Goal: Communication & Community: Answer question/provide support

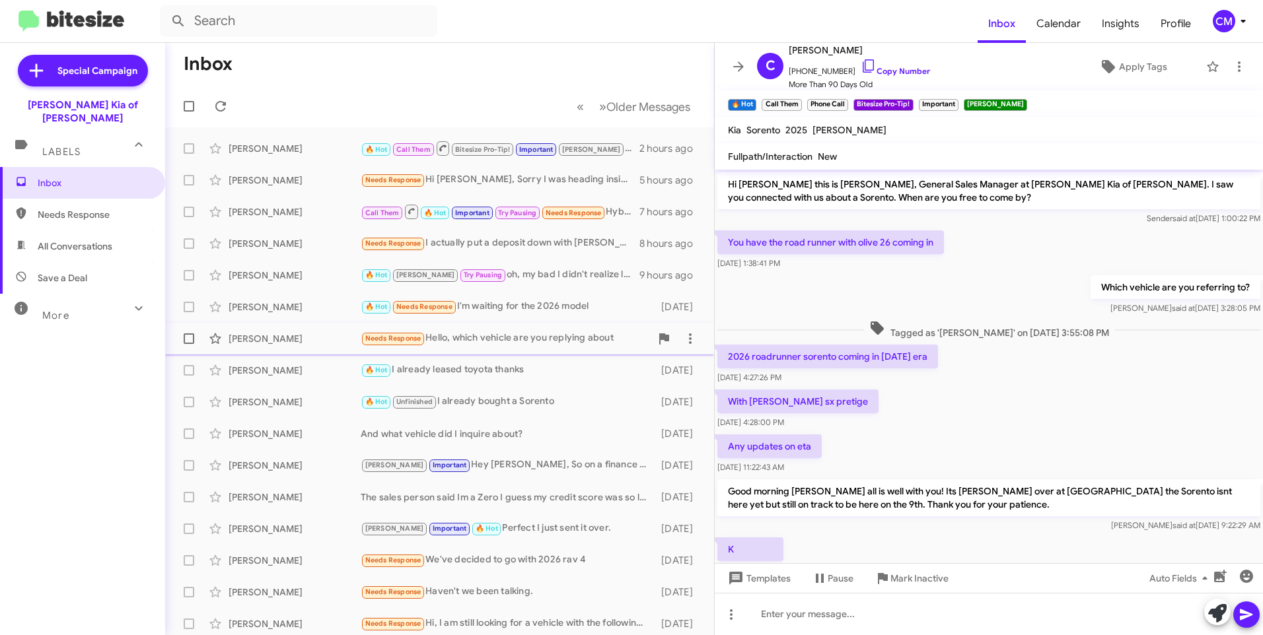
scroll to position [549, 0]
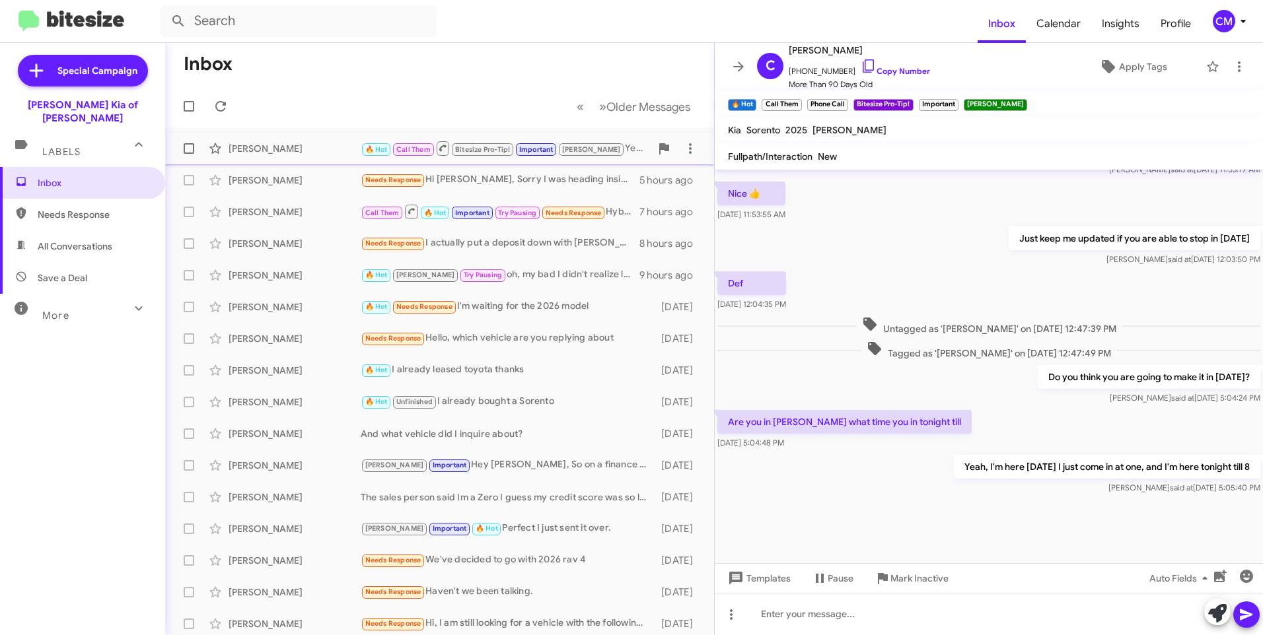
click at [390, 153] on span "🔥 Hot" at bounding box center [376, 149] width 31 height 12
click at [379, 179] on span "Needs Response" at bounding box center [393, 180] width 56 height 9
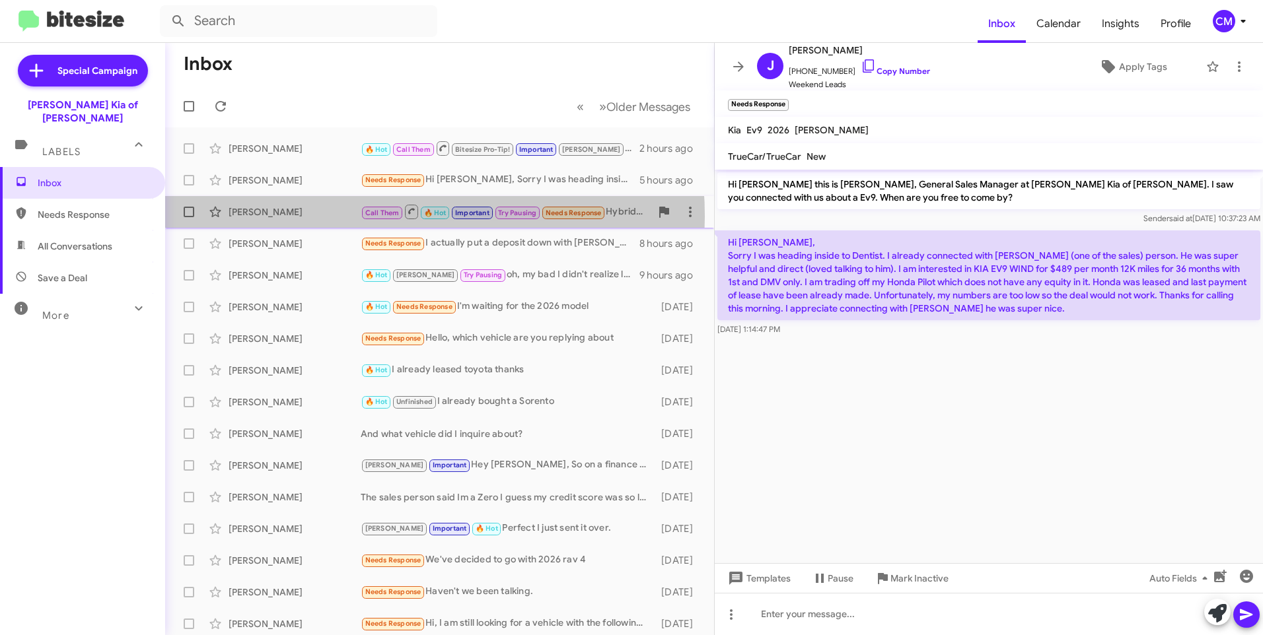
click at [342, 215] on div "[PERSON_NAME]" at bounding box center [295, 211] width 132 height 13
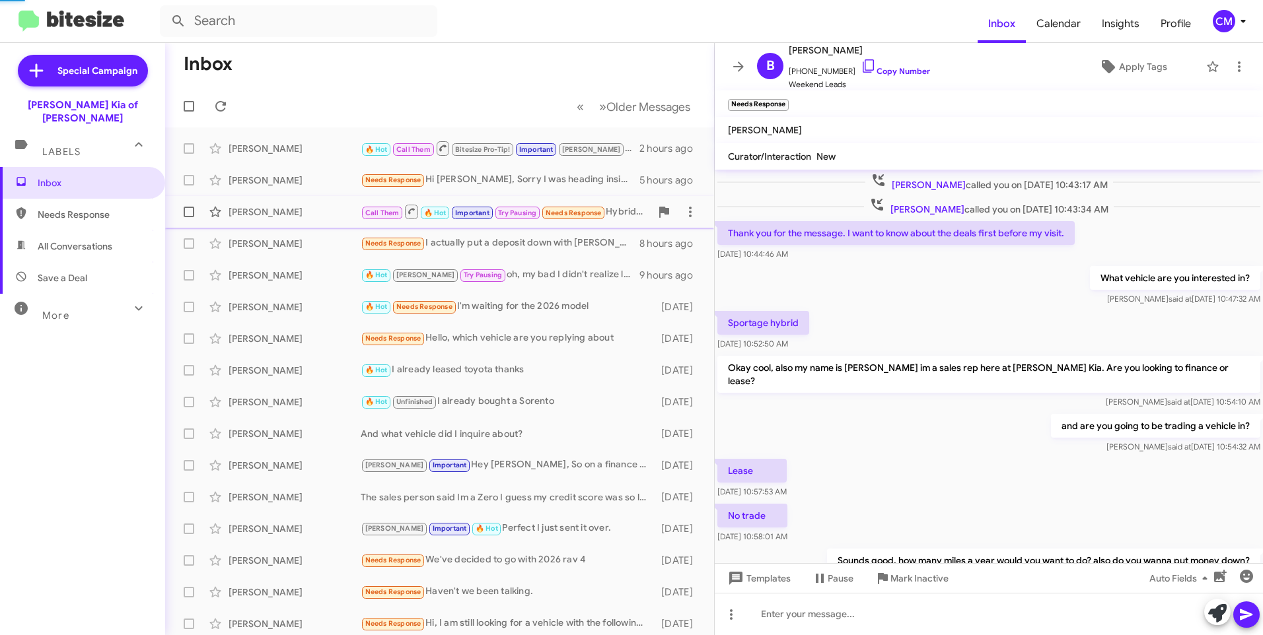
scroll to position [543, 0]
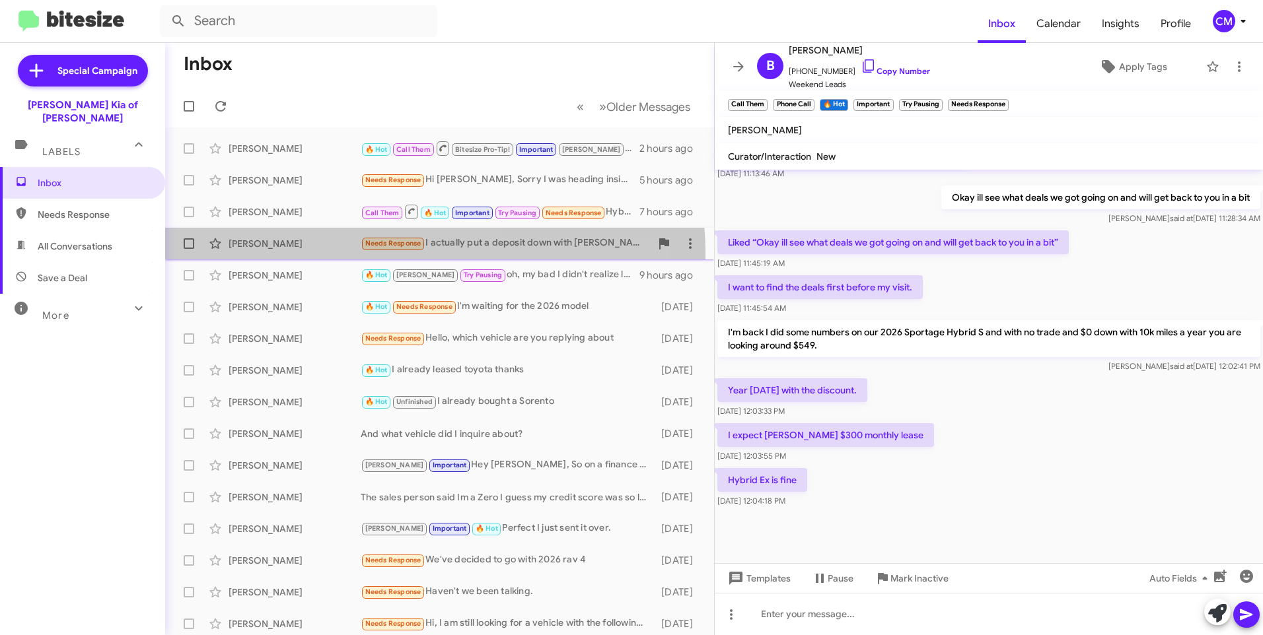
click at [351, 254] on div "[PERSON_NAME] Needs Response I actually put a deposit down with [PERSON_NAME] […" at bounding box center [440, 244] width 528 height 26
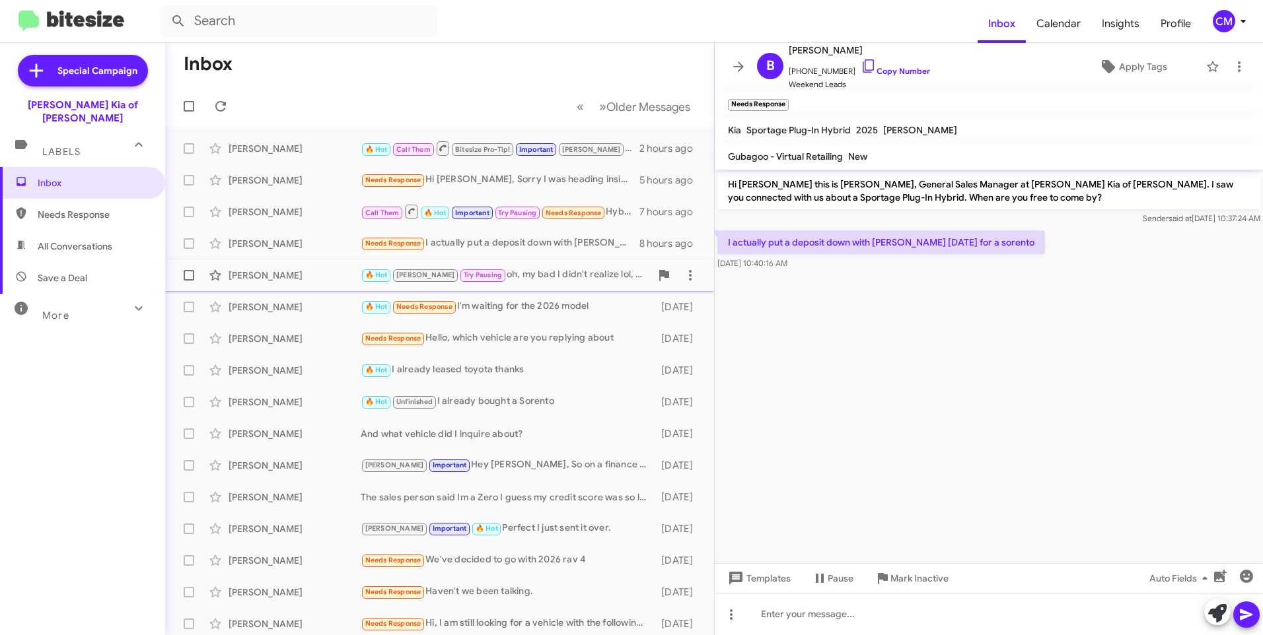
click at [345, 269] on div "[PERSON_NAME]" at bounding box center [295, 275] width 132 height 13
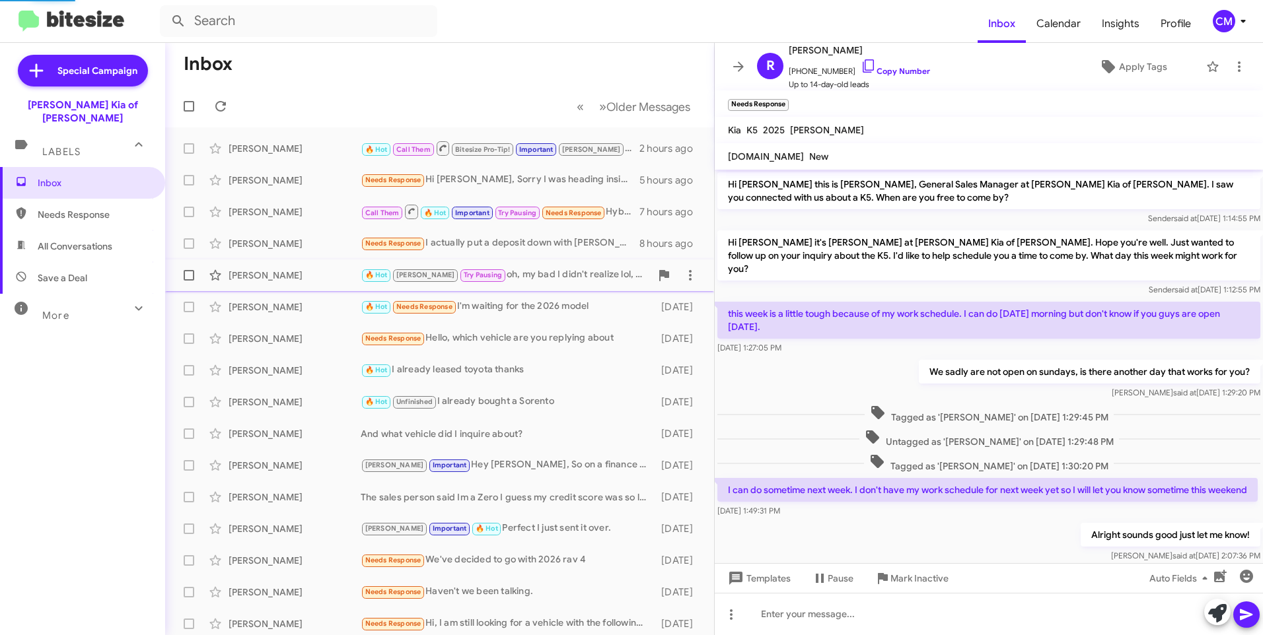
scroll to position [444, 0]
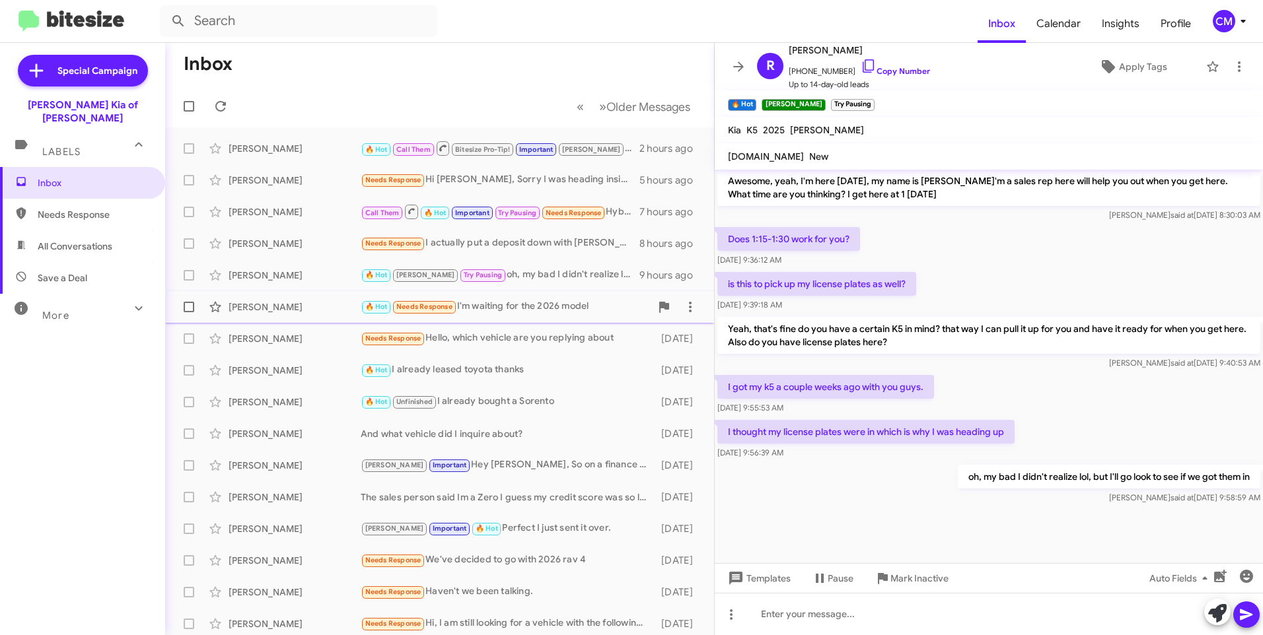
click at [330, 312] on div "[PERSON_NAME]" at bounding box center [295, 307] width 132 height 13
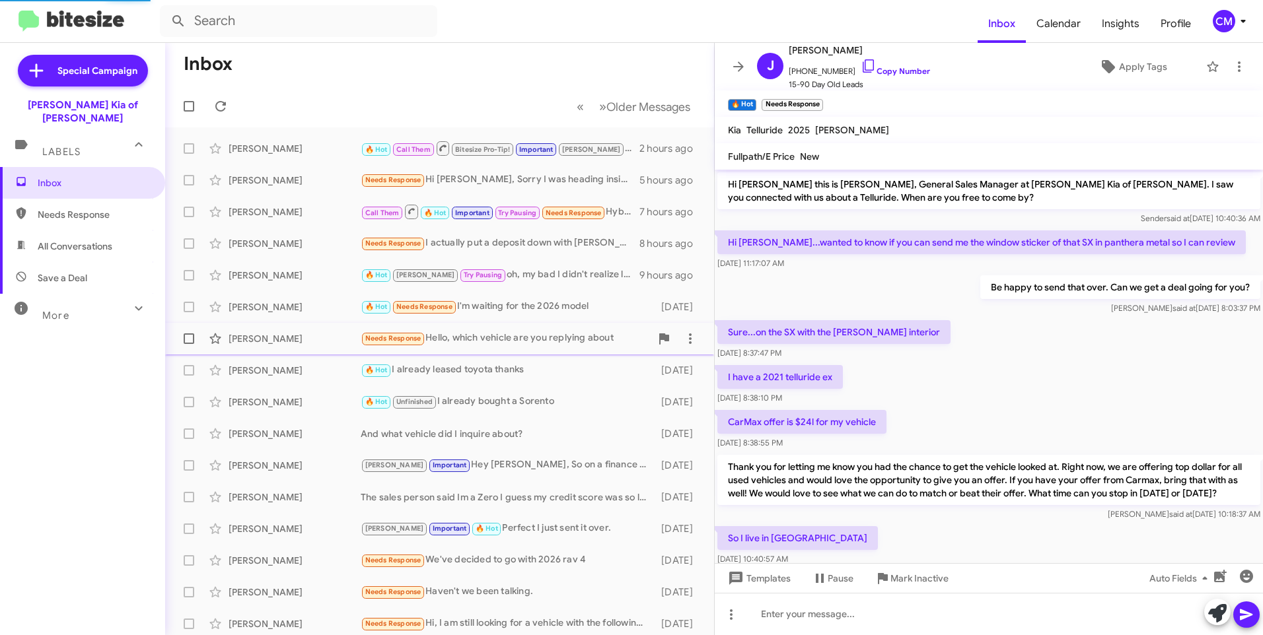
scroll to position [66, 0]
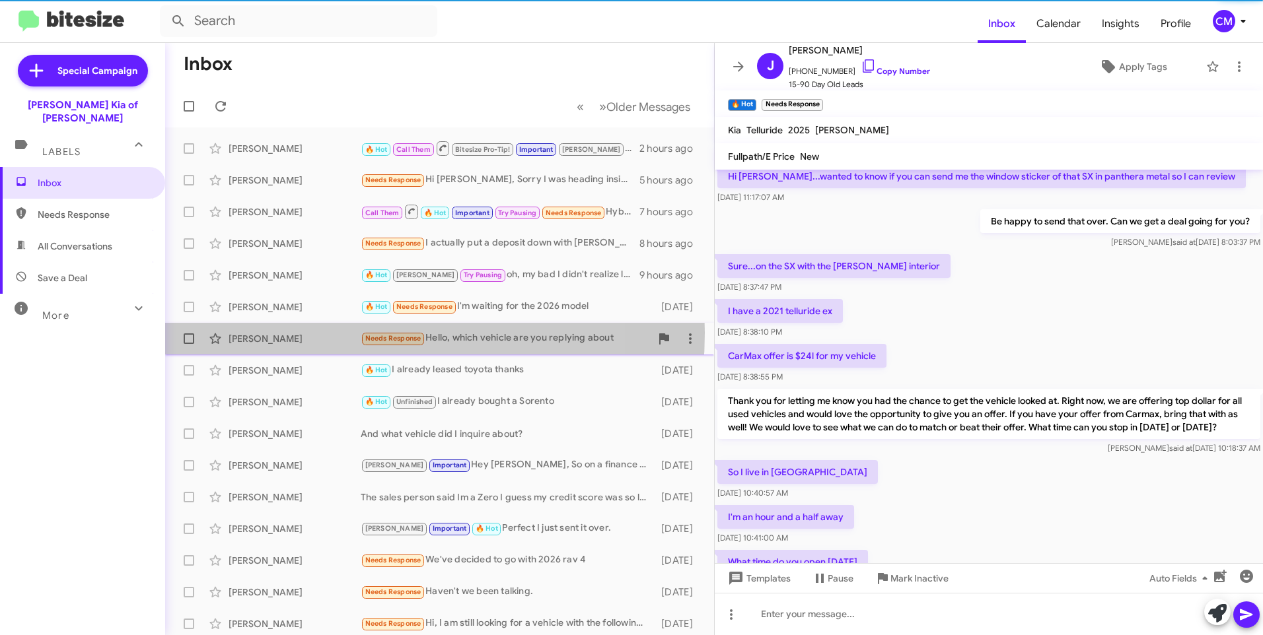
click at [329, 333] on div "[PERSON_NAME]" at bounding box center [295, 338] width 132 height 13
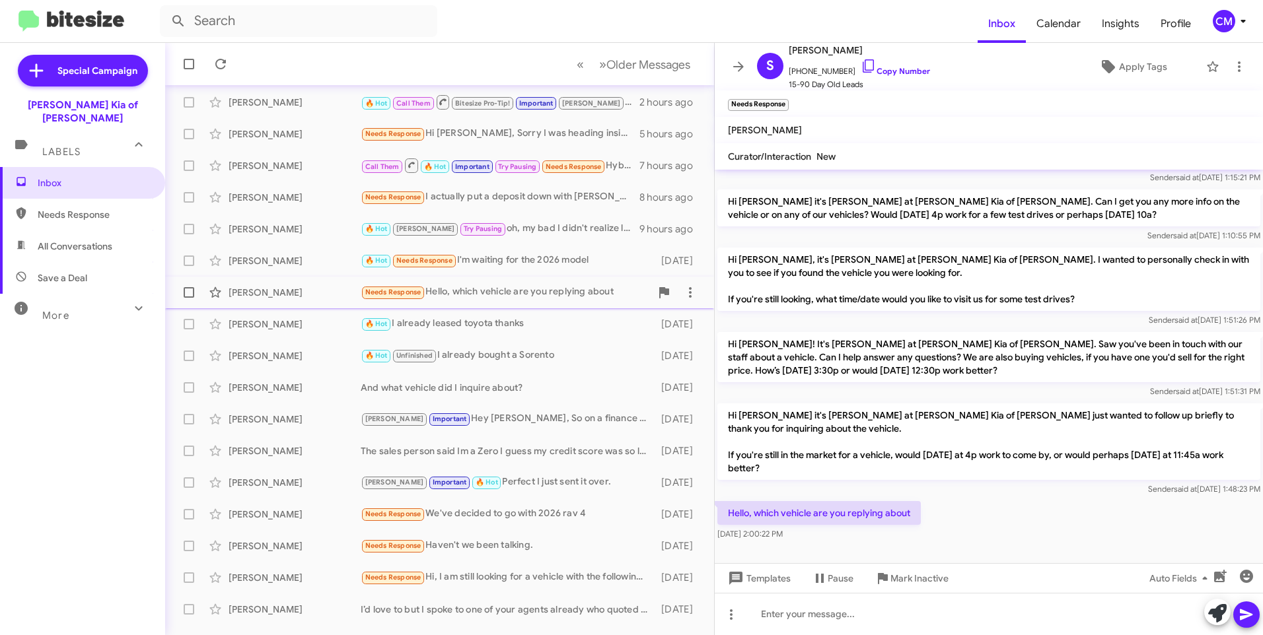
scroll to position [66, 0]
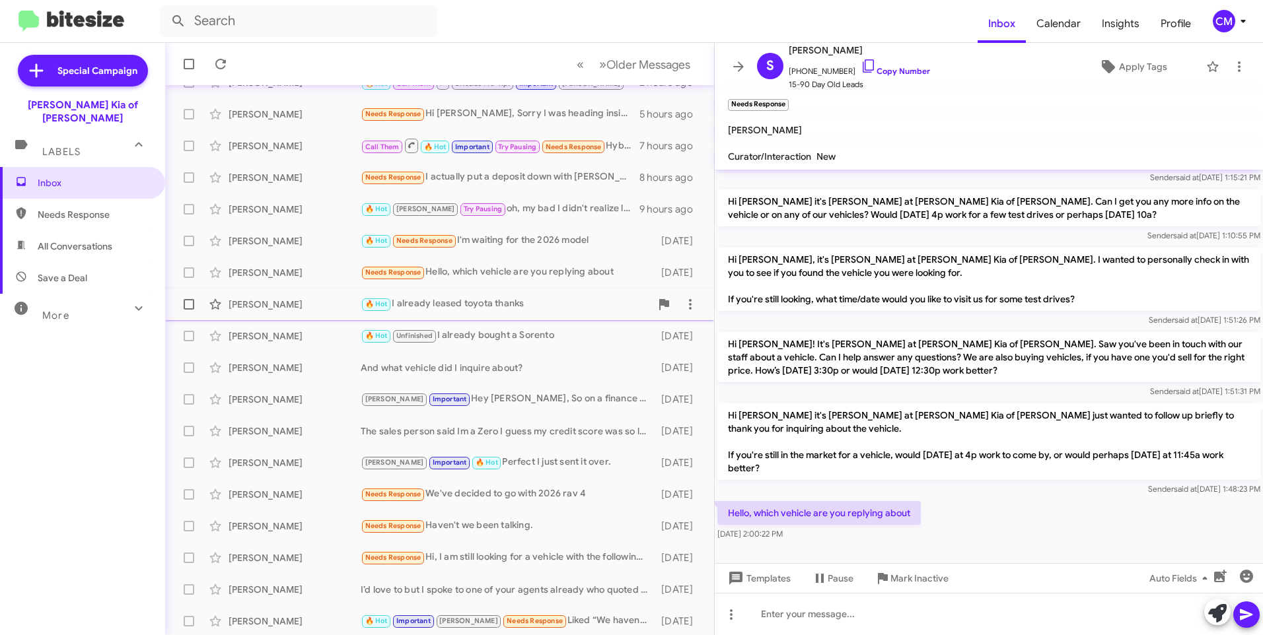
click at [303, 313] on div "[PERSON_NAME] 🔥 Hot I already leased toyota thanks [DATE]" at bounding box center [440, 304] width 528 height 26
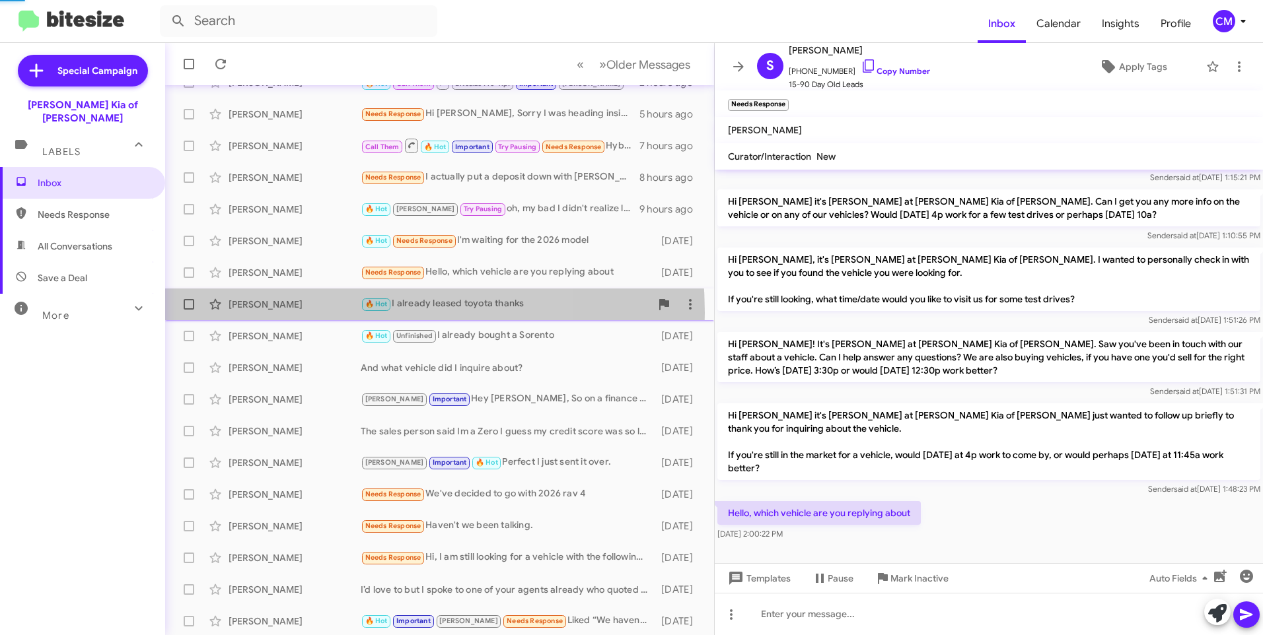
scroll to position [358, 0]
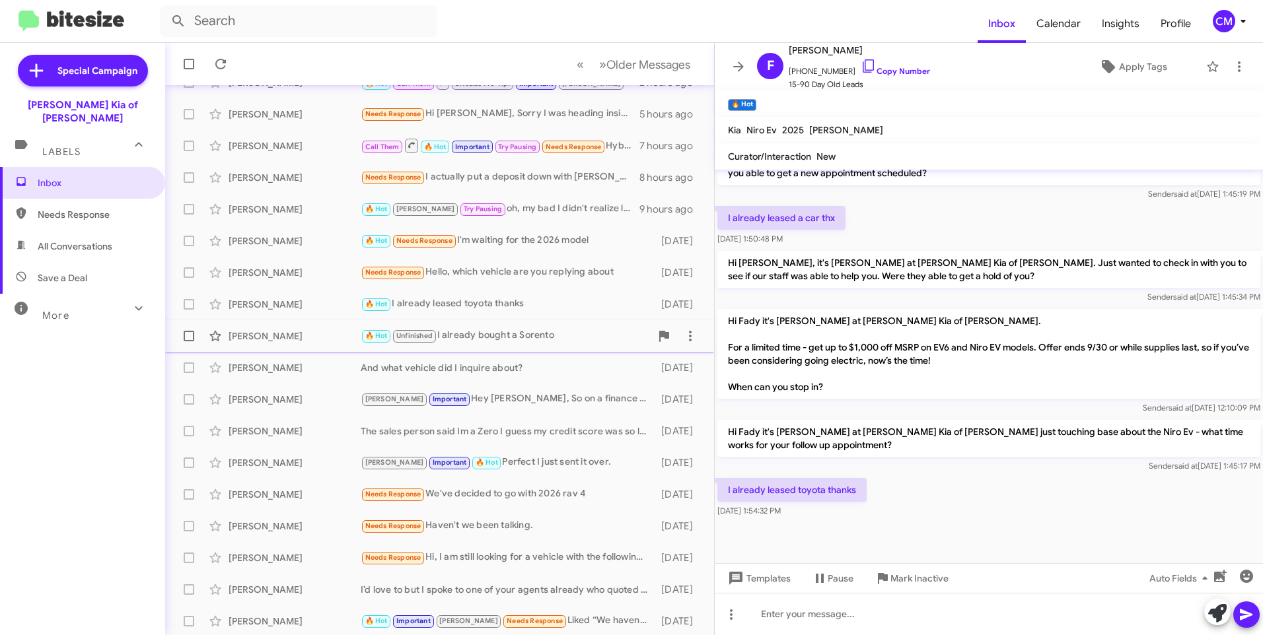
click at [297, 333] on div "[PERSON_NAME]" at bounding box center [295, 336] width 132 height 13
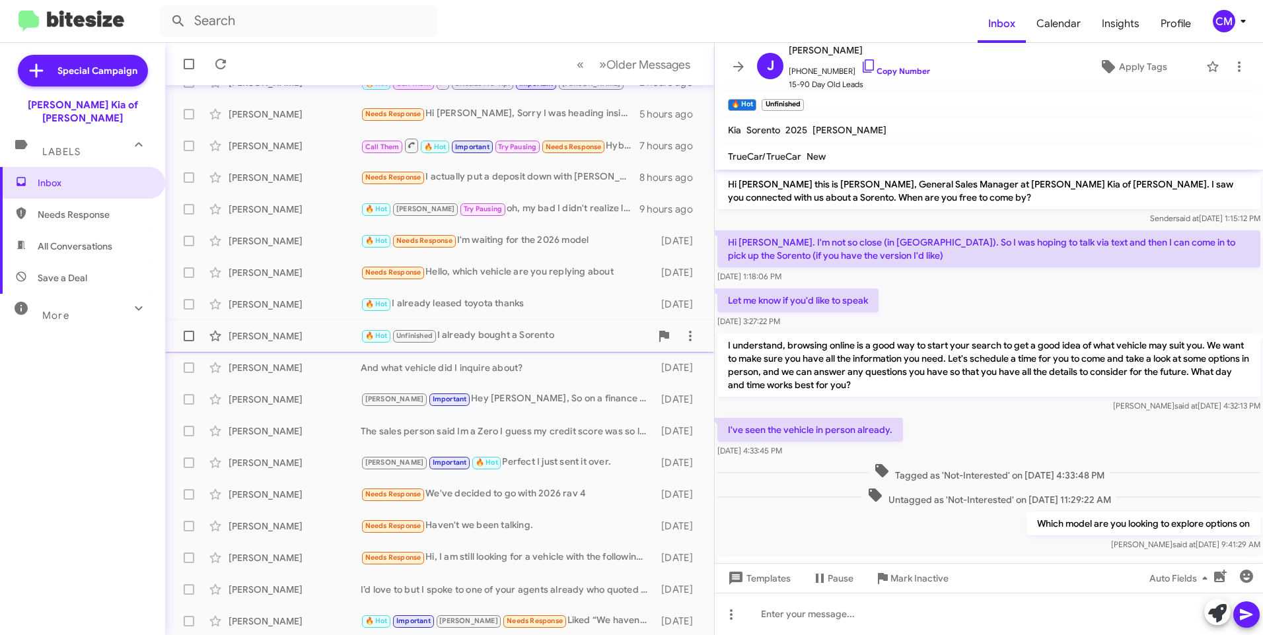
scroll to position [131, 0]
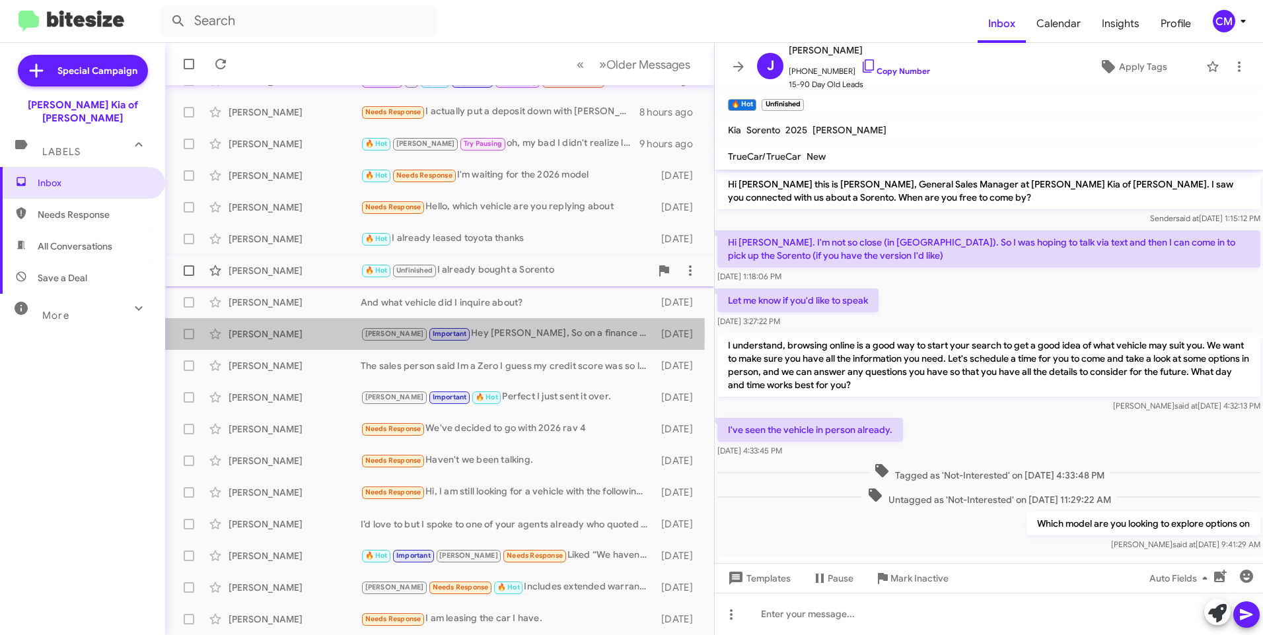
click at [297, 333] on div "[PERSON_NAME]" at bounding box center [295, 334] width 132 height 13
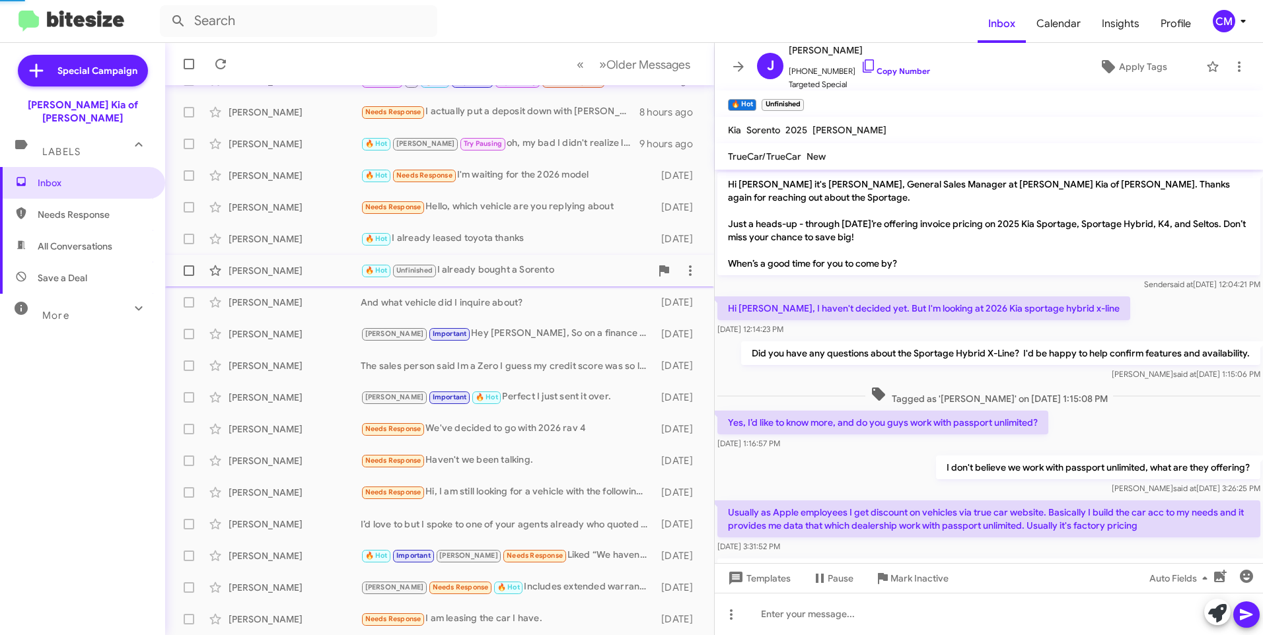
scroll to position [248, 0]
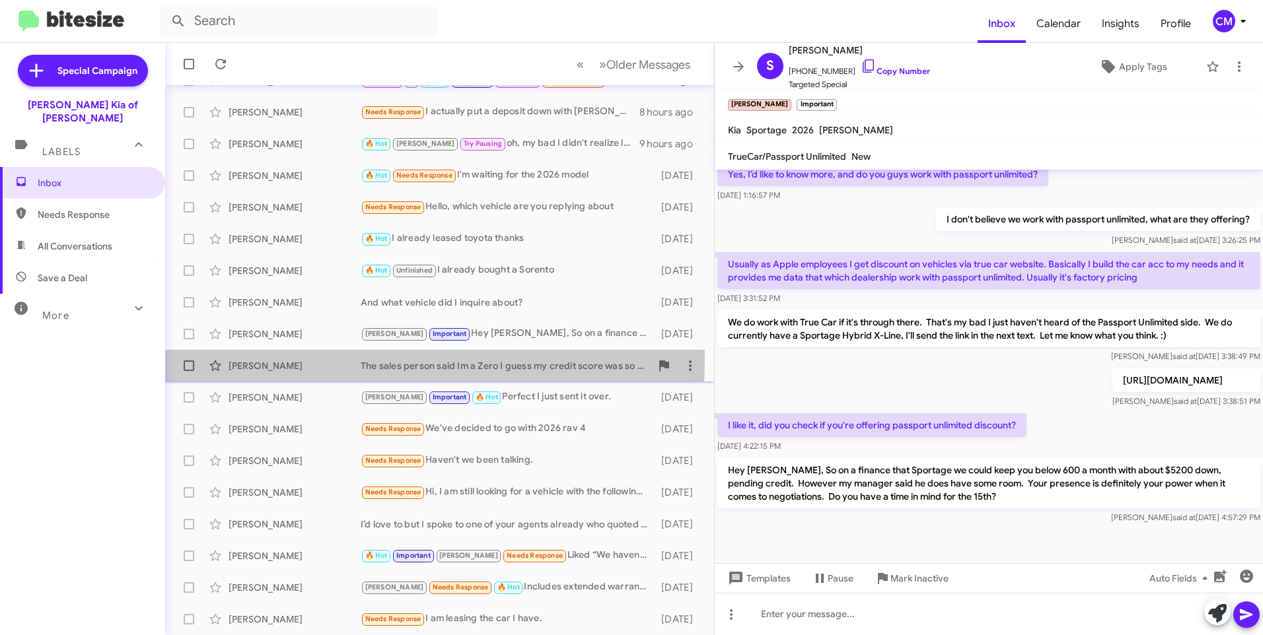
click at [279, 359] on div "[PERSON_NAME] The sales person said Im a Zero I guess my credit score was so lo…" at bounding box center [440, 366] width 528 height 26
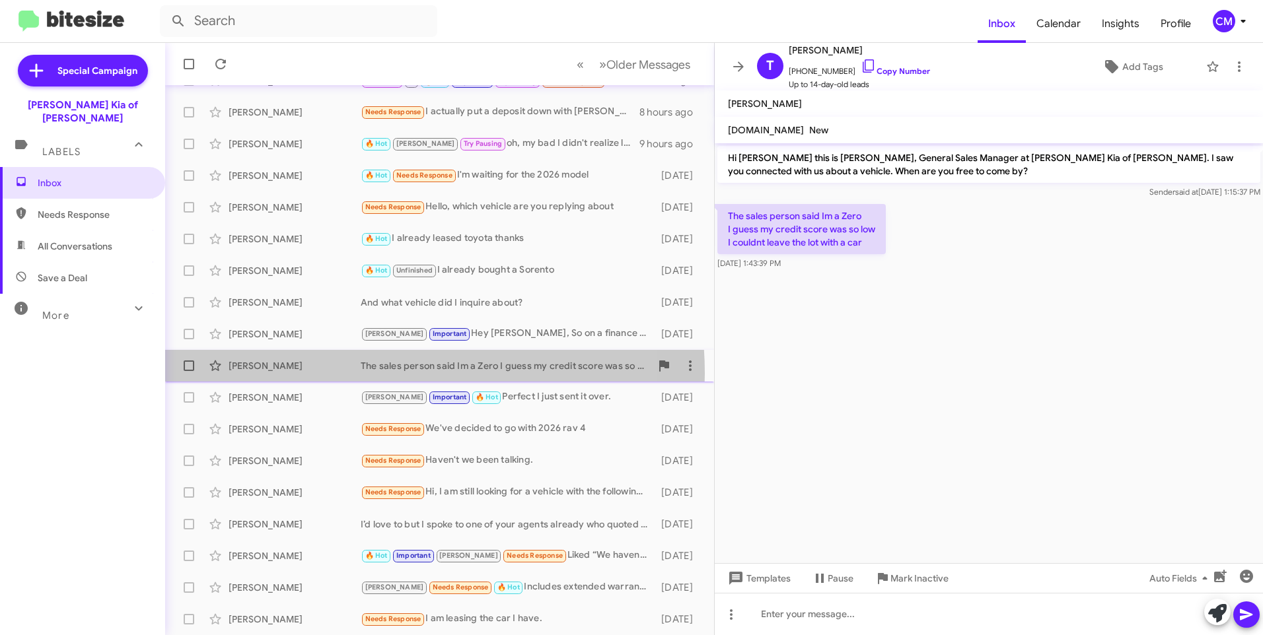
click at [345, 374] on div "[PERSON_NAME] The sales person said Im a Zero I guess my credit score was so lo…" at bounding box center [440, 366] width 528 height 26
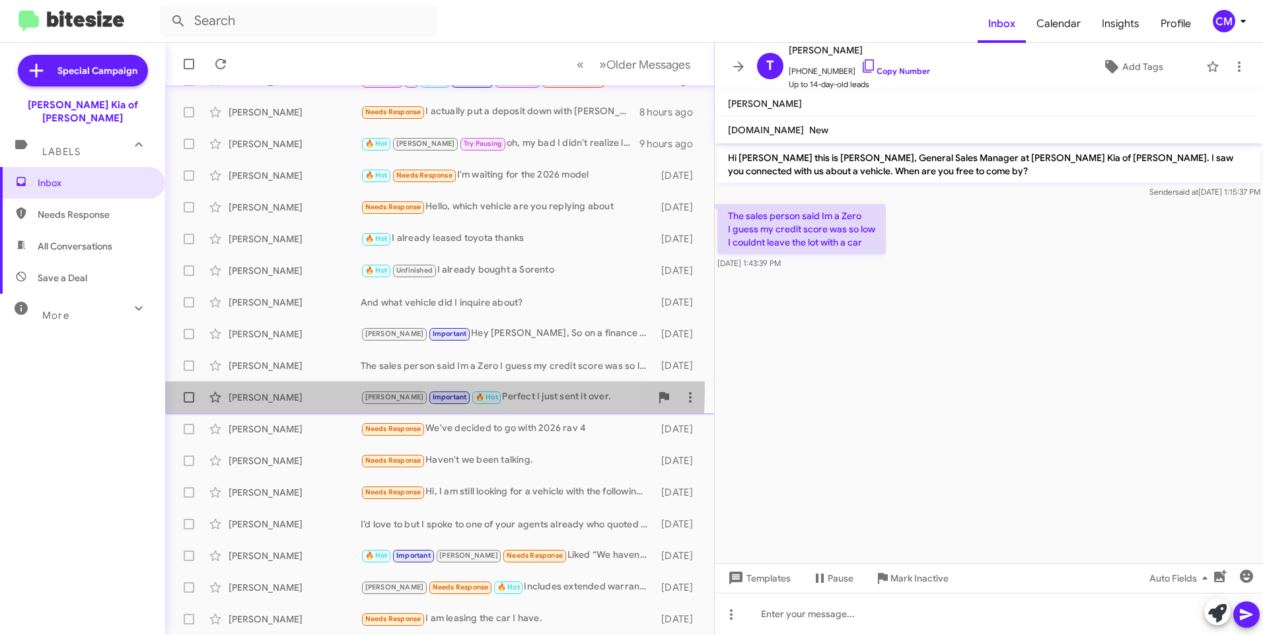
click at [340, 391] on div "[PERSON_NAME]" at bounding box center [295, 397] width 132 height 13
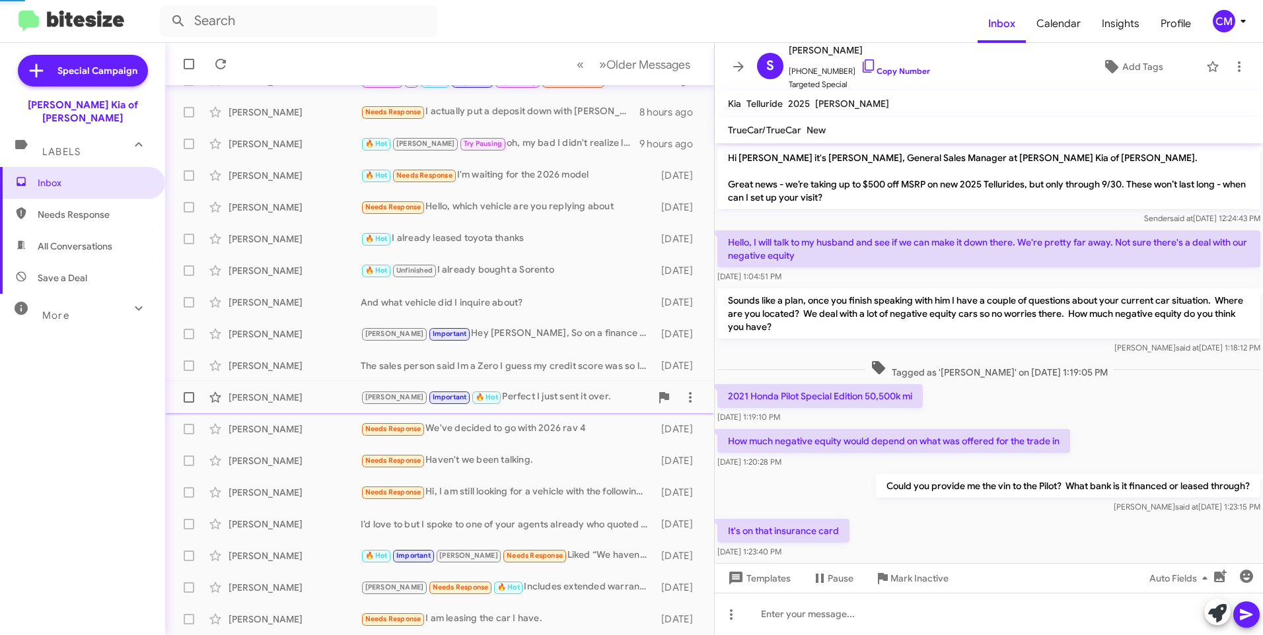
scroll to position [279, 0]
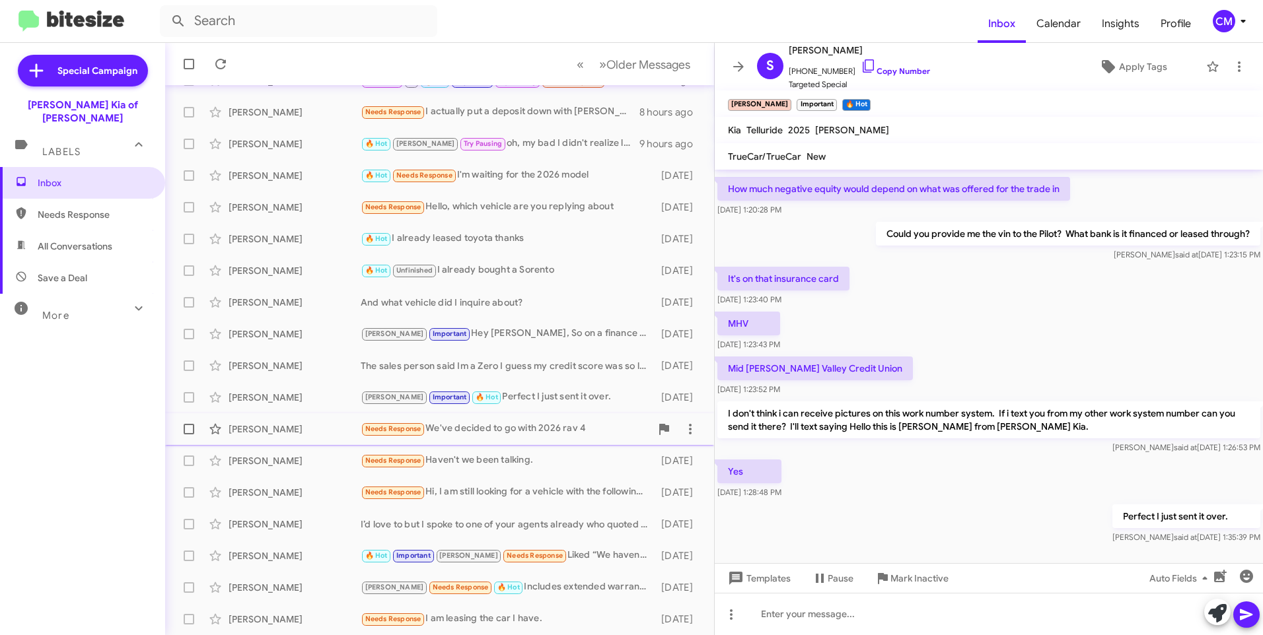
click at [337, 420] on div "[PERSON_NAME] Needs Response We've decided to go with 2026 rav 4 [DATE]" at bounding box center [440, 429] width 528 height 26
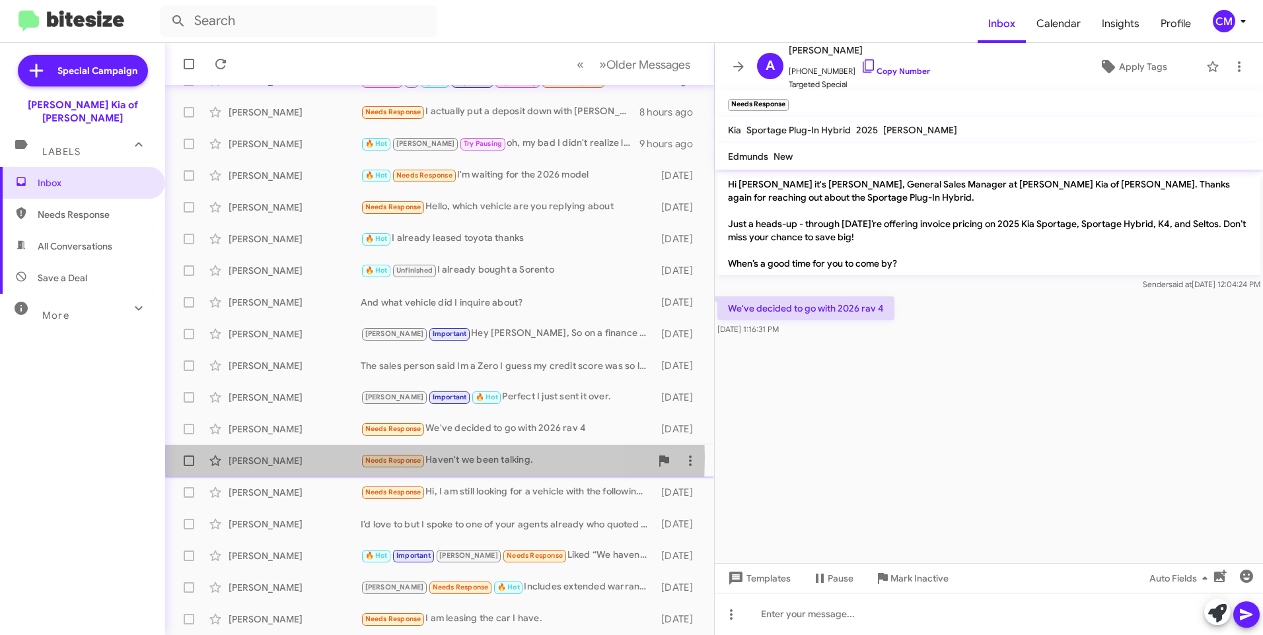
click at [329, 458] on div "[PERSON_NAME]" at bounding box center [295, 460] width 132 height 13
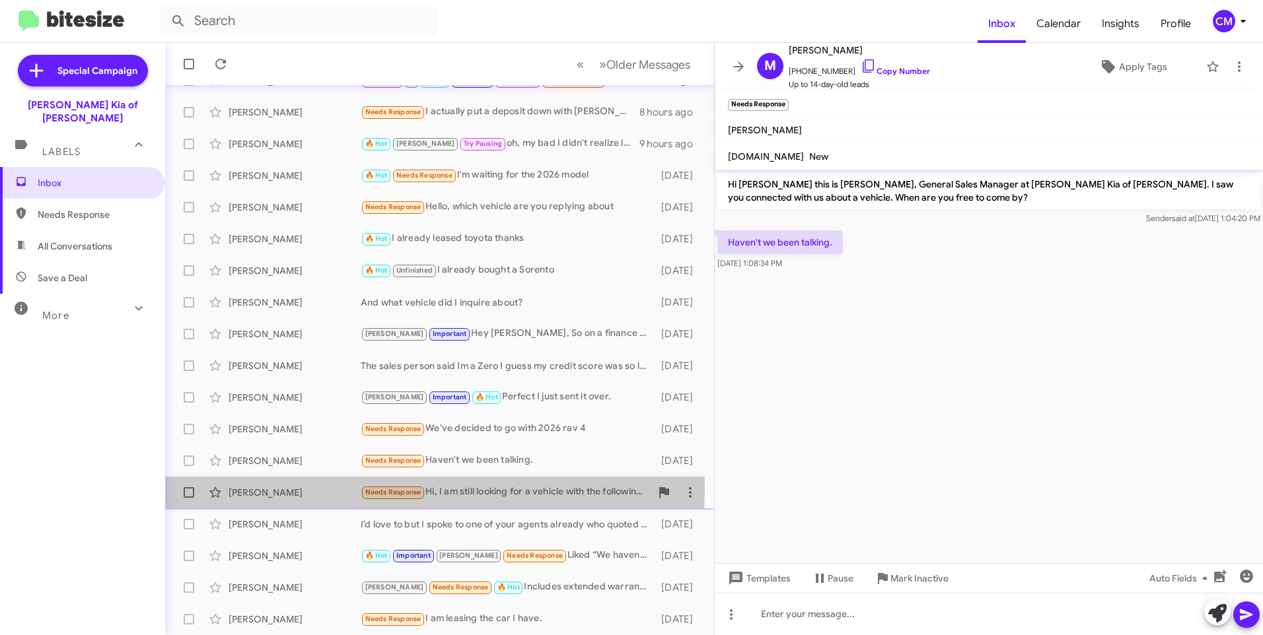
click at [316, 488] on div "[PERSON_NAME]" at bounding box center [295, 492] width 132 height 13
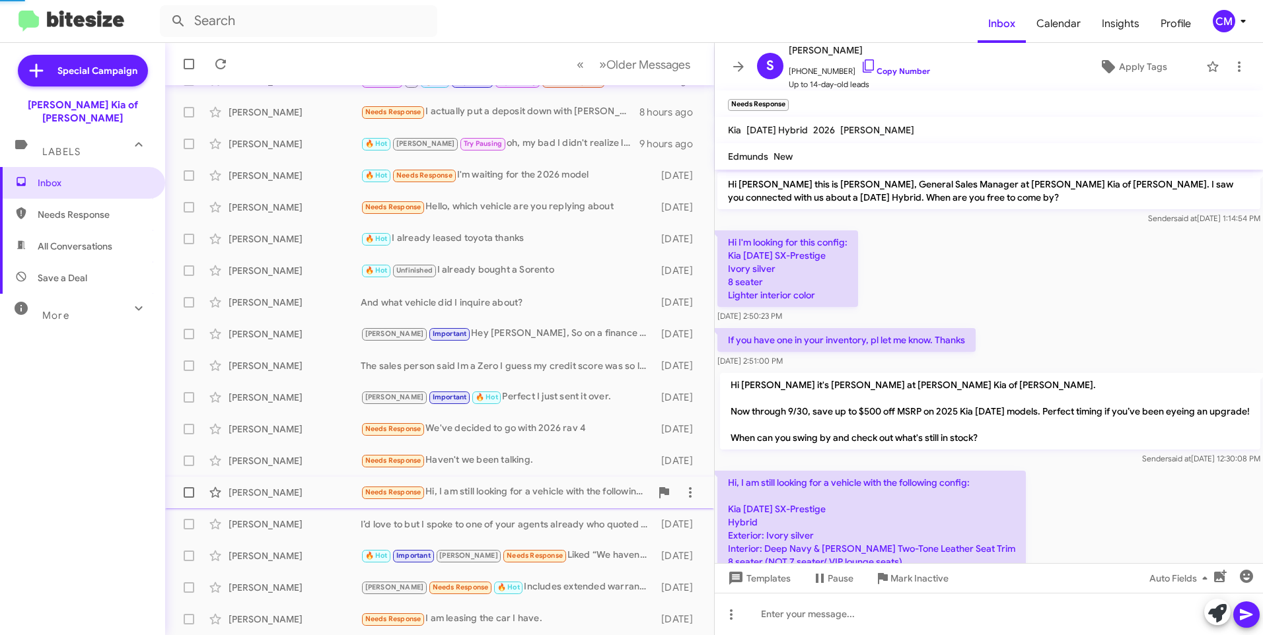
scroll to position [85, 0]
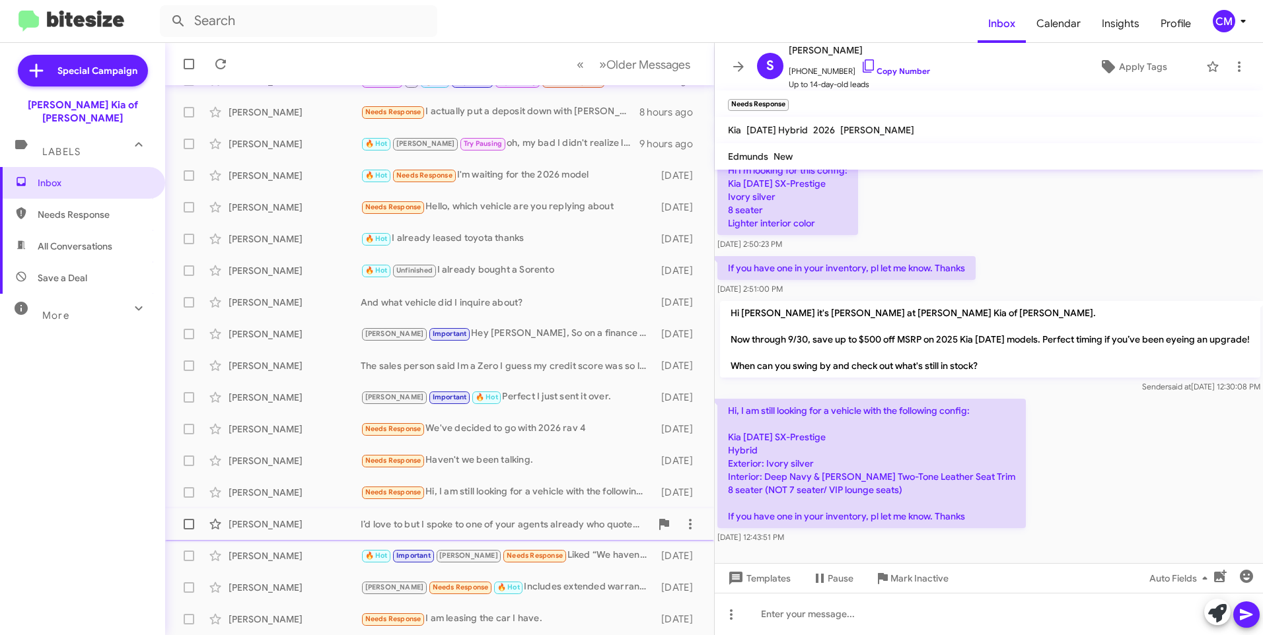
click at [306, 525] on div "[PERSON_NAME]" at bounding box center [295, 524] width 132 height 13
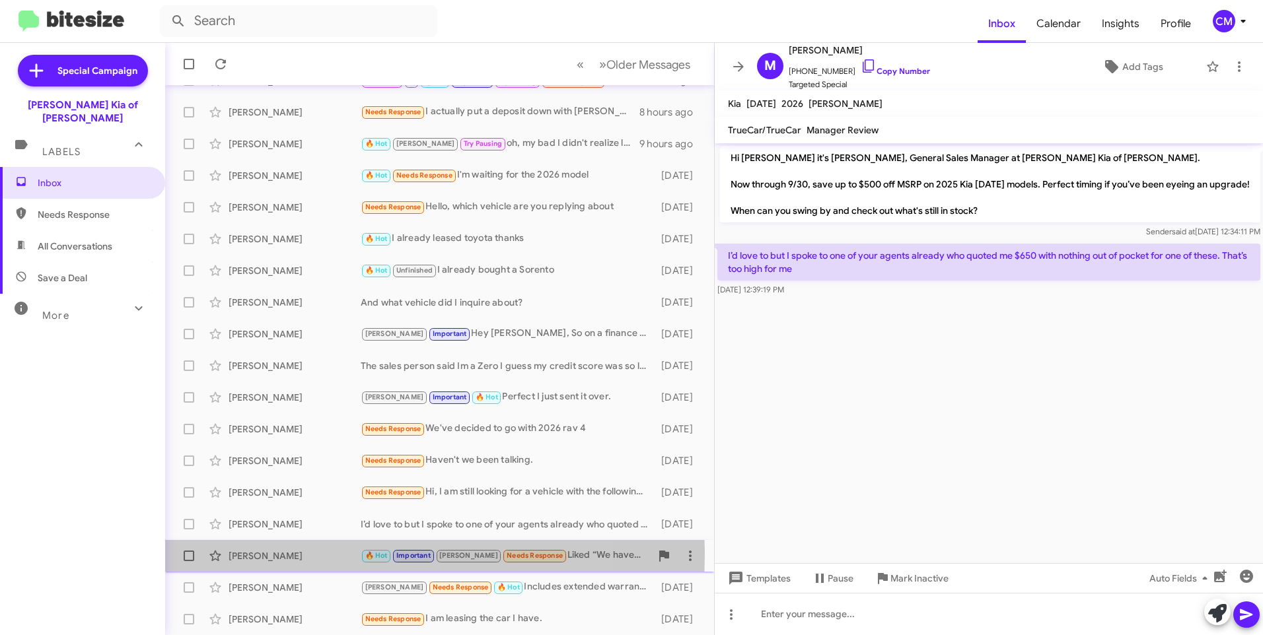
click at [239, 554] on div "[PERSON_NAME]" at bounding box center [295, 556] width 132 height 13
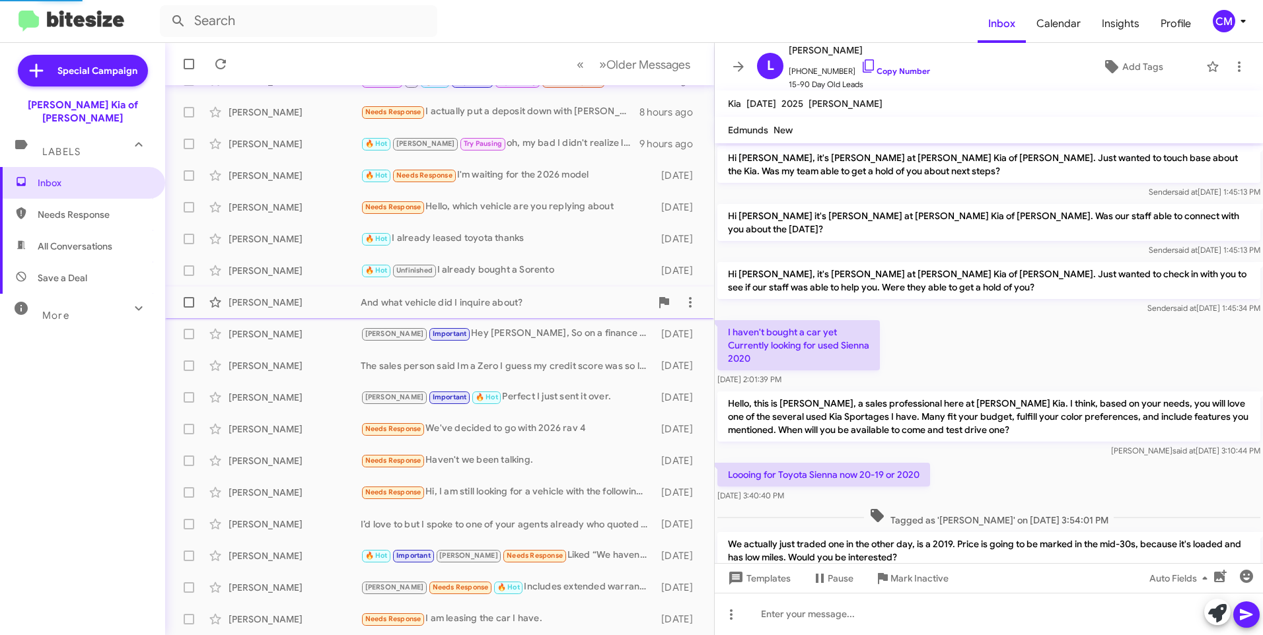
scroll to position [973, 0]
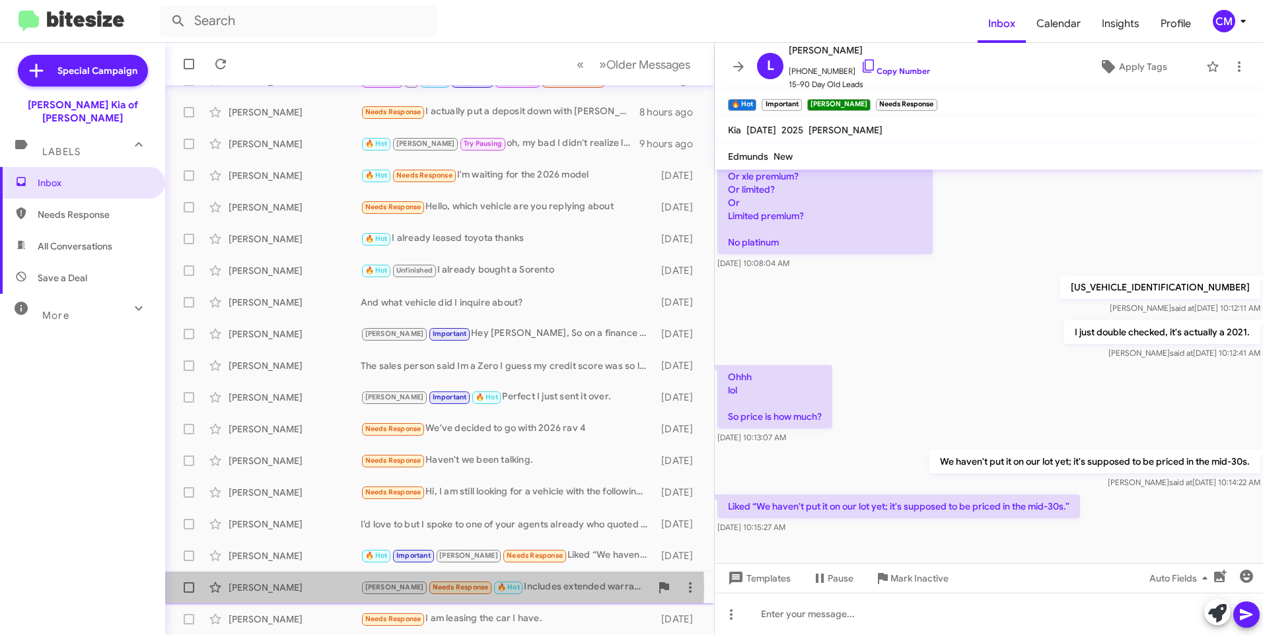
click at [315, 588] on div "[PERSON_NAME]" at bounding box center [295, 587] width 132 height 13
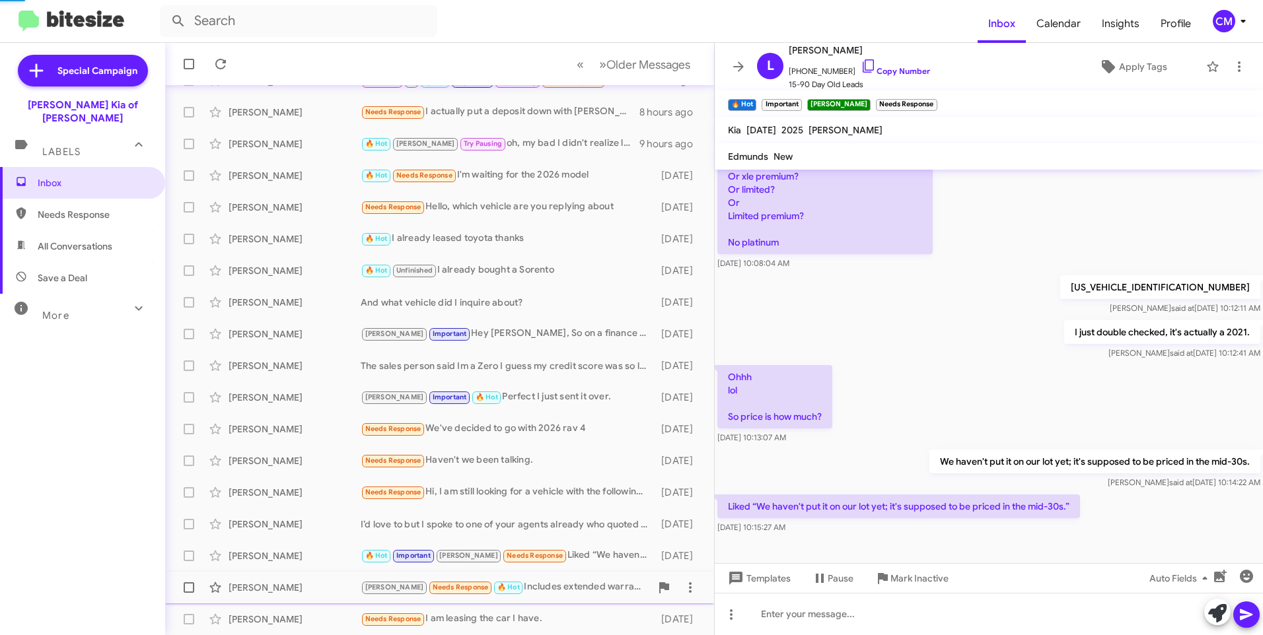
scroll to position [242, 0]
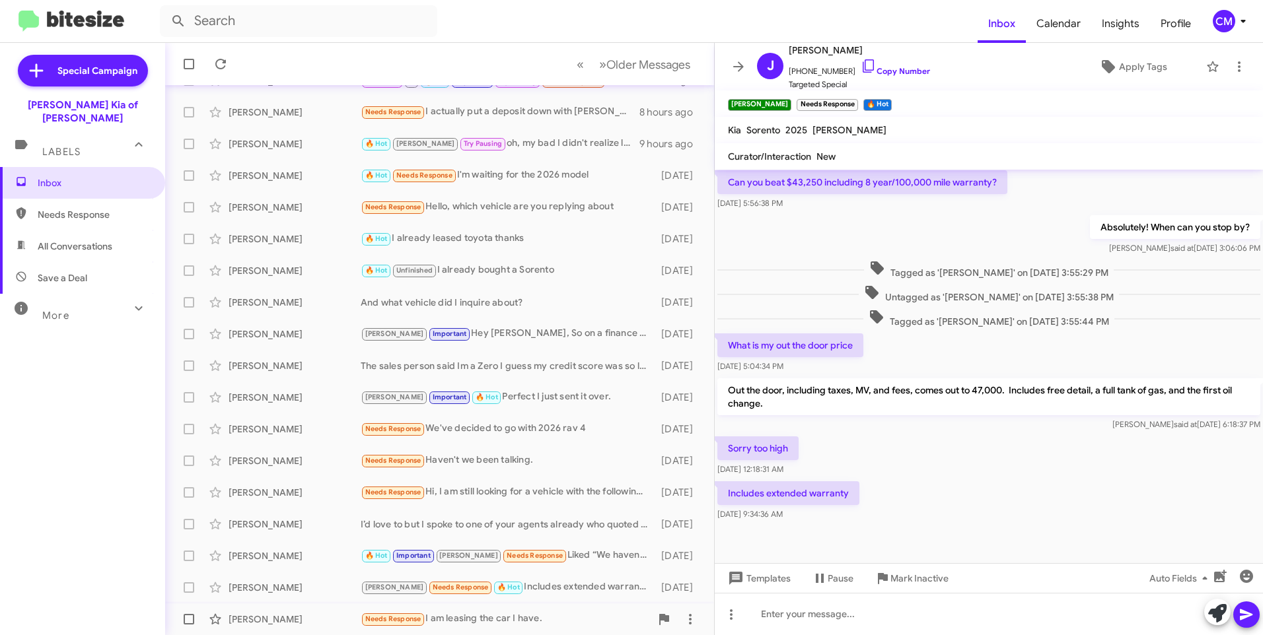
click at [324, 610] on div "[PERSON_NAME] Needs Response I am leasing the car I have. [DATE]" at bounding box center [440, 619] width 528 height 26
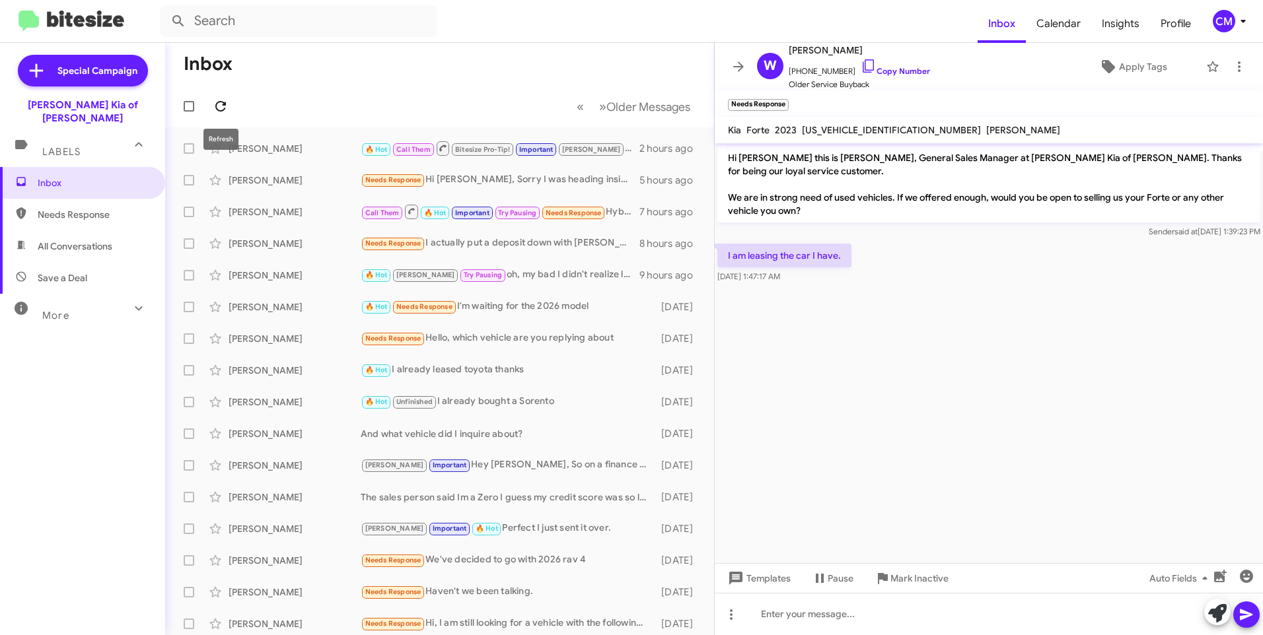
click at [211, 111] on span at bounding box center [220, 106] width 26 height 16
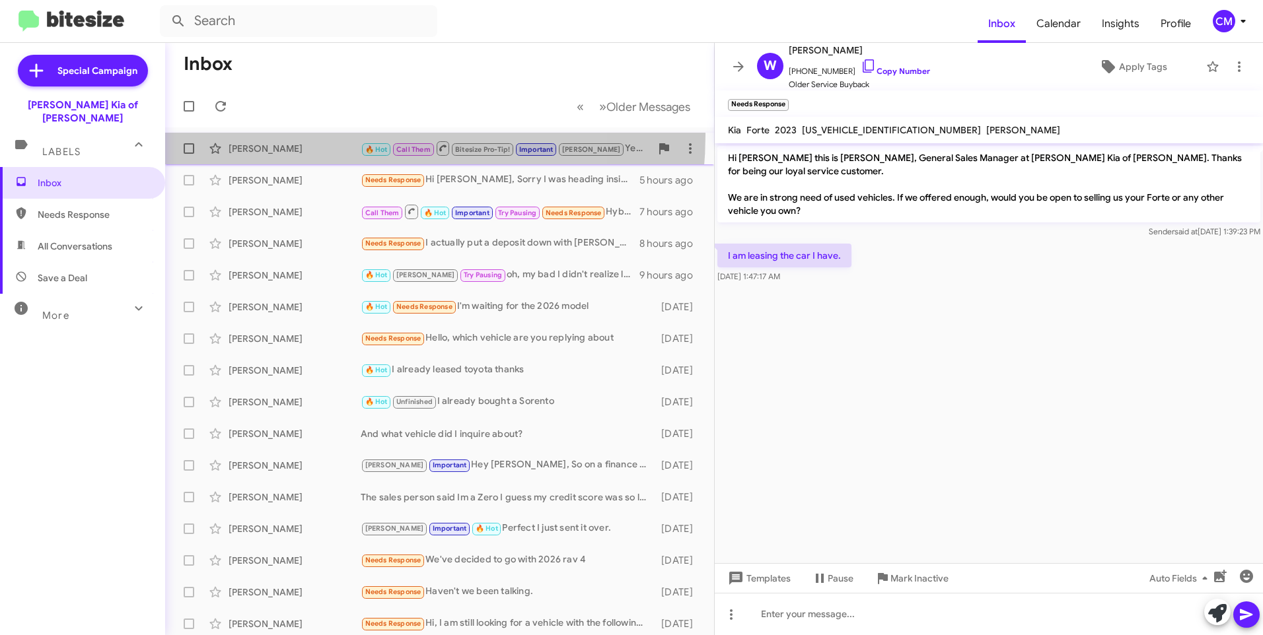
click at [320, 135] on span "[PERSON_NAME] 🔥 Hot Call Them Bitesize Pro-Tip! Important [PERSON_NAME], I'm he…" at bounding box center [439, 149] width 549 height 32
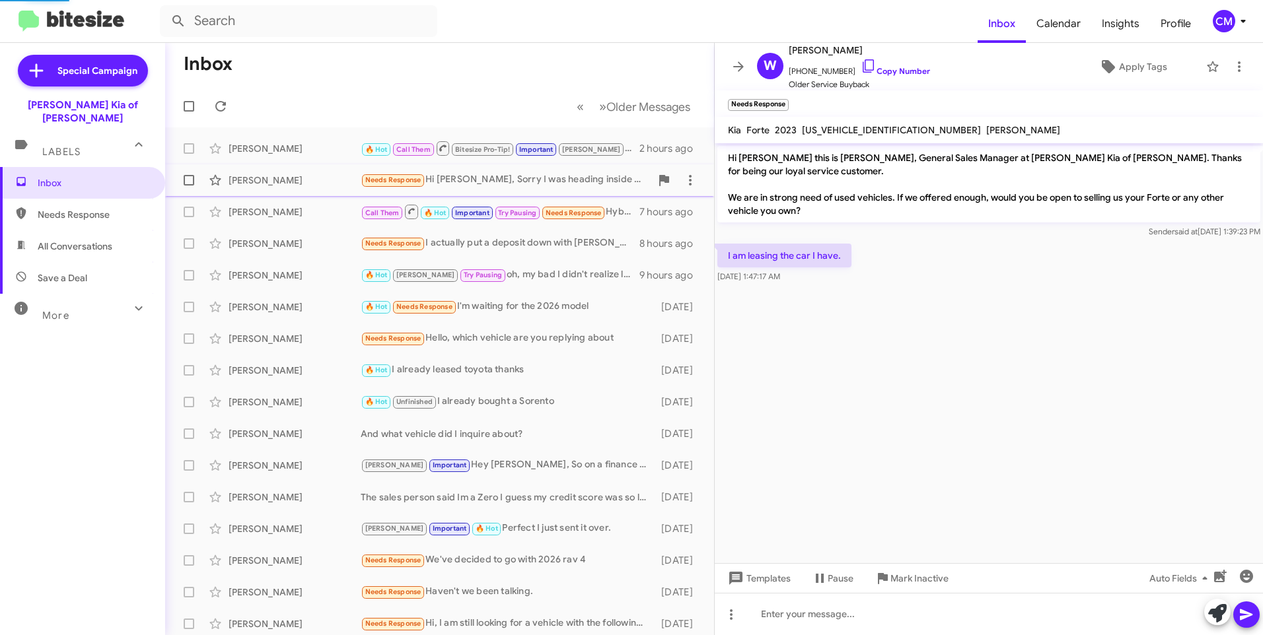
scroll to position [523, 0]
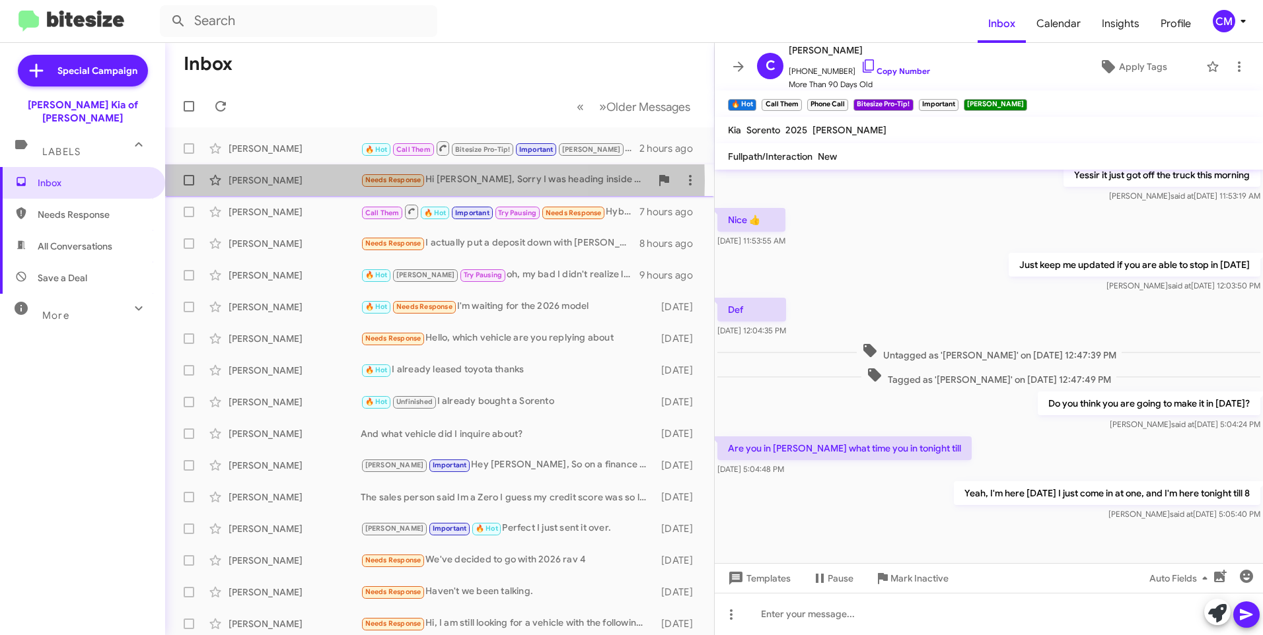
click at [310, 181] on div "[PERSON_NAME]" at bounding box center [295, 180] width 132 height 13
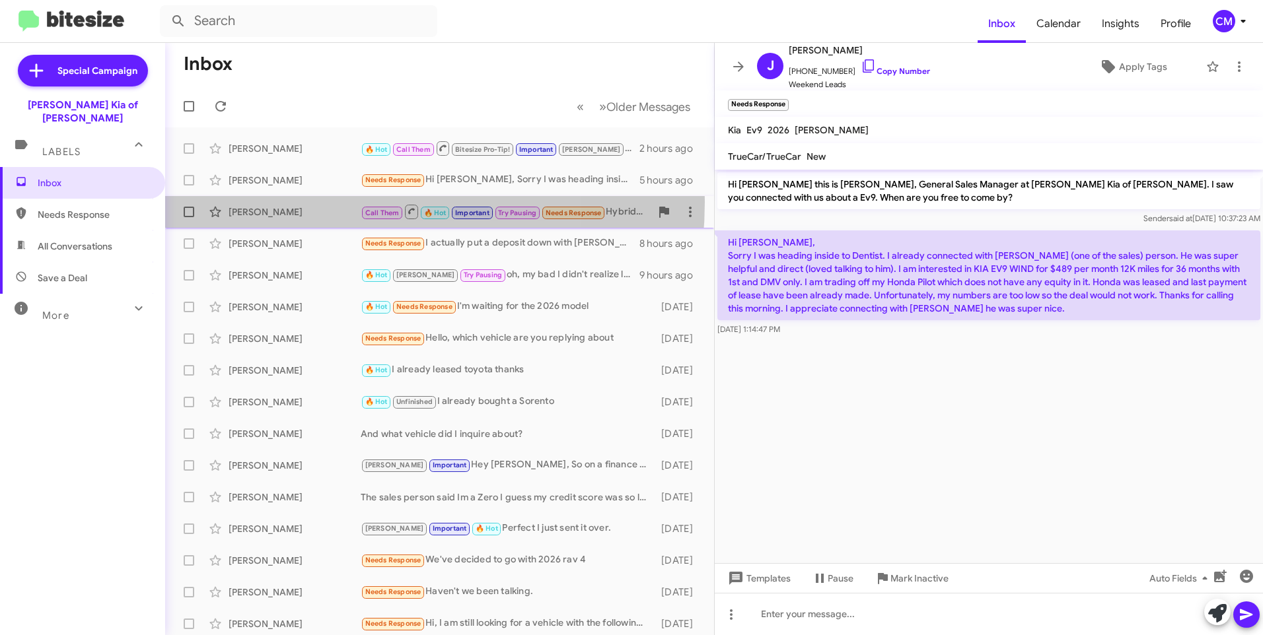
click at [307, 201] on div "[PERSON_NAME] Call Them 🔥 Hot Important Try Pausing Needs Response Hybrid Ex is…" at bounding box center [440, 212] width 528 height 26
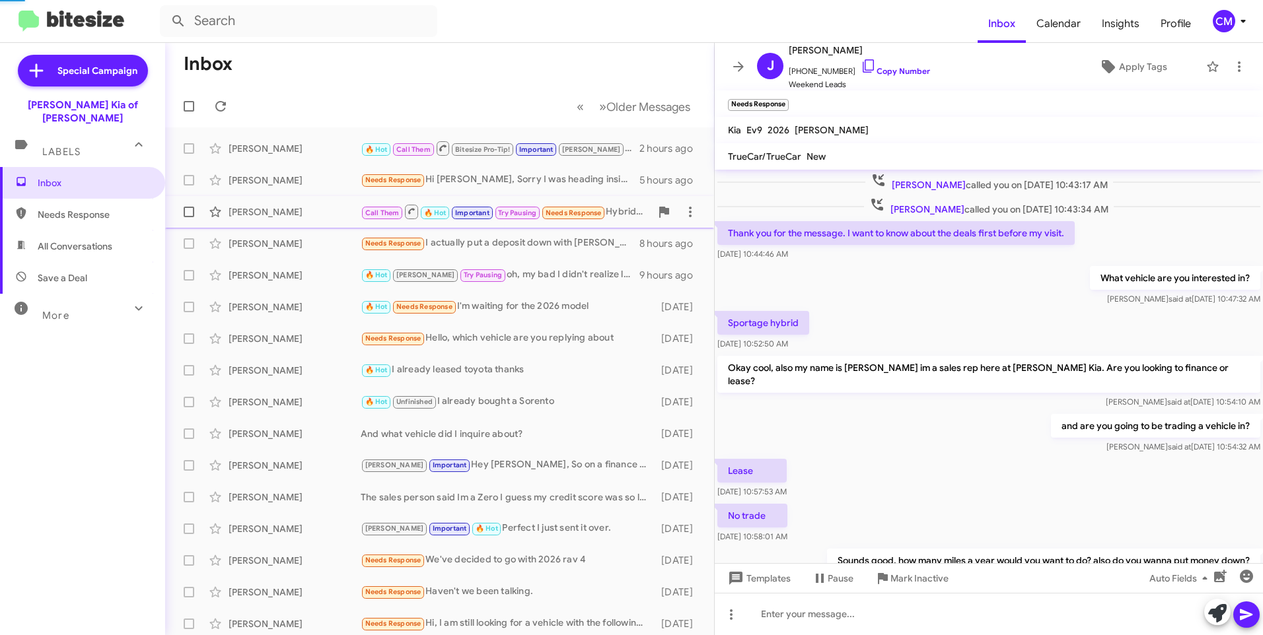
scroll to position [543, 0]
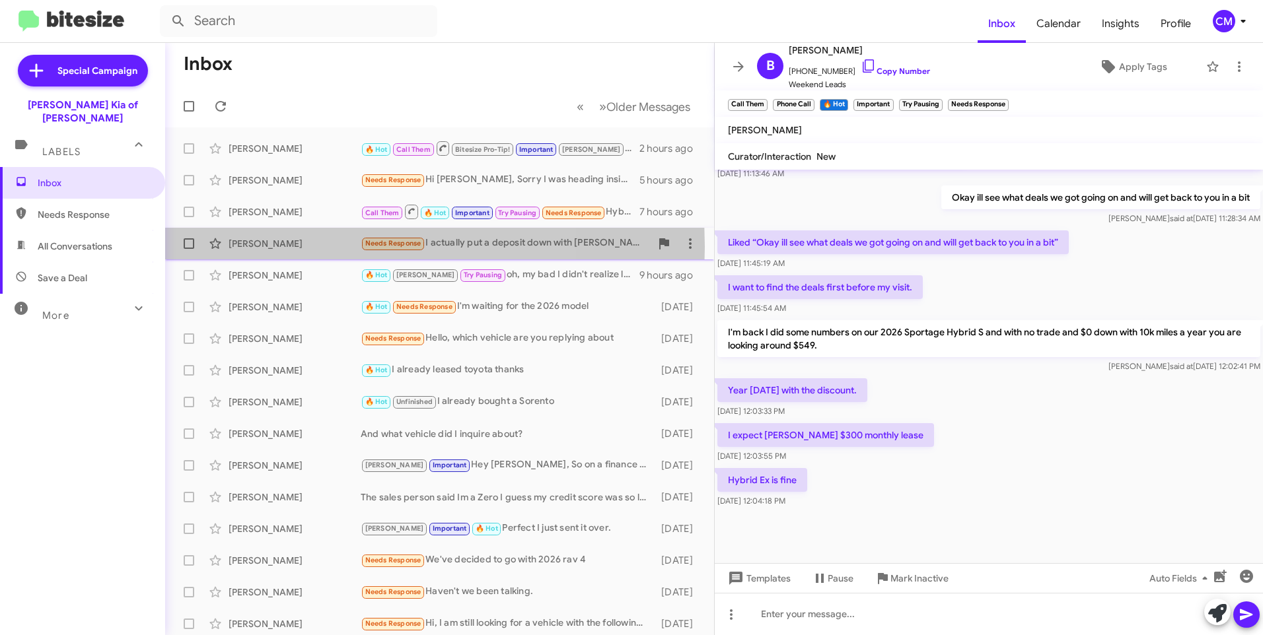
click at [305, 247] on div "[PERSON_NAME]" at bounding box center [295, 243] width 132 height 13
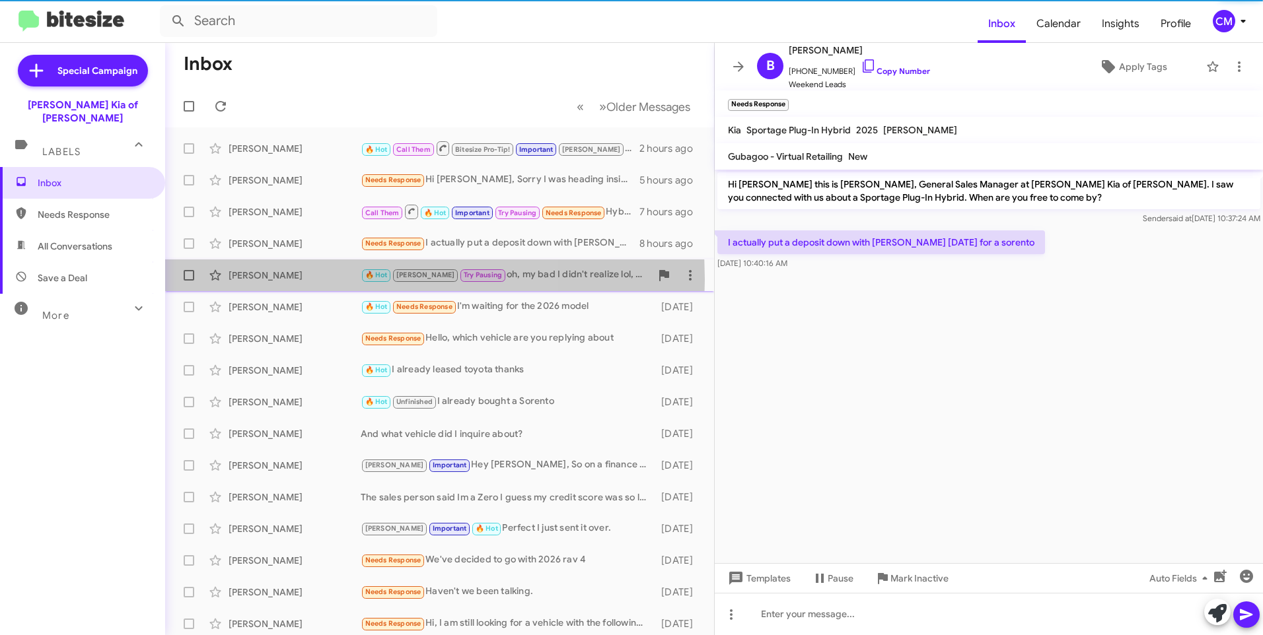
click at [295, 279] on div "[PERSON_NAME]" at bounding box center [295, 275] width 132 height 13
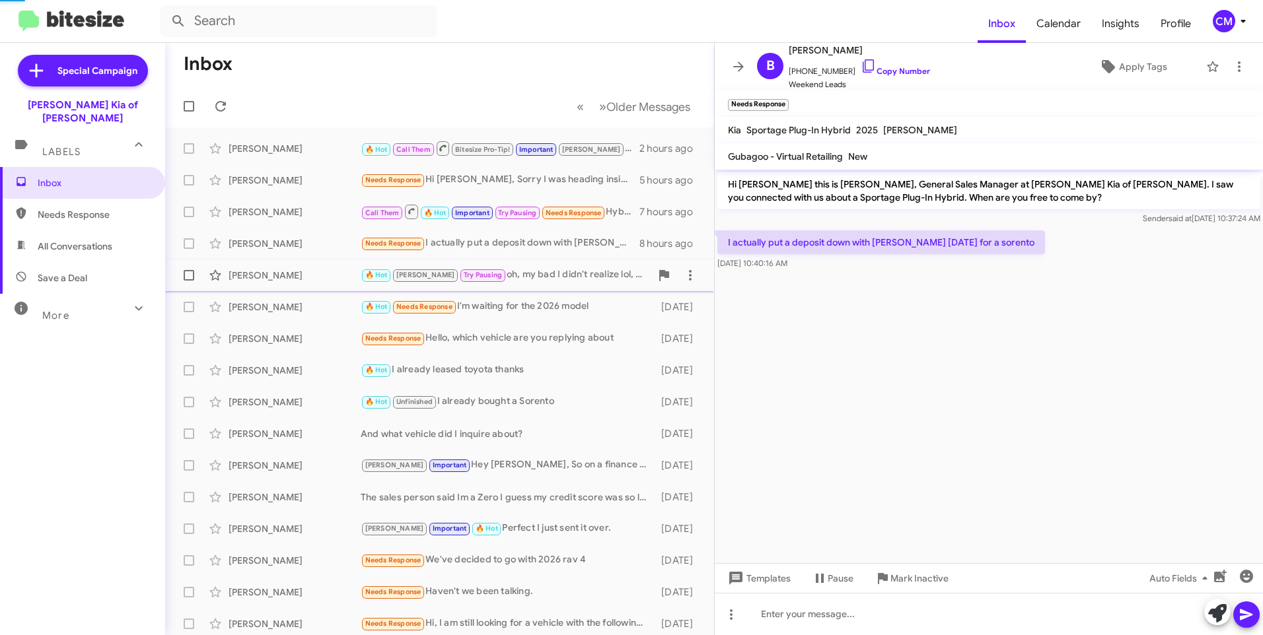
scroll to position [444, 0]
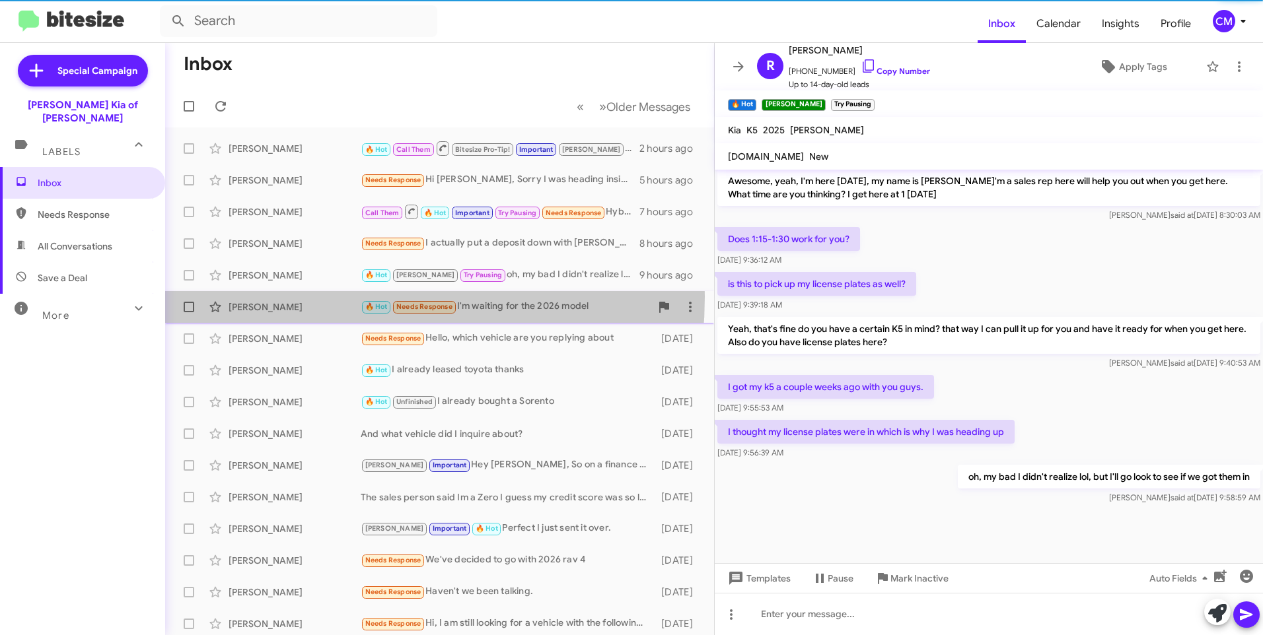
click at [291, 297] on div "[PERSON_NAME] 🔥 Hot Needs Response I'm waiting for the 2026 model [DATE]" at bounding box center [440, 307] width 528 height 26
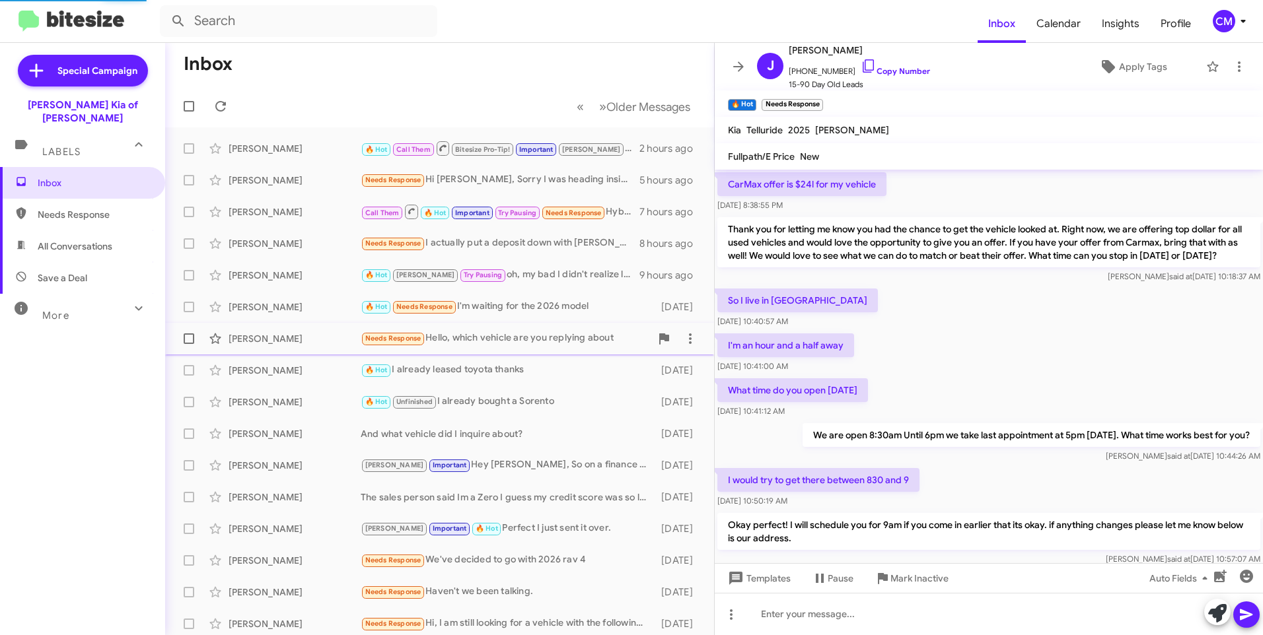
click at [291, 334] on div "[PERSON_NAME]" at bounding box center [295, 338] width 132 height 13
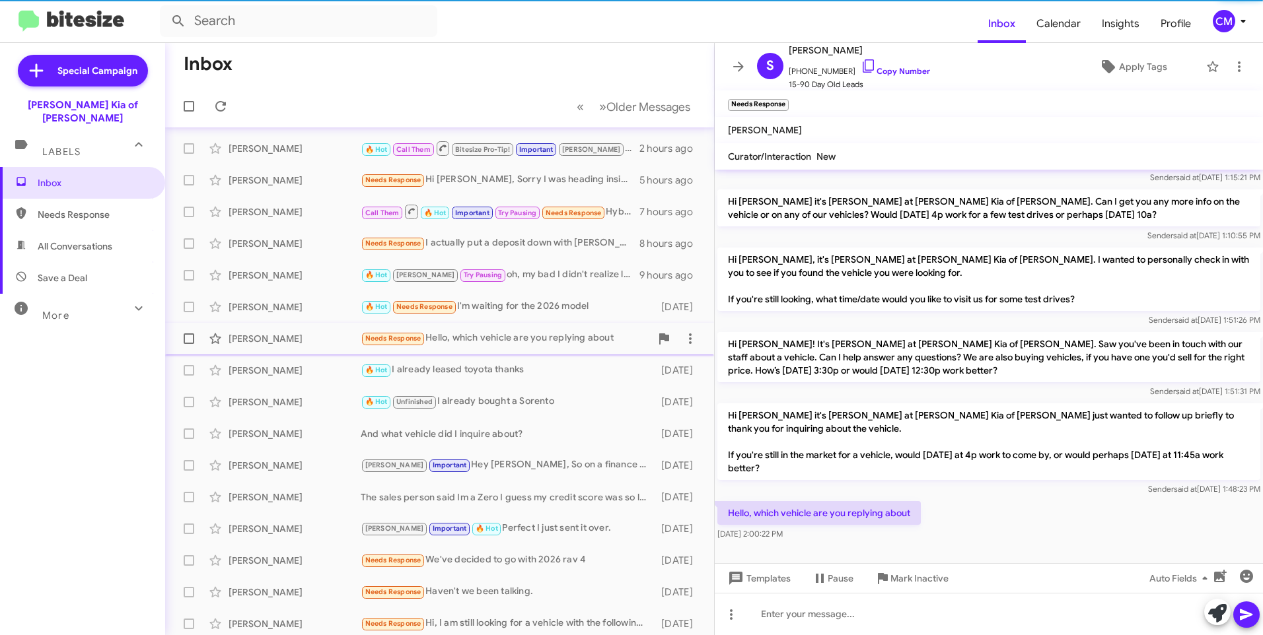
scroll to position [66, 0]
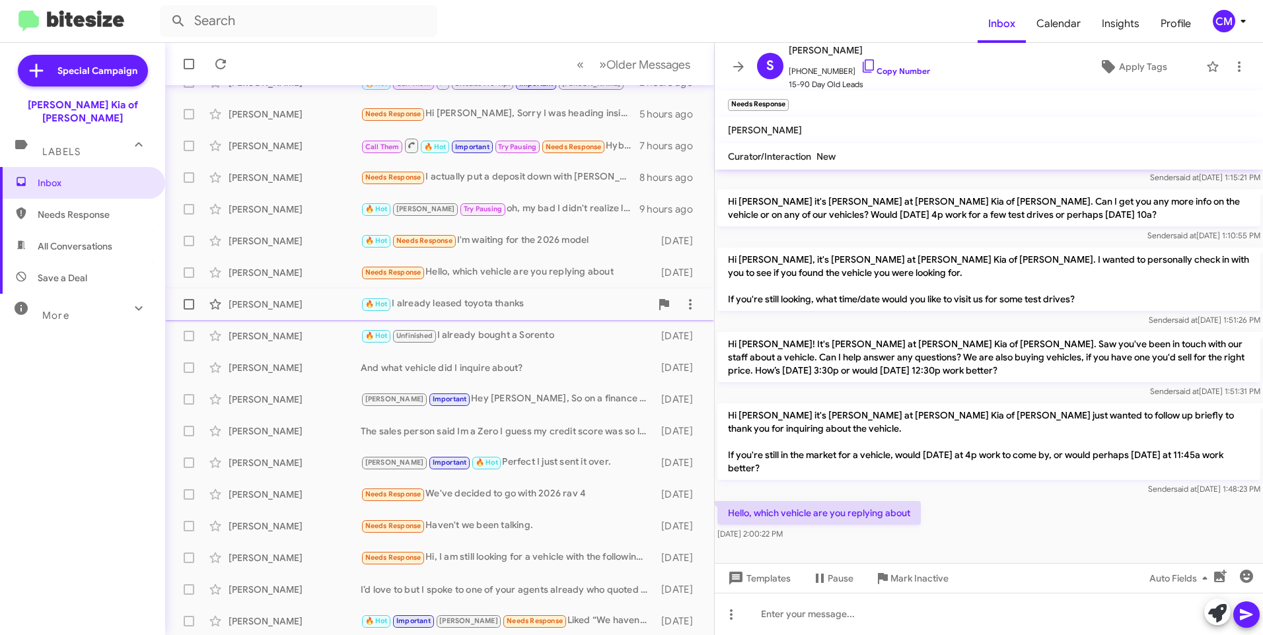
click at [299, 313] on div "[PERSON_NAME] 🔥 Hot I already leased toyota thanks [DATE]" at bounding box center [440, 304] width 528 height 26
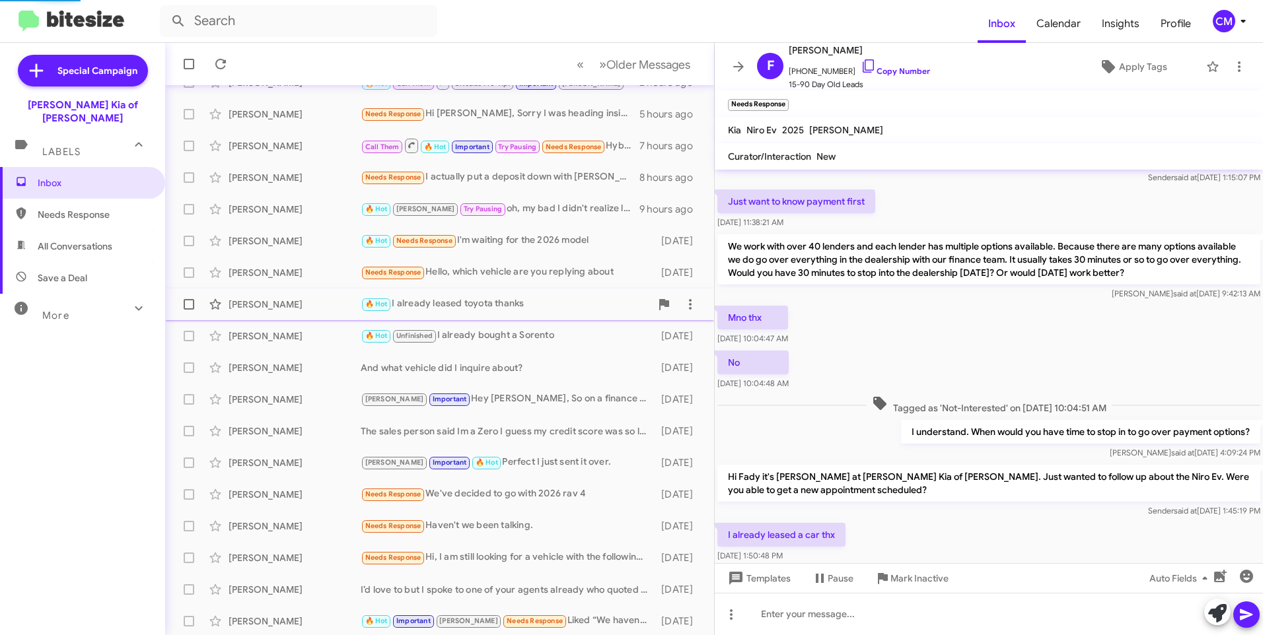
scroll to position [358, 0]
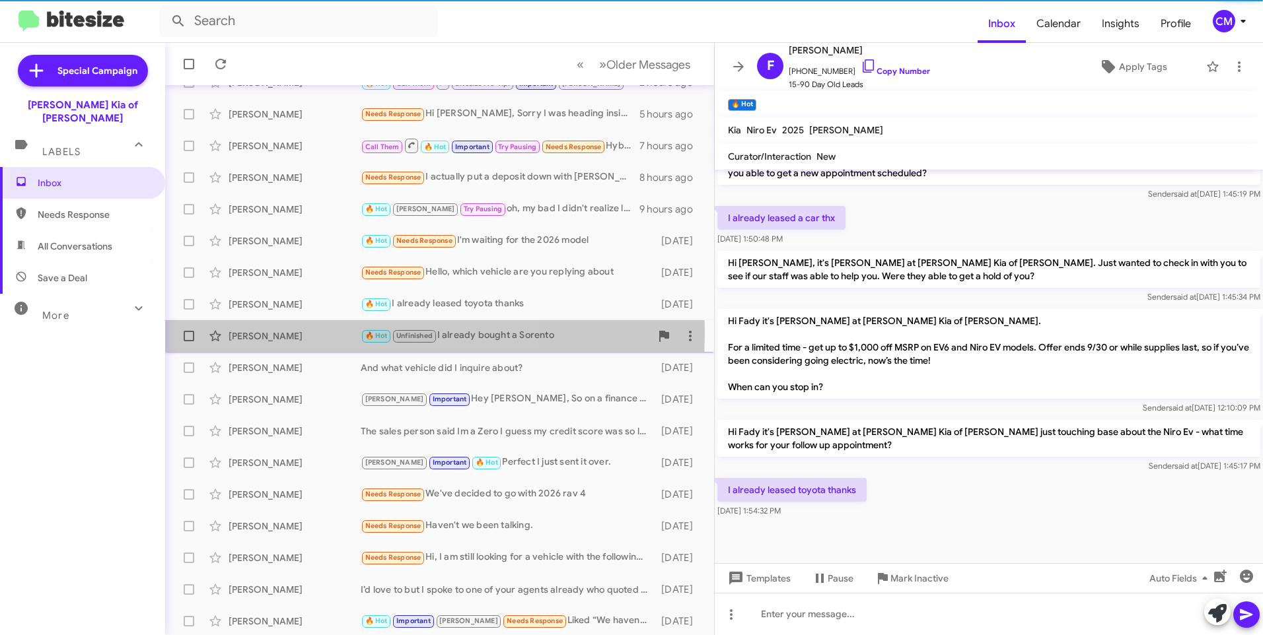
click at [286, 333] on div "[PERSON_NAME]" at bounding box center [295, 336] width 132 height 13
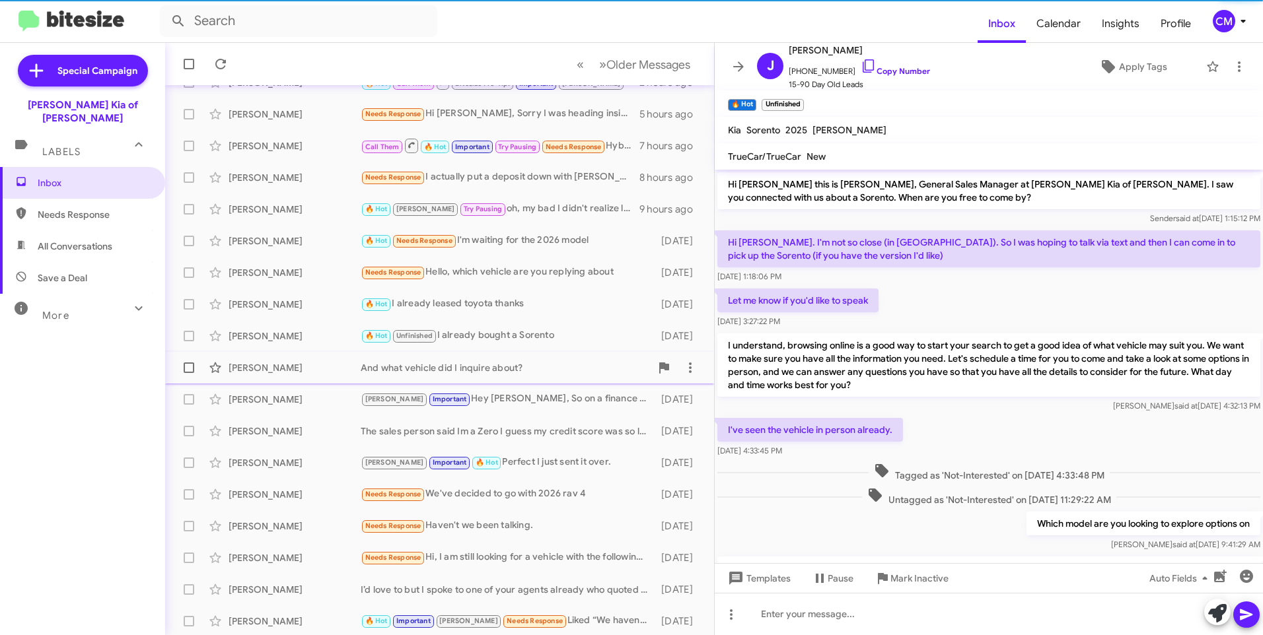
click at [289, 360] on div "[PERSON_NAME] And what vehicle did I inquire about? [DATE]" at bounding box center [440, 368] width 528 height 26
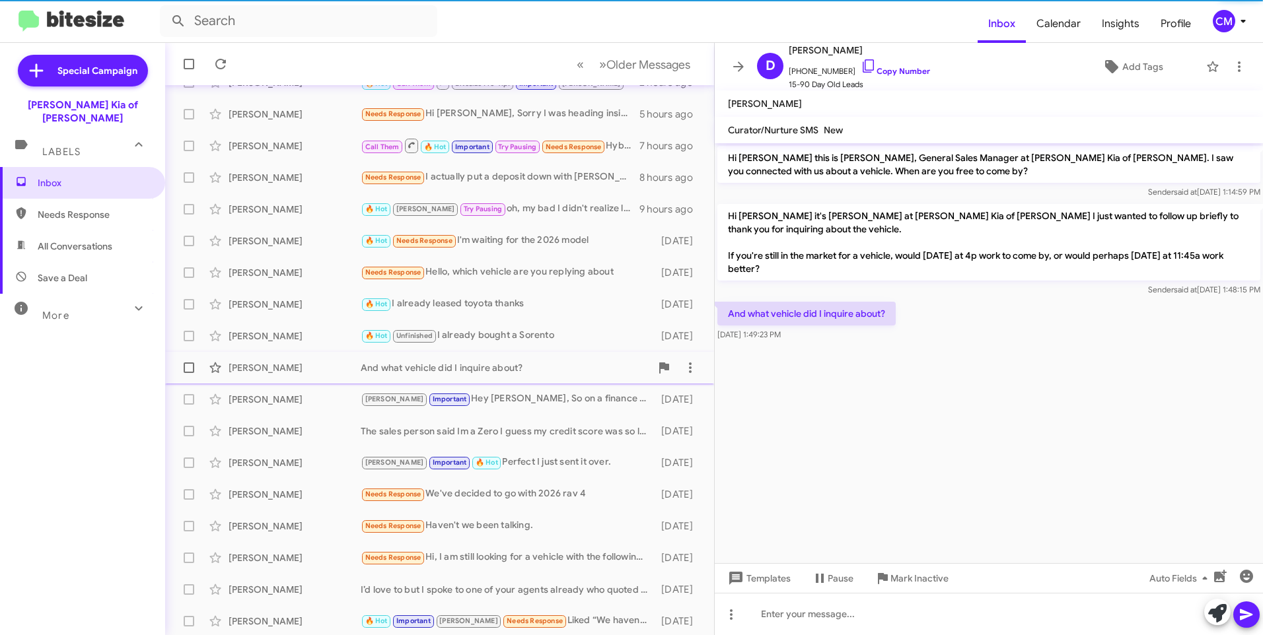
scroll to position [131, 0]
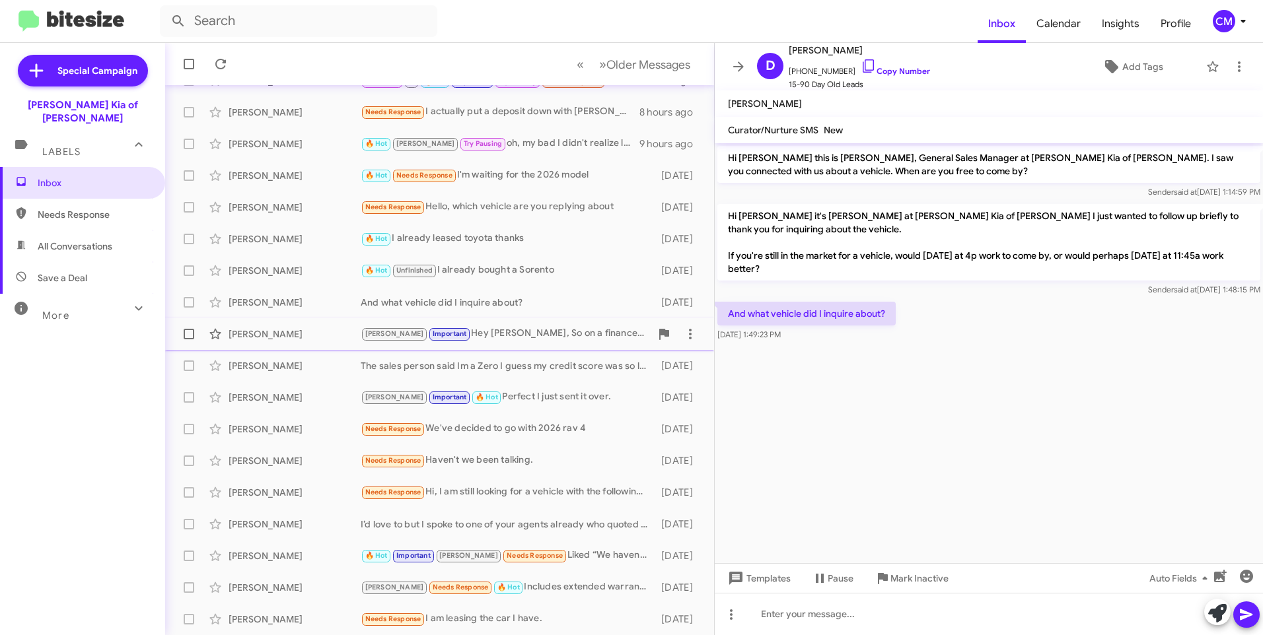
click at [297, 338] on div "[PERSON_NAME]" at bounding box center [295, 334] width 132 height 13
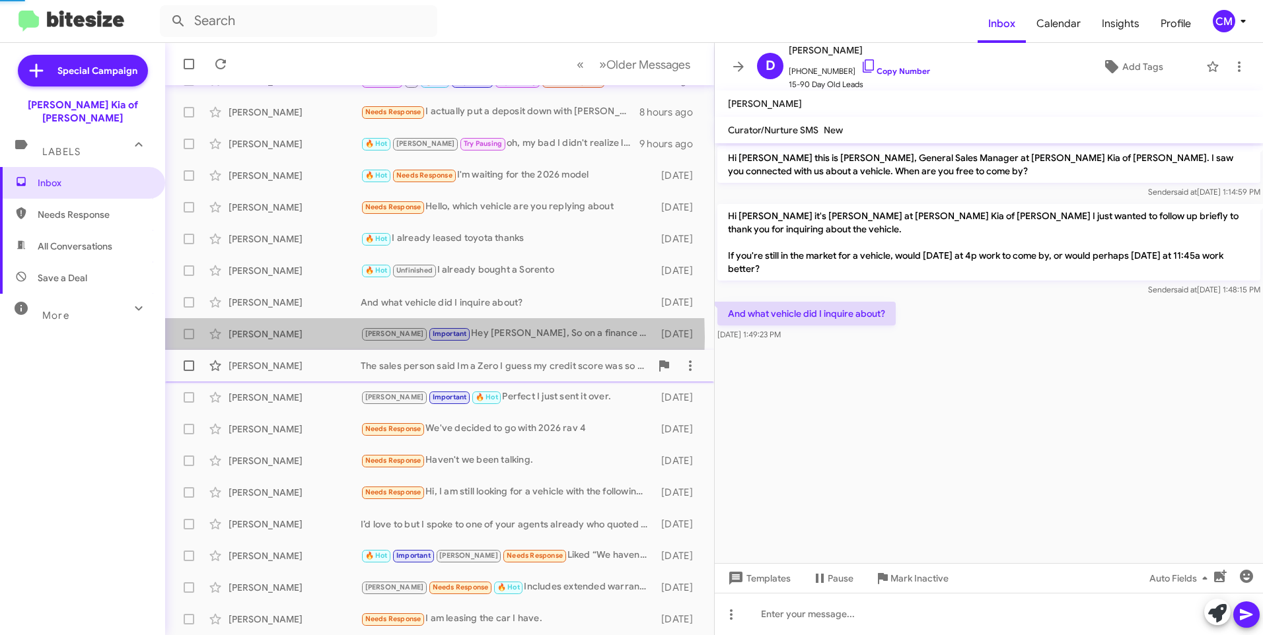
scroll to position [222, 0]
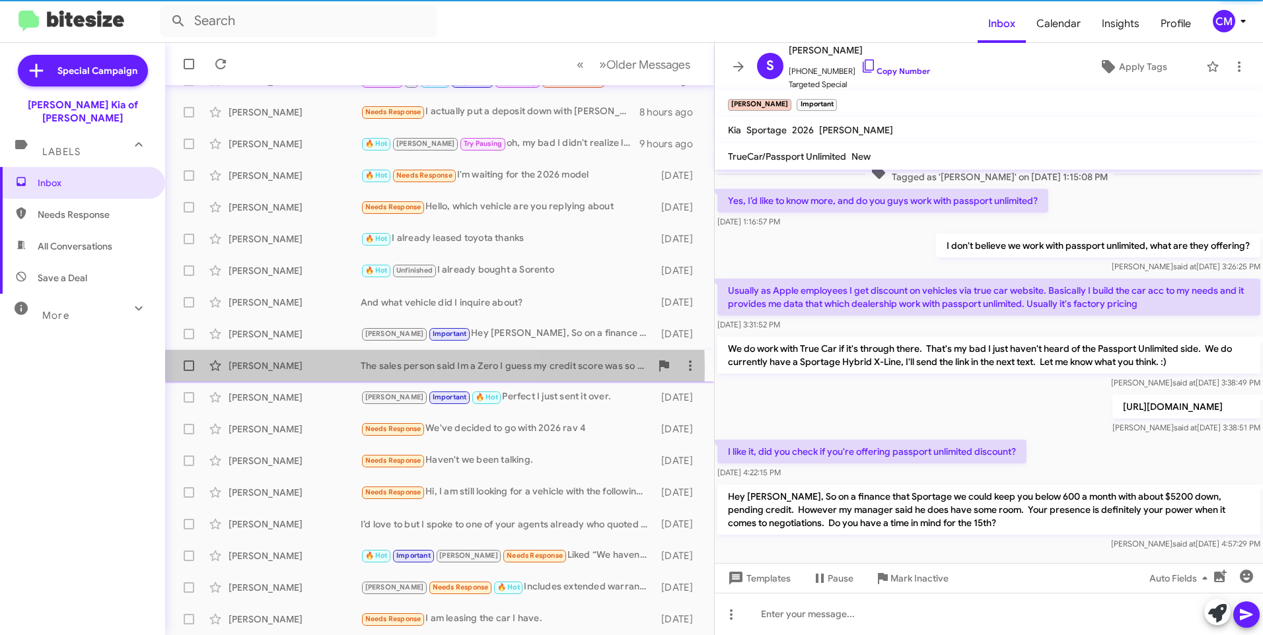
click at [286, 369] on div "[PERSON_NAME]" at bounding box center [295, 365] width 132 height 13
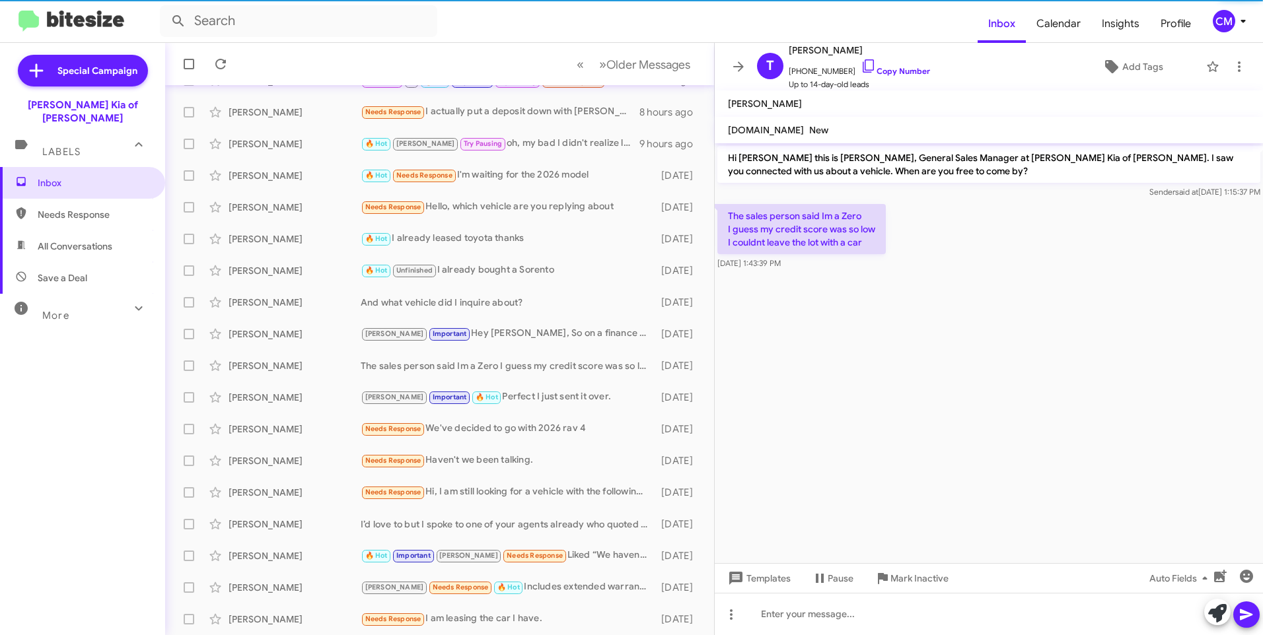
click at [116, 216] on span "Needs Response" at bounding box center [82, 215] width 165 height 32
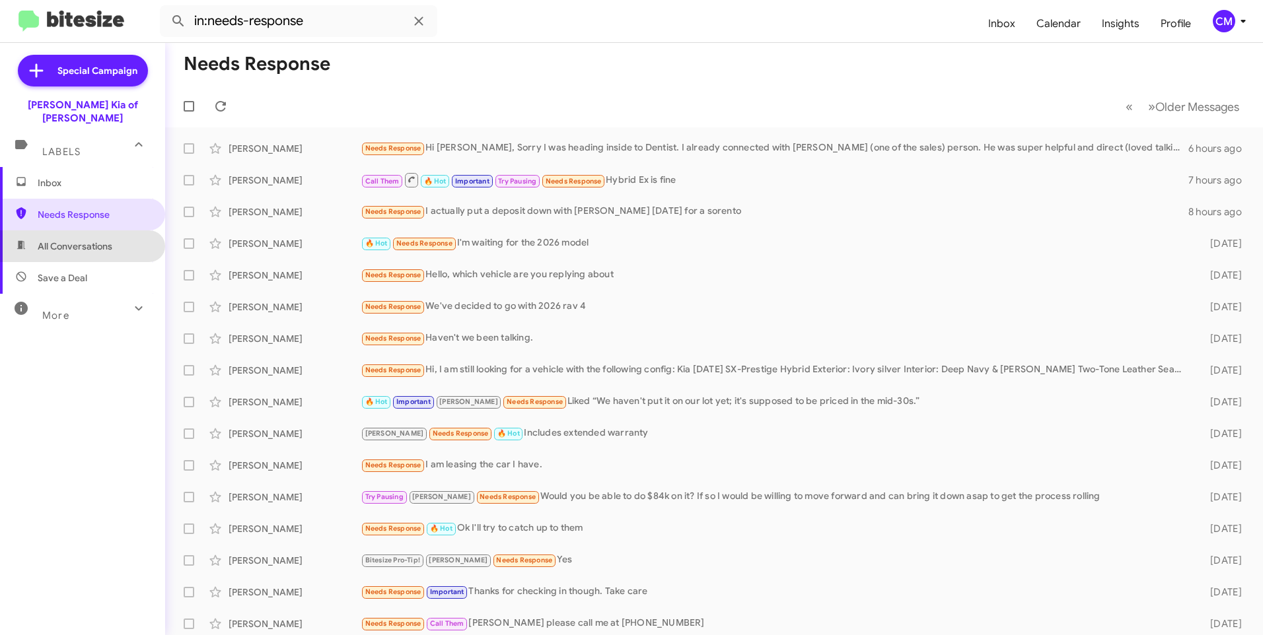
click at [105, 240] on span "All Conversations" at bounding box center [75, 246] width 75 height 13
type input "in:all-conversations"
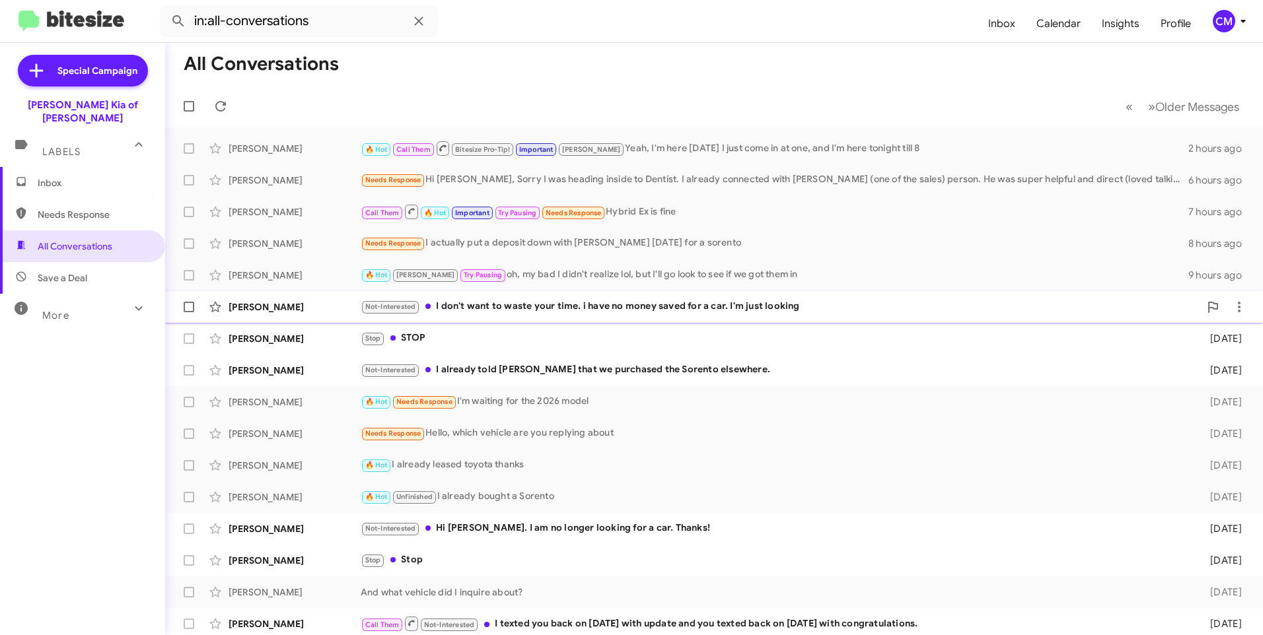
click at [281, 309] on div "[PERSON_NAME]" at bounding box center [295, 307] width 132 height 13
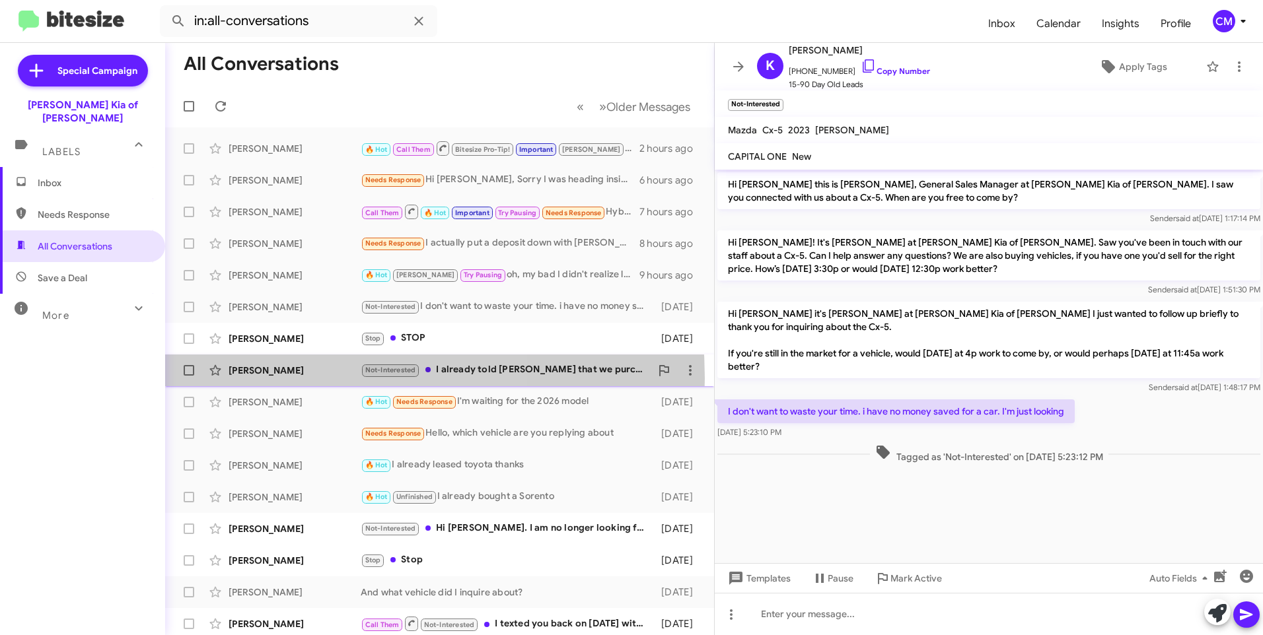
click at [280, 379] on div "[PERSON_NAME] Not-Interested I already told [PERSON_NAME] that we purchased the…" at bounding box center [440, 370] width 528 height 26
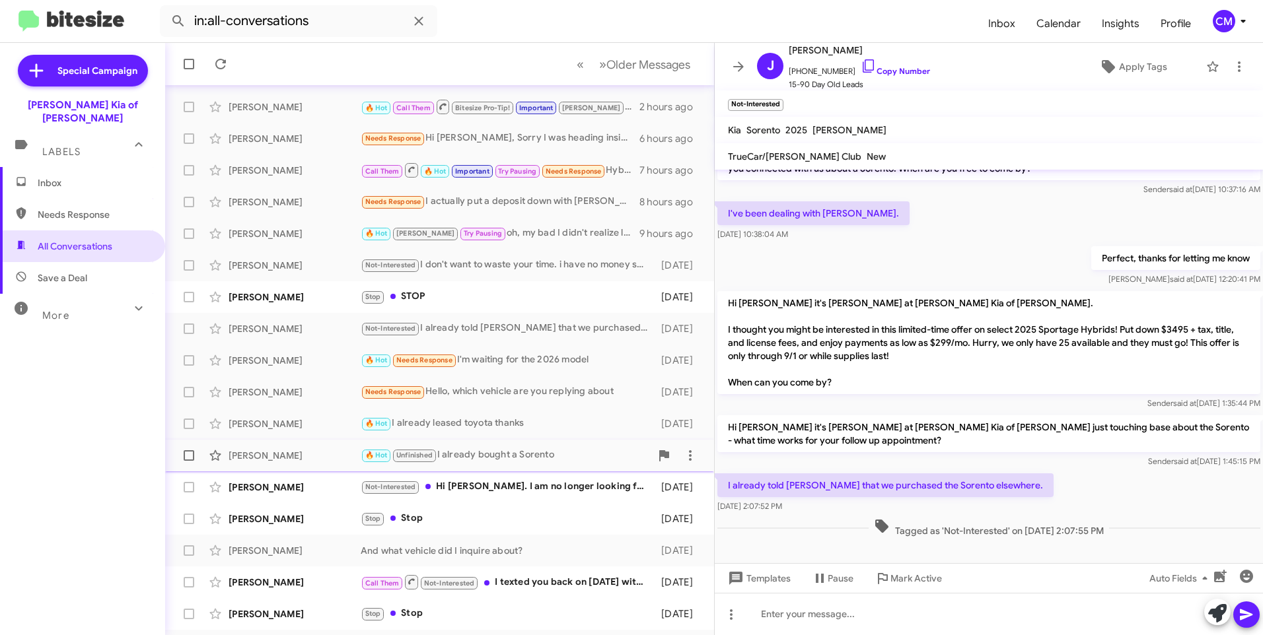
scroll to position [131, 0]
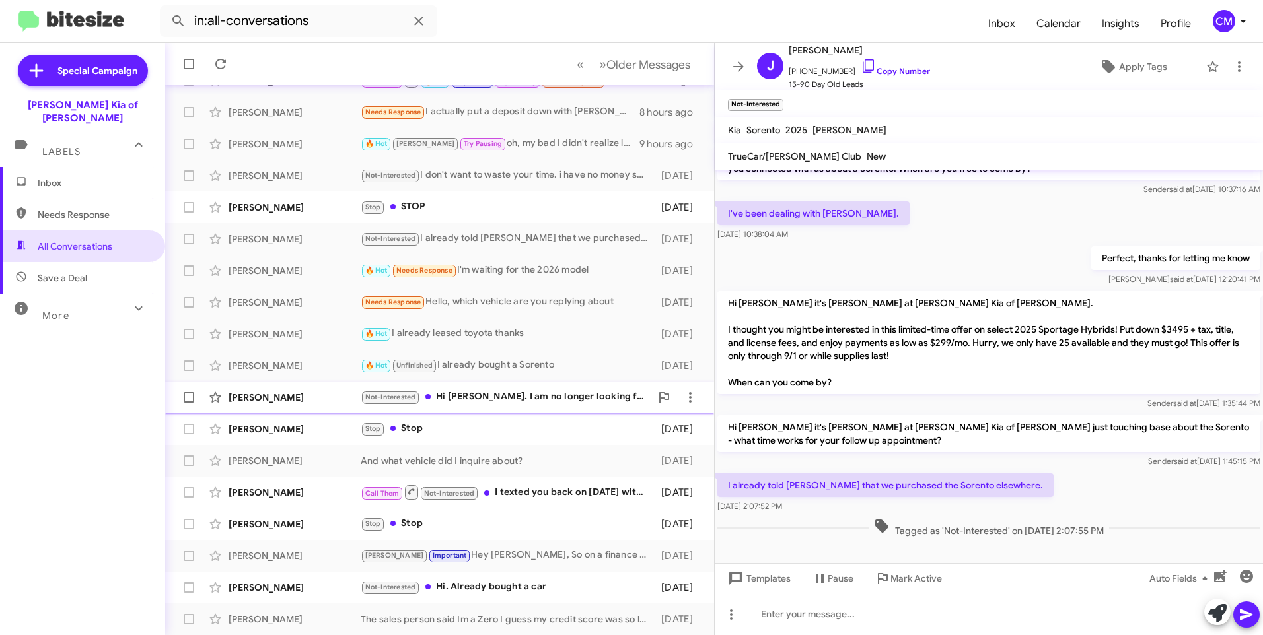
click at [290, 390] on div "[PERSON_NAME] Not-Interested Hi [PERSON_NAME]. I am no longer looking for a car…" at bounding box center [440, 397] width 528 height 26
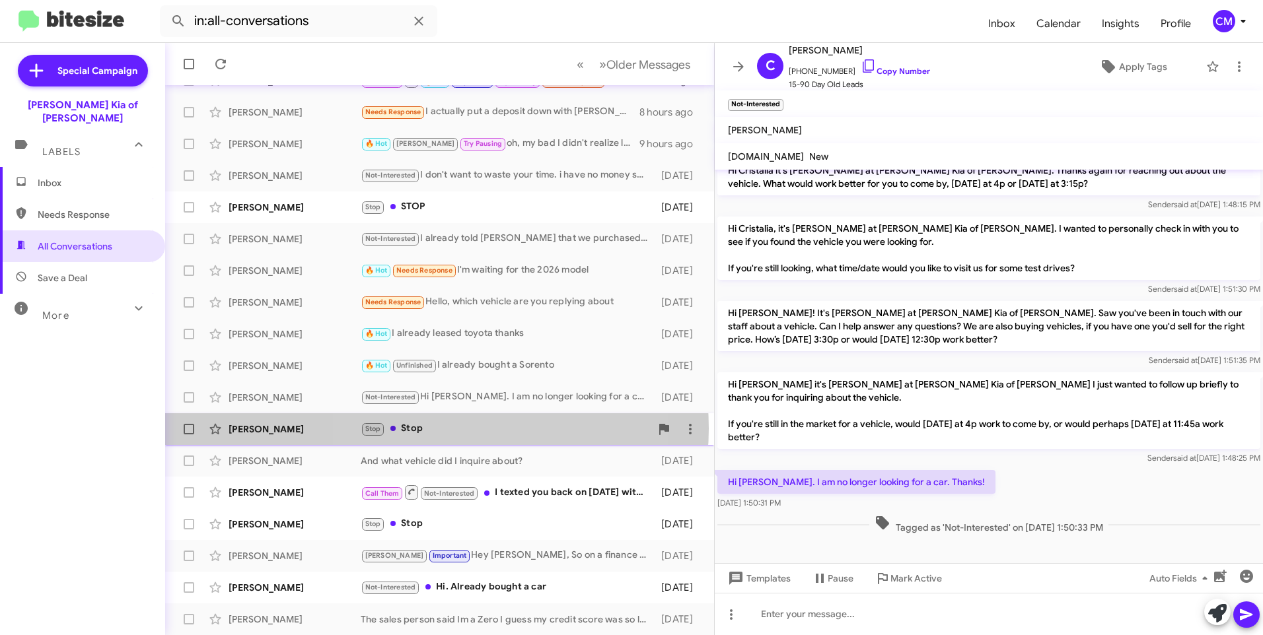
click at [437, 429] on div "Stop Stop" at bounding box center [506, 428] width 290 height 15
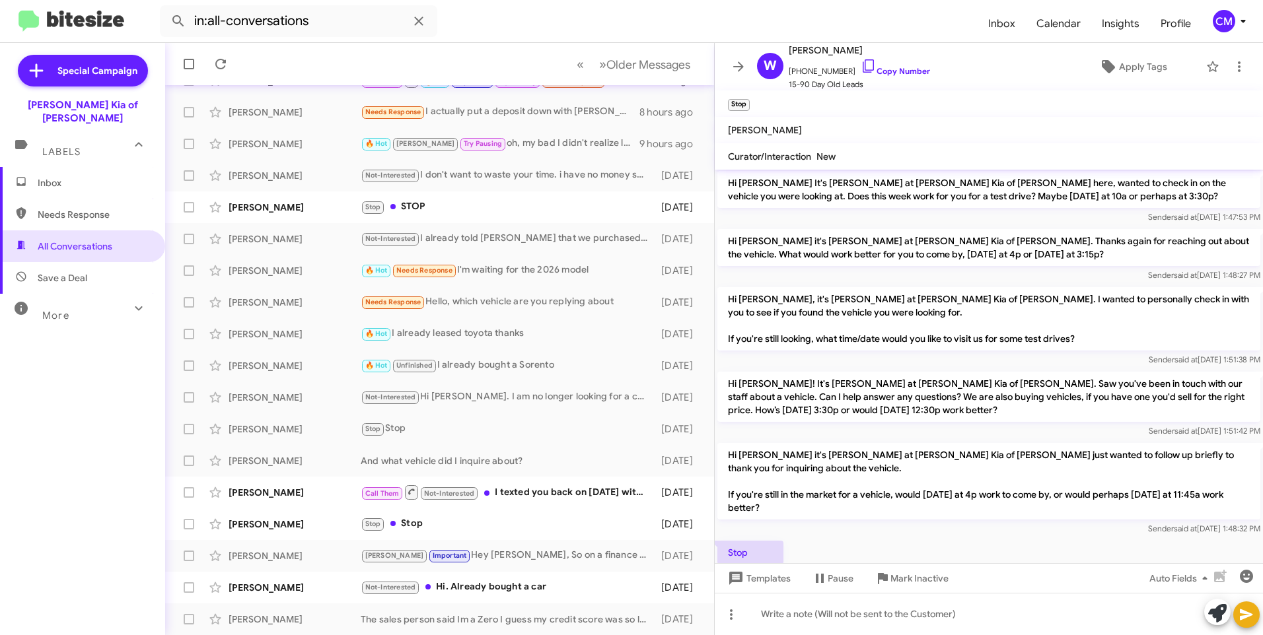
scroll to position [441, 0]
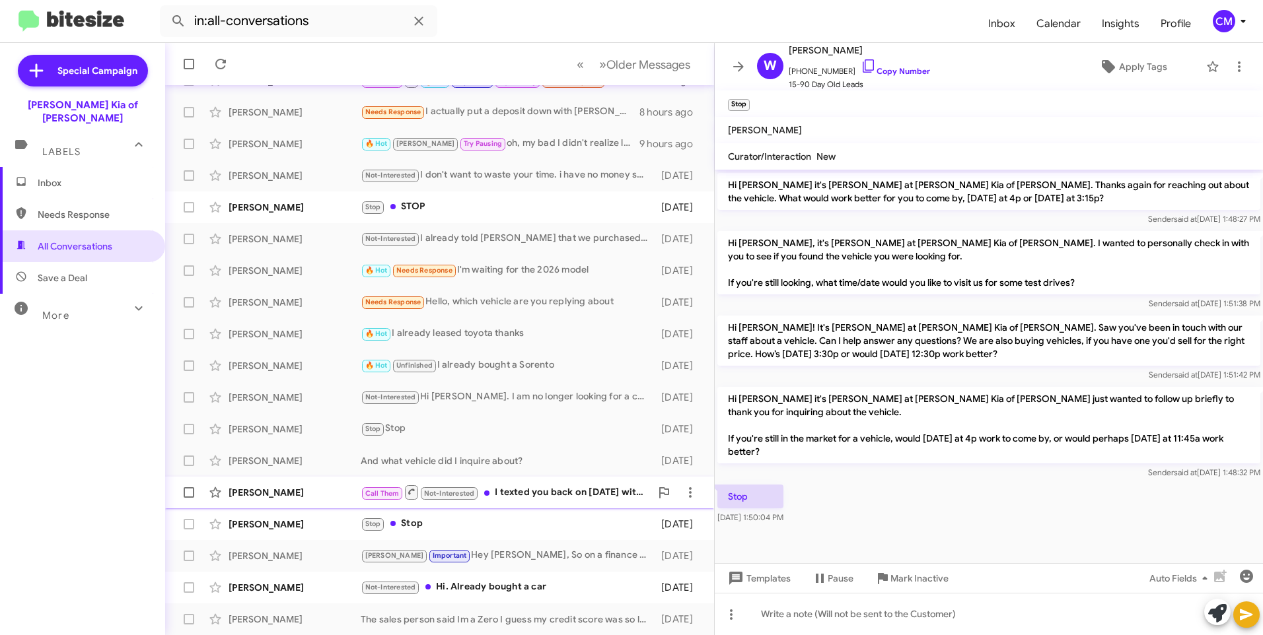
click at [565, 502] on div "[PERSON_NAME] Call Them Not-Interested I texted you back on [DATE] with update …" at bounding box center [440, 493] width 528 height 26
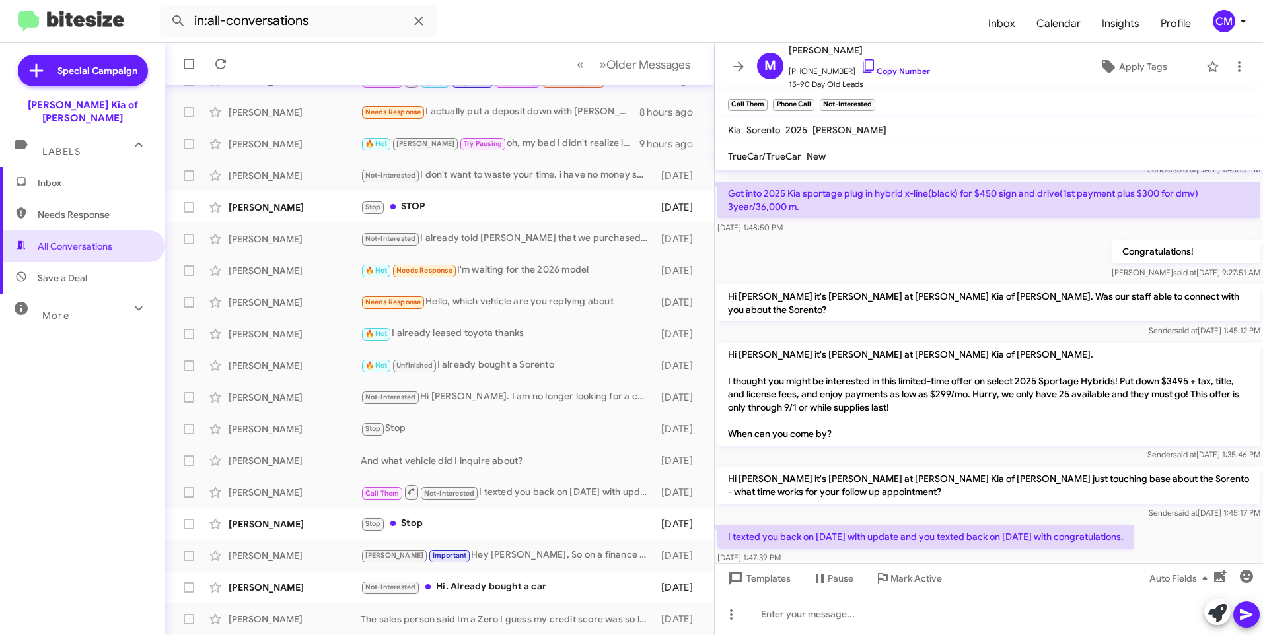
scroll to position [289, 0]
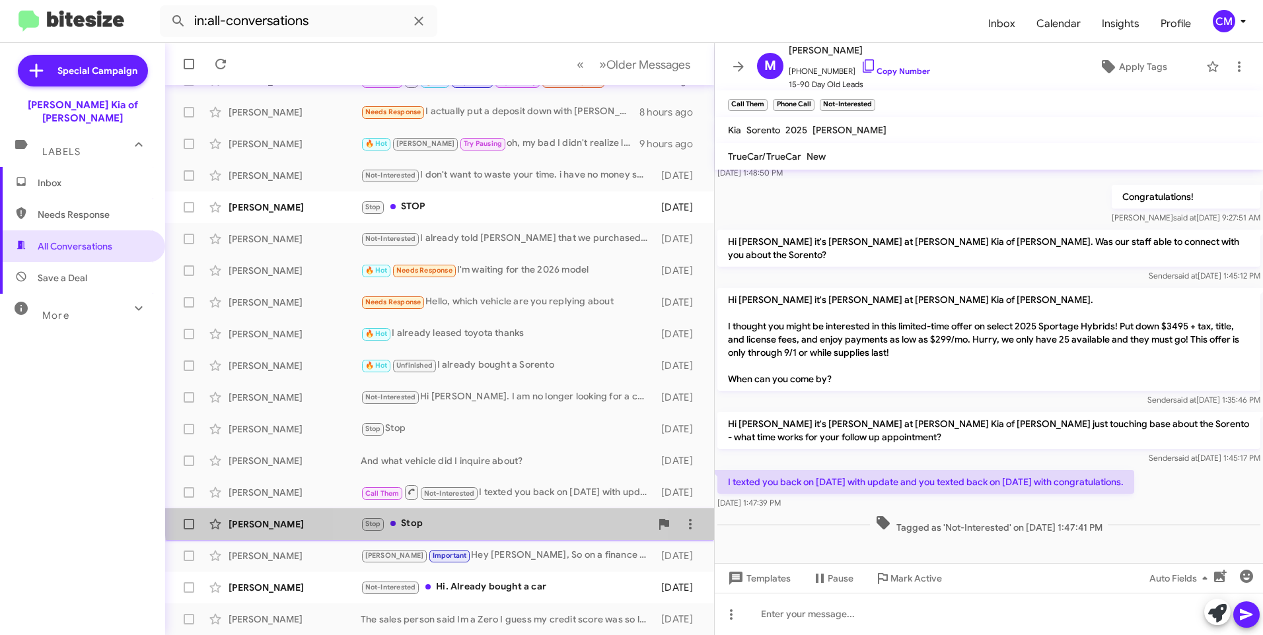
click at [474, 517] on div "Stop Stop" at bounding box center [506, 524] width 290 height 15
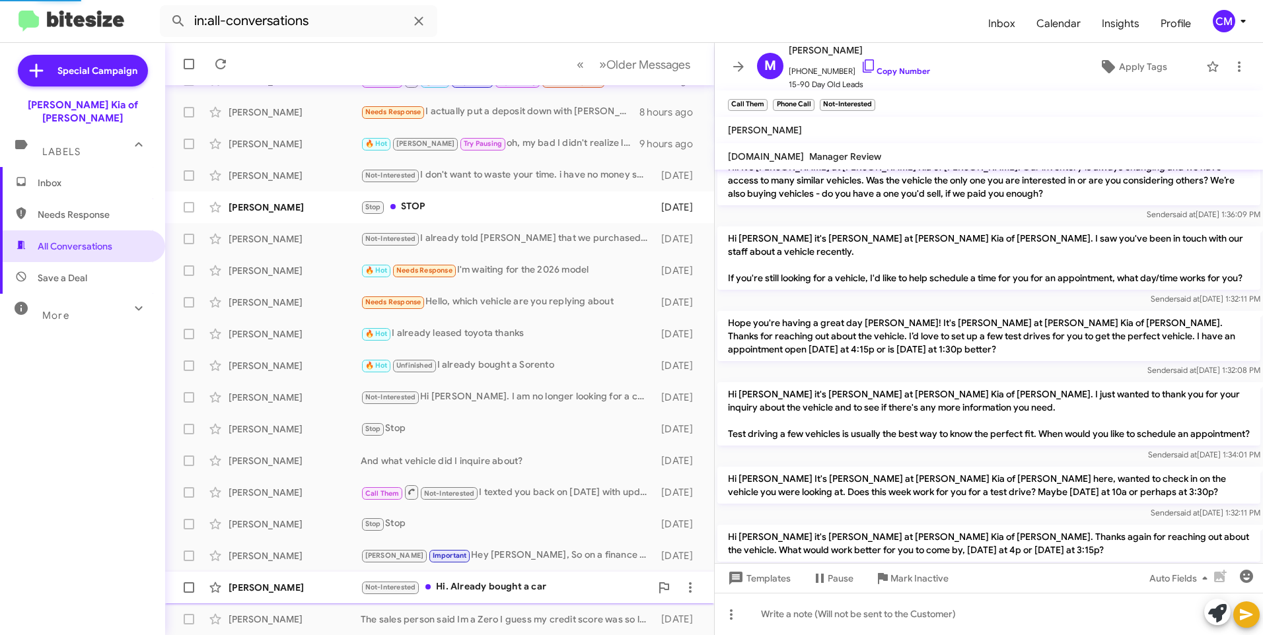
scroll to position [489, 0]
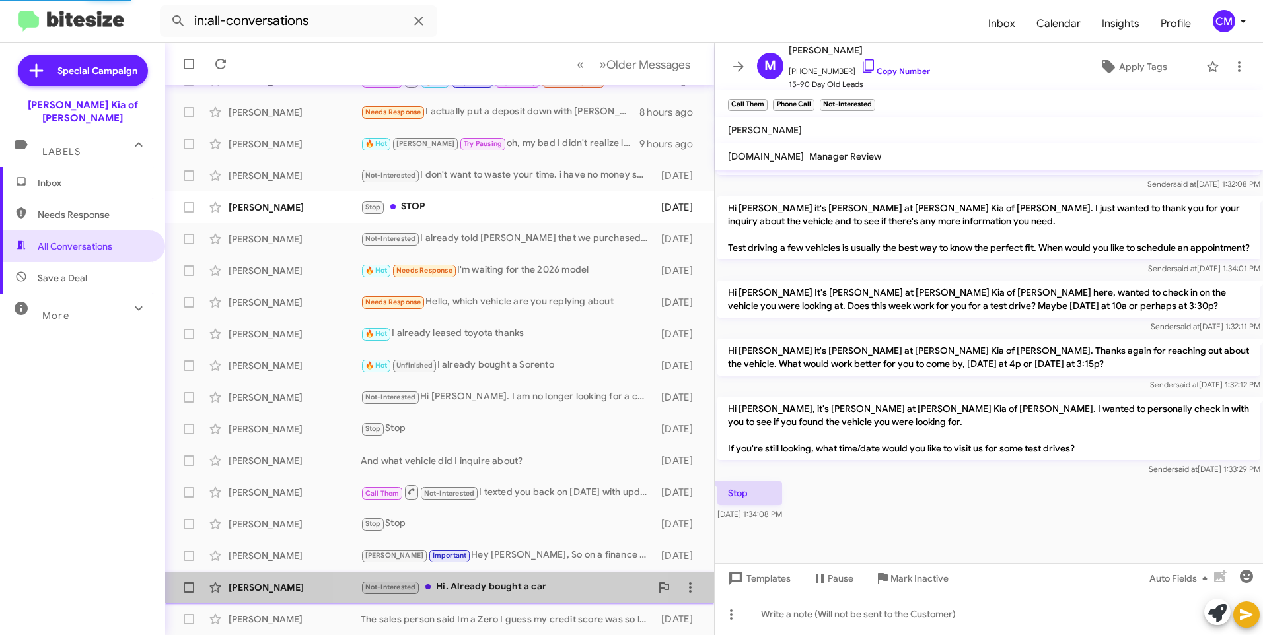
click at [497, 590] on div "Not-Interested Hi. Already bought a car" at bounding box center [506, 587] width 290 height 15
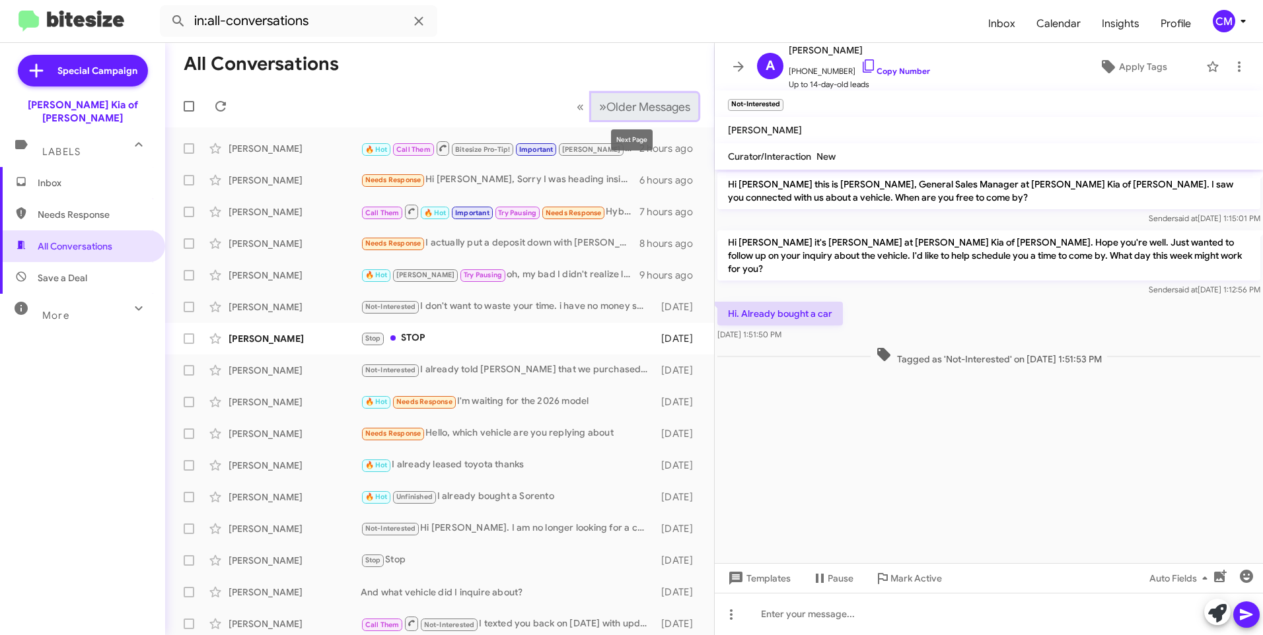
click at [606, 103] on span "Older Messages" at bounding box center [648, 107] width 84 height 15
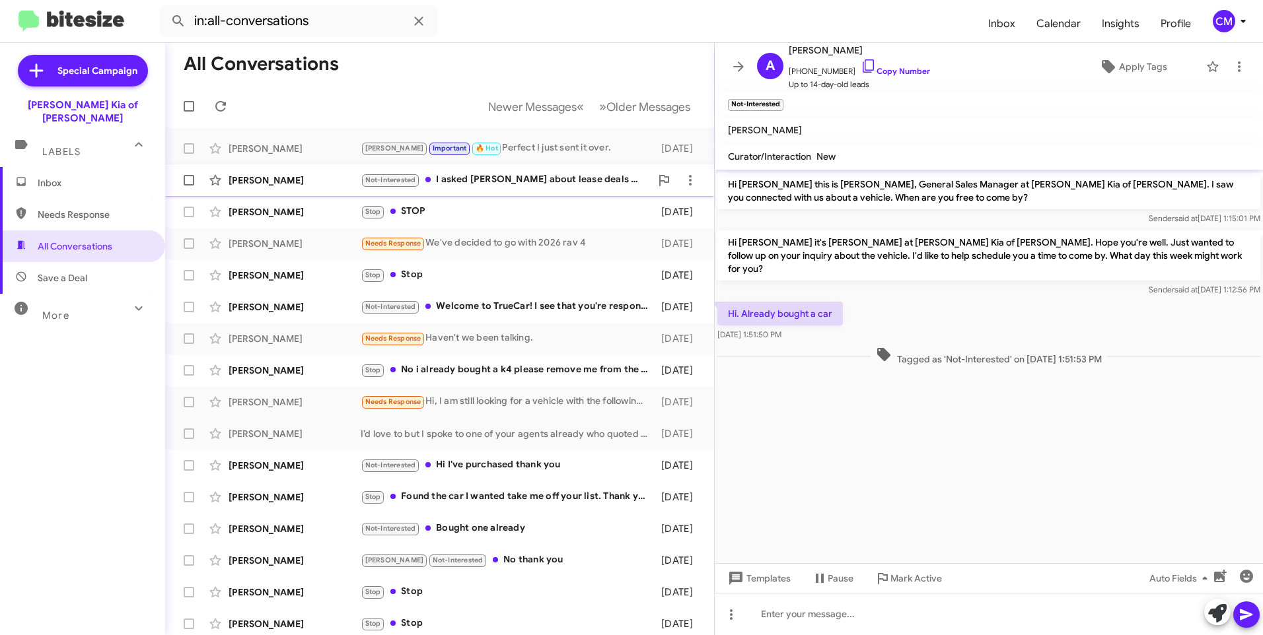
click at [532, 168] on div "[PERSON_NAME] Not-Interested I asked [PERSON_NAME] about lease deals on the Sel…" at bounding box center [440, 180] width 528 height 26
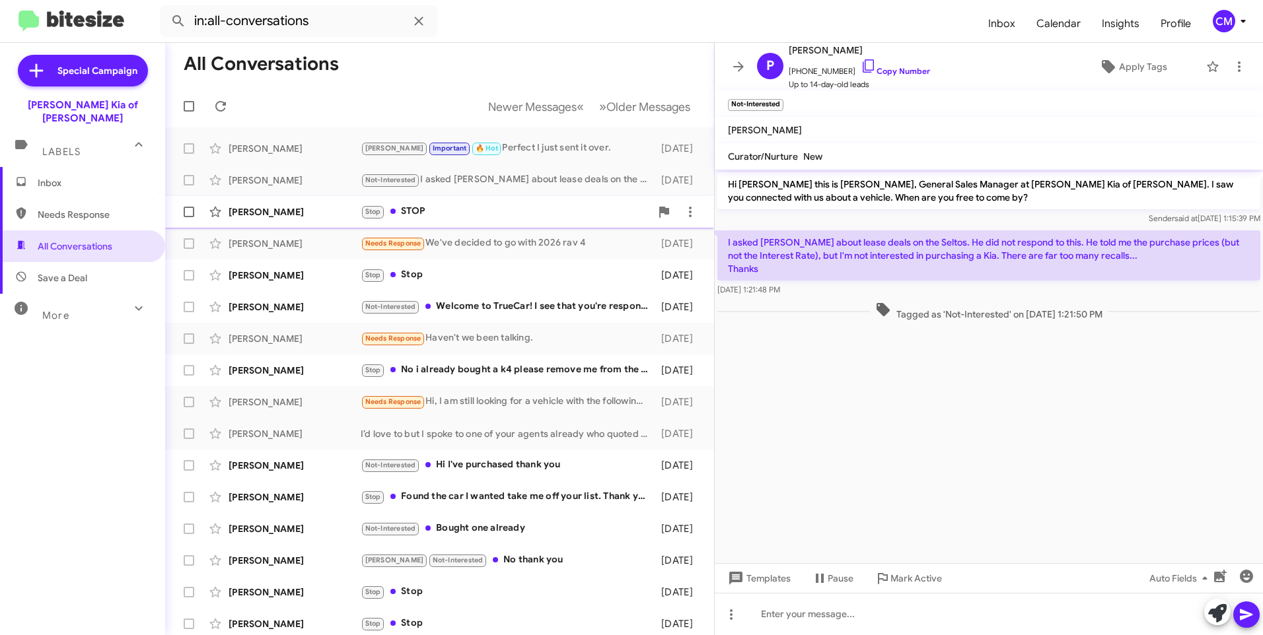
click at [513, 209] on div "Stop STOP" at bounding box center [506, 211] width 290 height 15
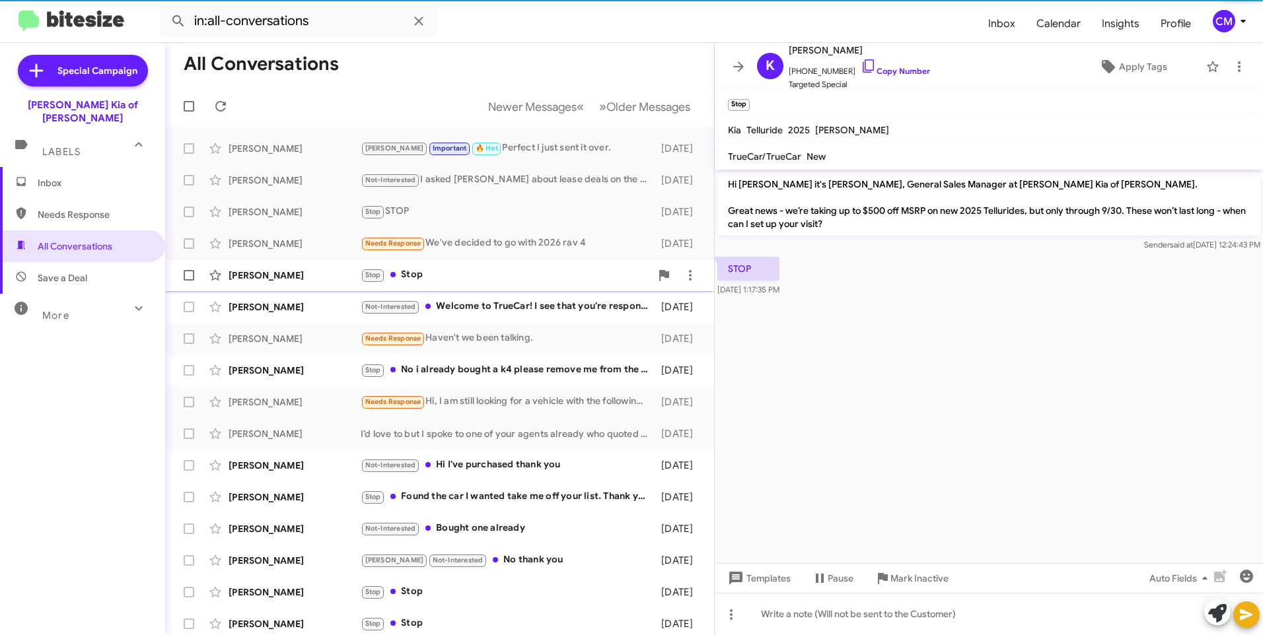
click at [500, 273] on div "Stop Stop" at bounding box center [506, 275] width 290 height 15
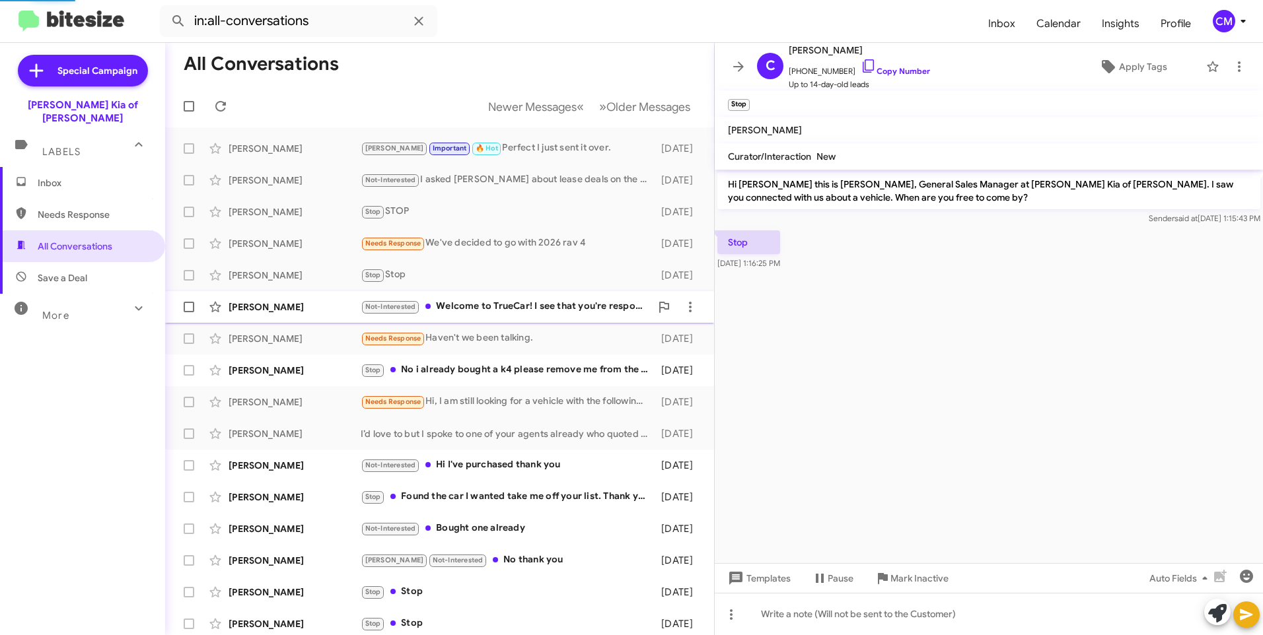
click at [491, 305] on div "Not-Interested Welcome to TrueCar! I see that you're responding to a customer. …" at bounding box center [506, 306] width 290 height 15
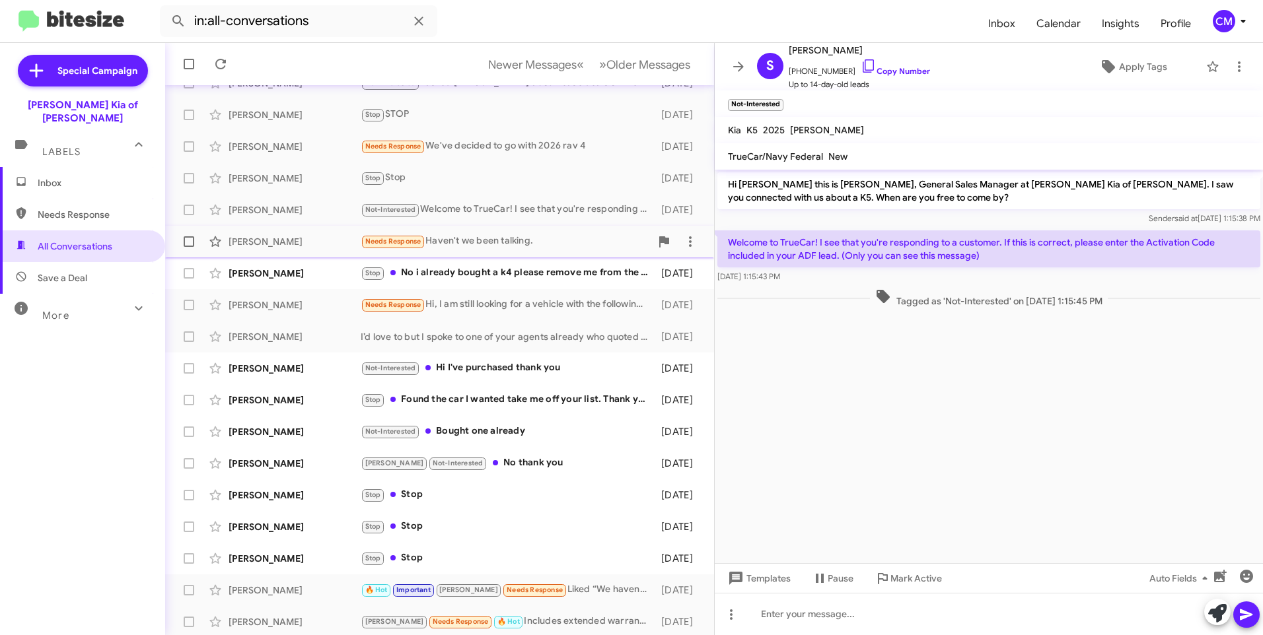
scroll to position [131, 0]
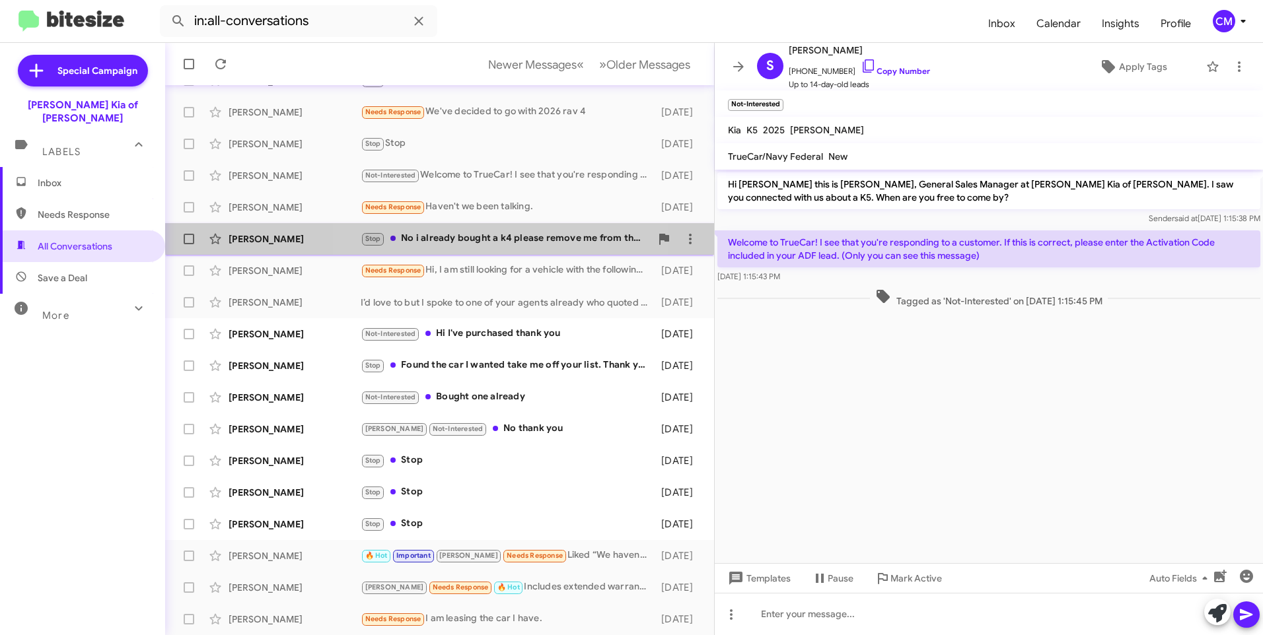
click at [479, 233] on div "Stop No i already bought a k4 please remove me from the call list" at bounding box center [506, 238] width 290 height 15
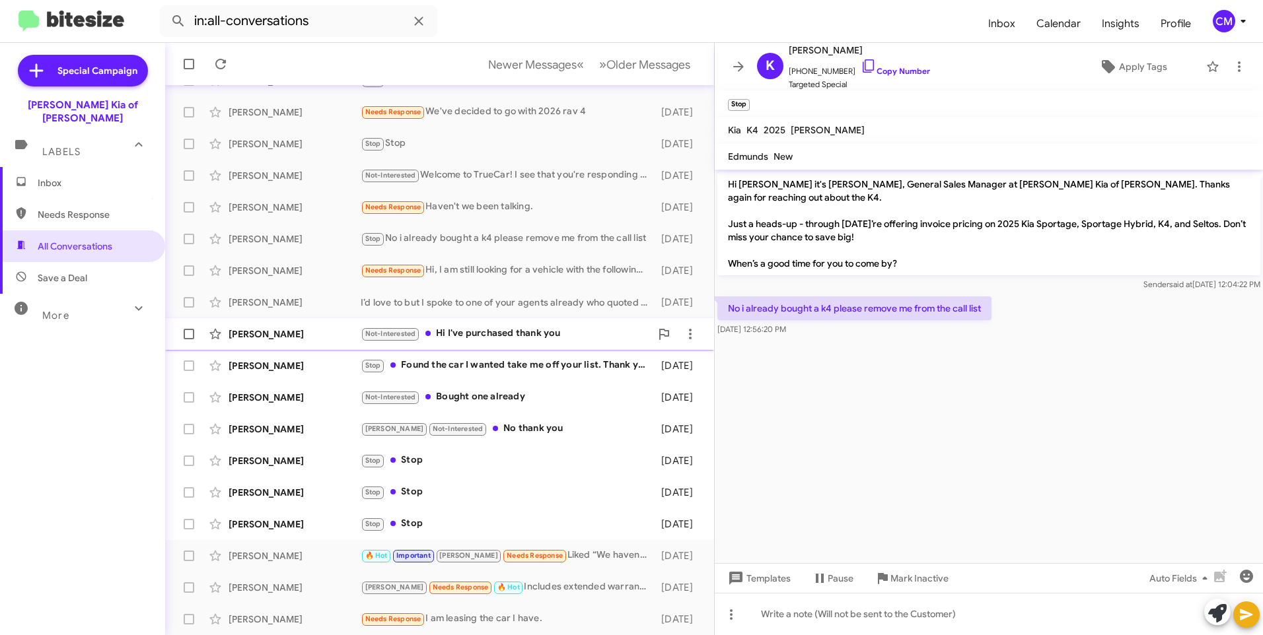
click at [489, 342] on div "Not-Interested Hi I've purchased thank you" at bounding box center [506, 333] width 290 height 15
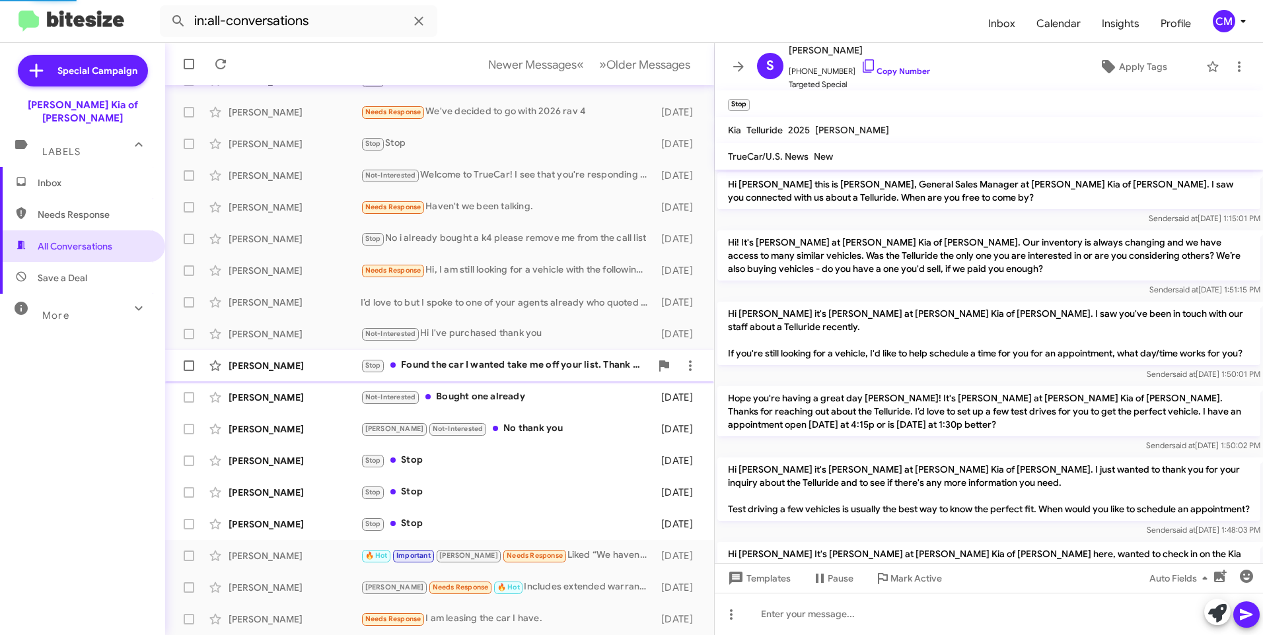
scroll to position [468, 0]
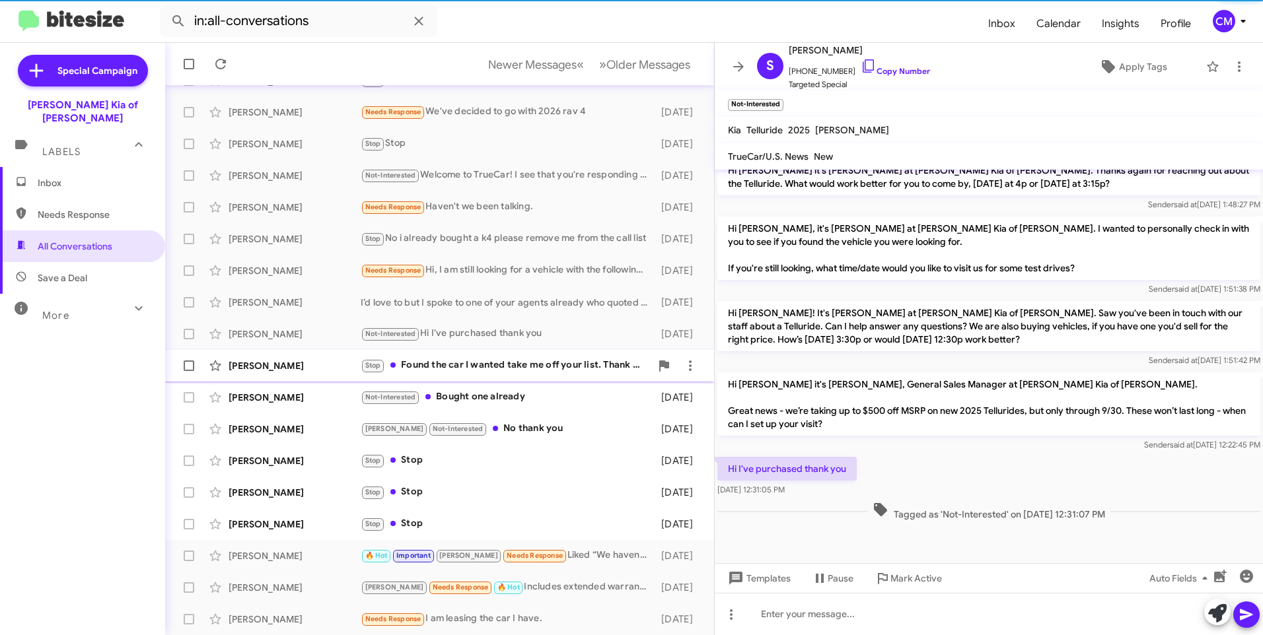
click at [480, 366] on div "Stop Found the car I wanted take me off your list. Thank you for your follow up." at bounding box center [506, 365] width 290 height 15
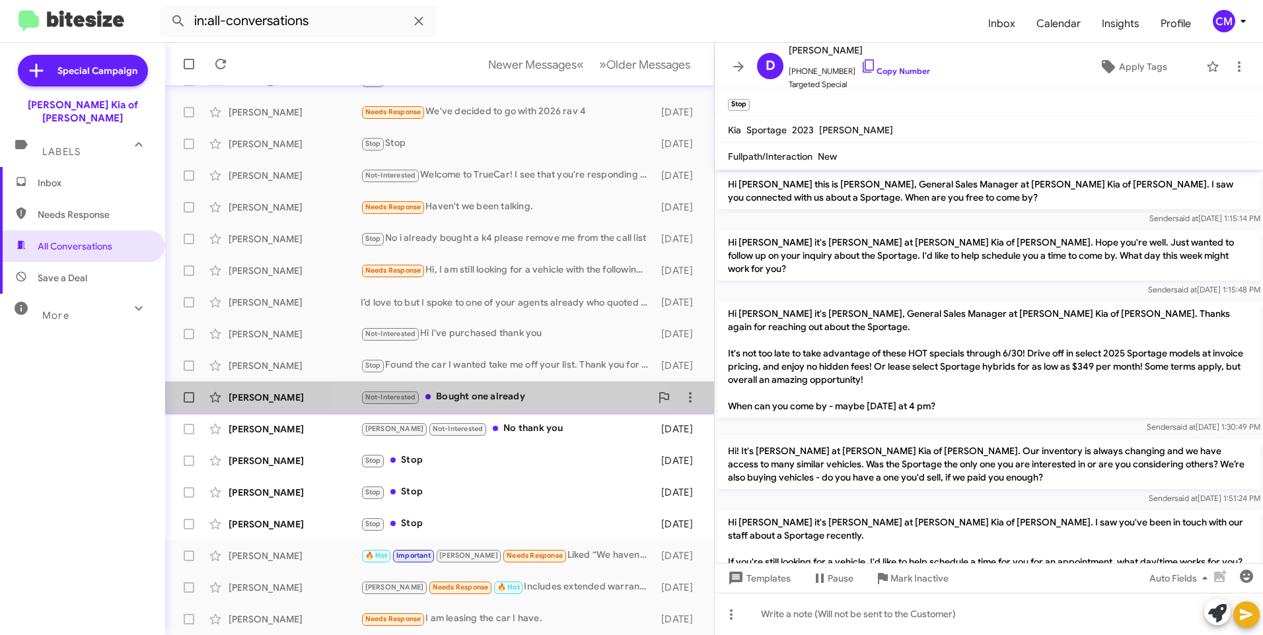
click at [490, 386] on div "[PERSON_NAME] Not-Interested Bought one already [DATE]" at bounding box center [440, 397] width 528 height 26
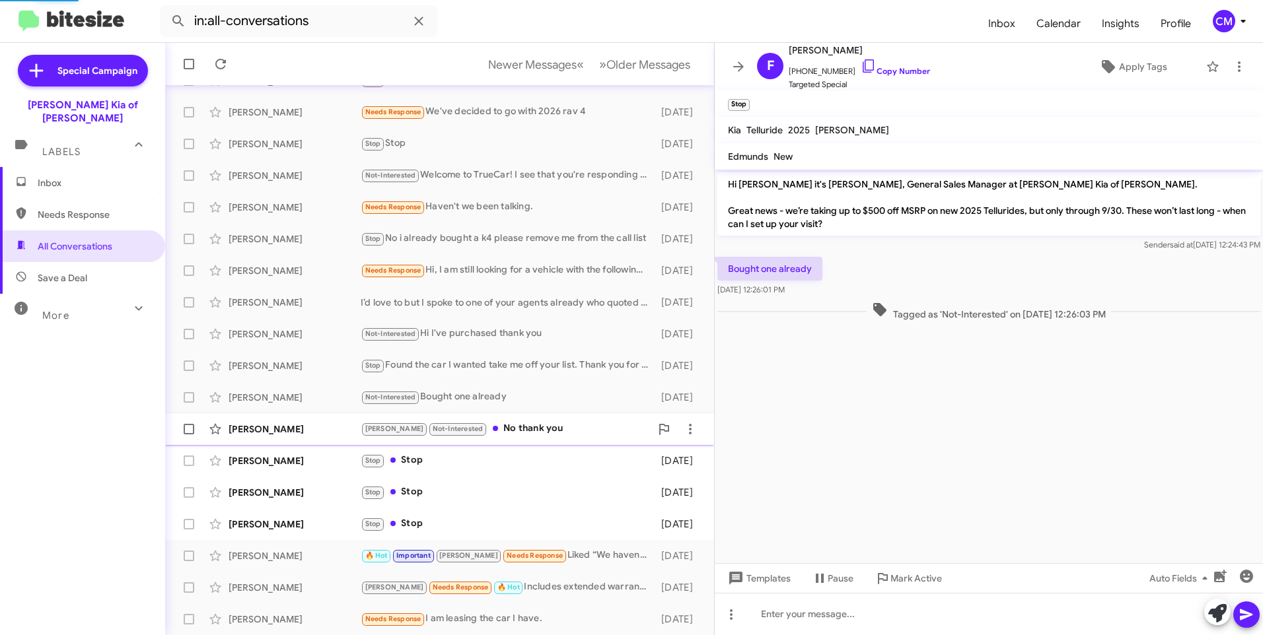
click at [496, 421] on div "[PERSON_NAME] Not-Interested No thank you" at bounding box center [506, 428] width 290 height 15
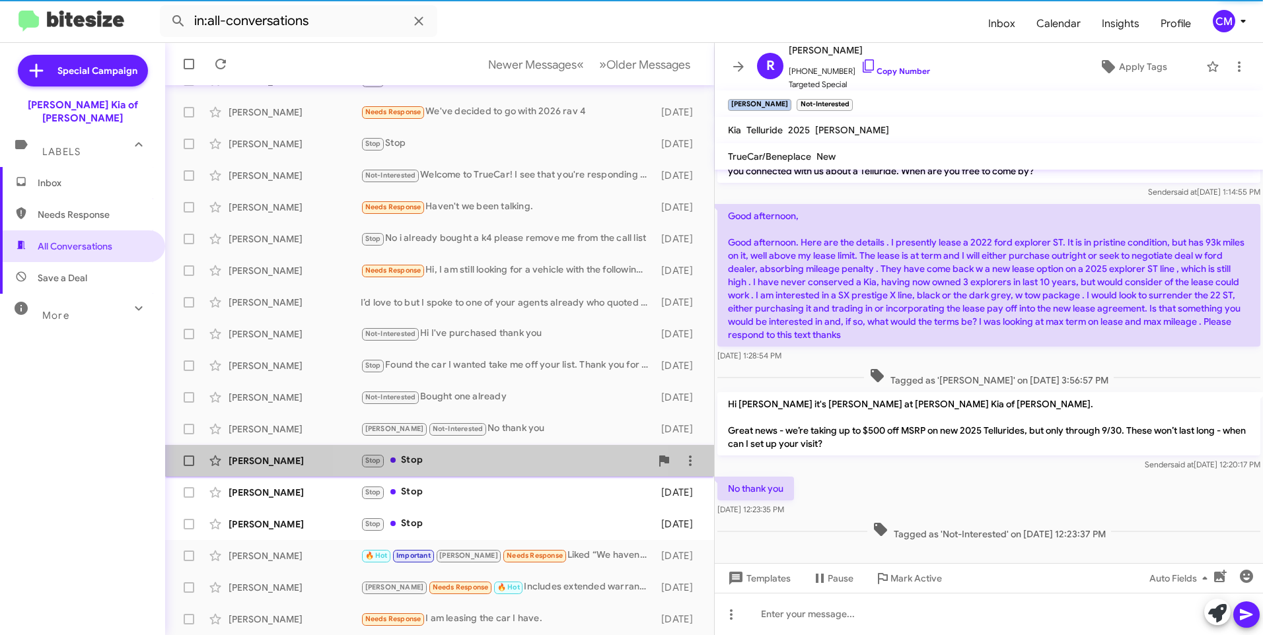
click at [485, 464] on div "Stop Stop" at bounding box center [506, 460] width 290 height 15
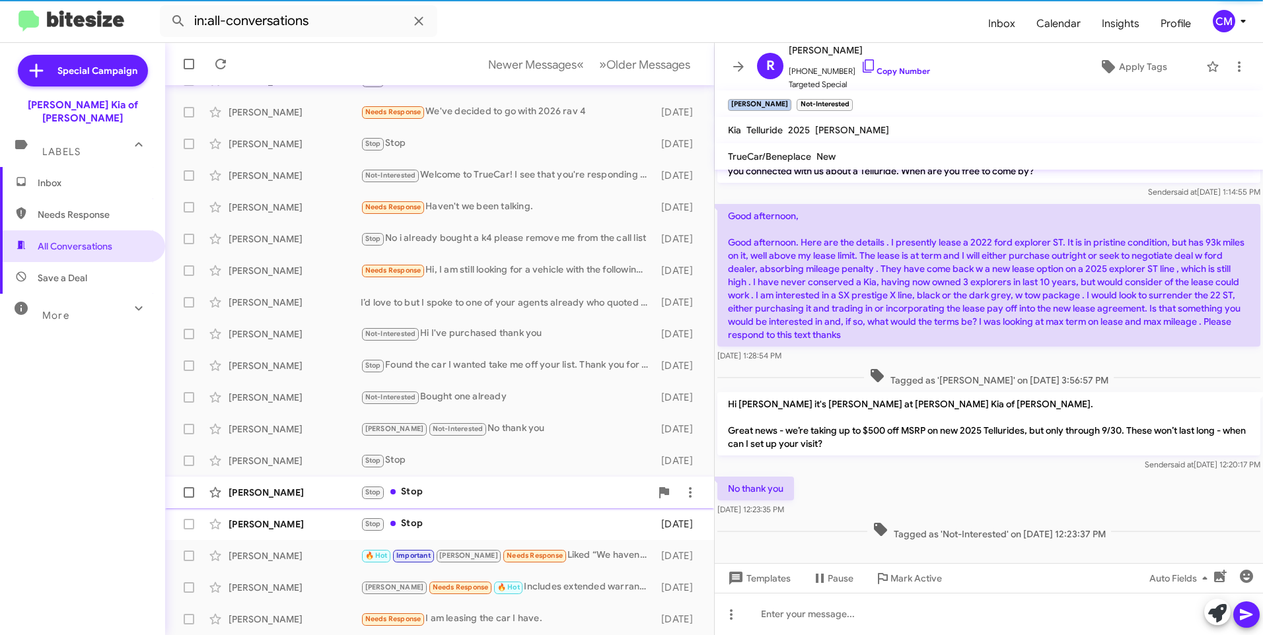
click at [480, 477] on span "[PERSON_NAME] Stop Stop [DATE]" at bounding box center [439, 493] width 549 height 32
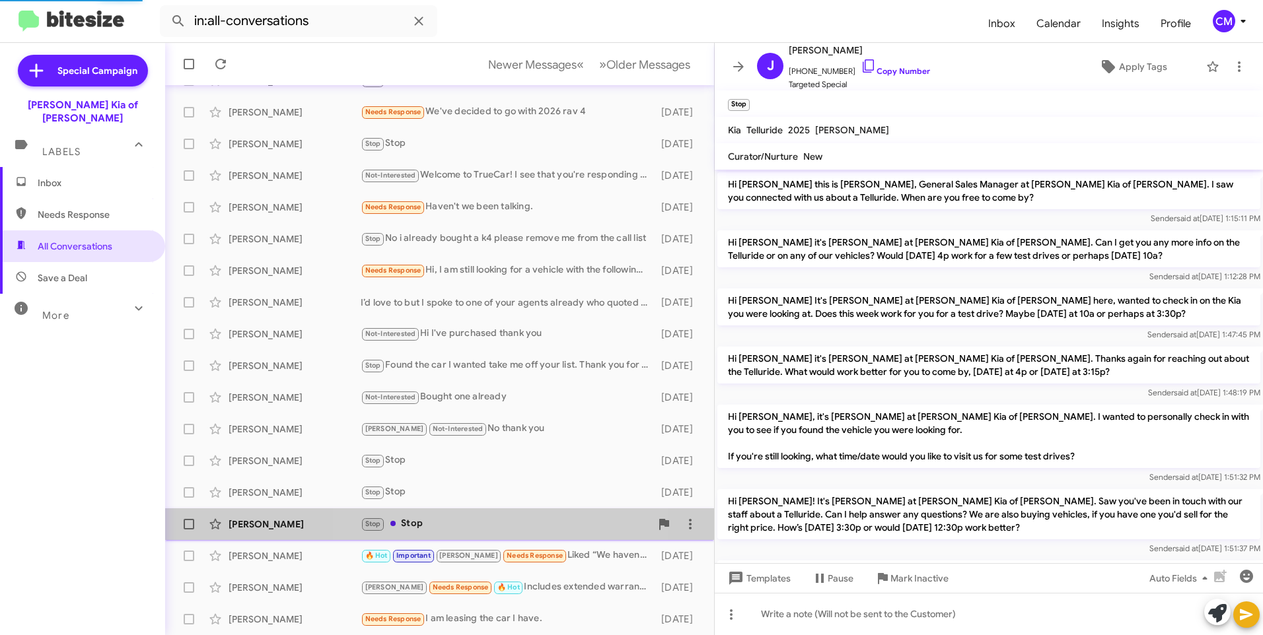
click at [481, 521] on div "Stop Stop" at bounding box center [506, 524] width 290 height 15
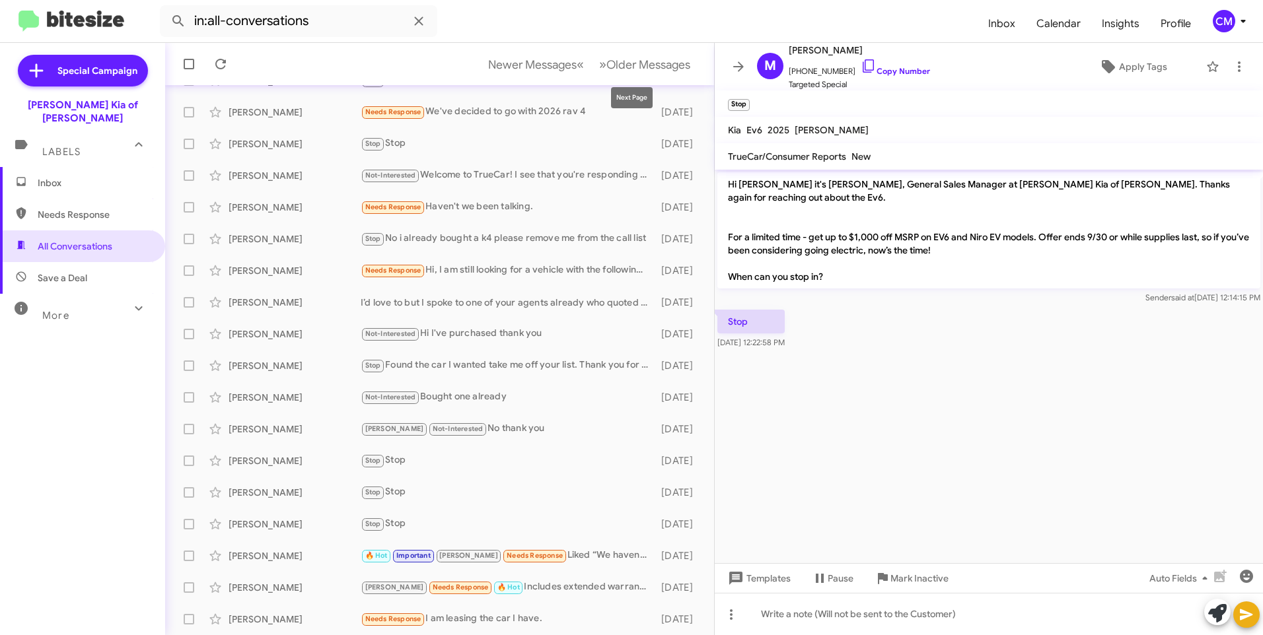
click at [622, 46] on mat-toolbar-row "Newer Messages « Previous » Next Older Messages" at bounding box center [439, 64] width 549 height 42
click at [618, 64] on span "Older Messages" at bounding box center [648, 64] width 84 height 15
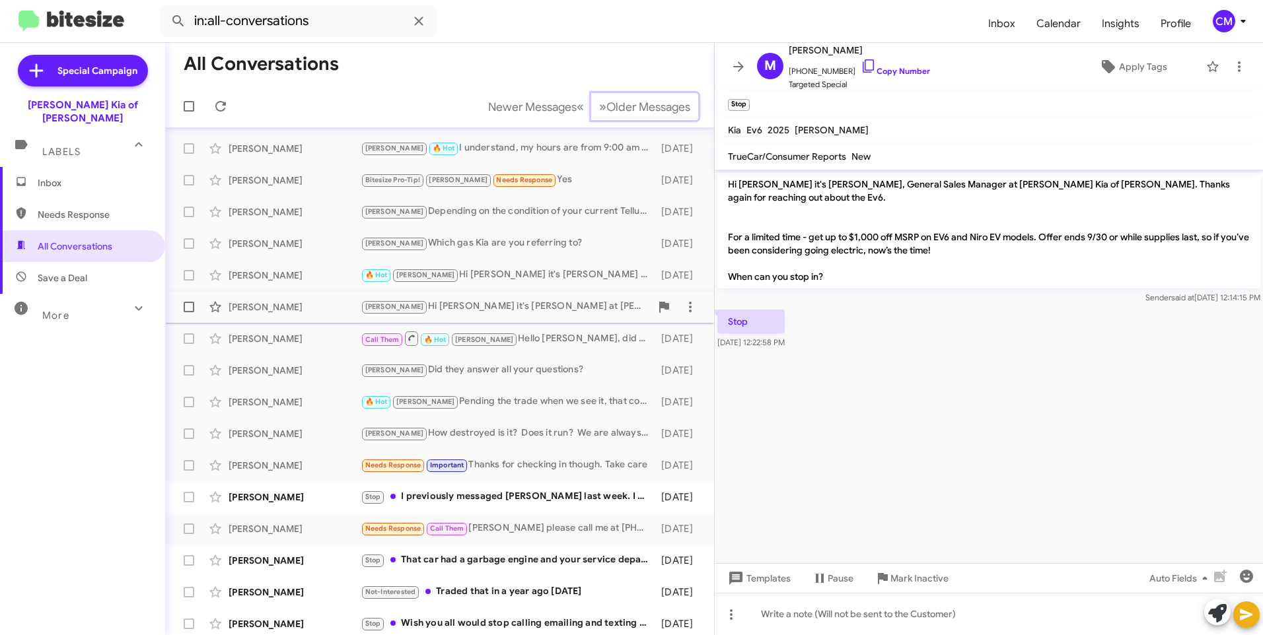
scroll to position [131, 0]
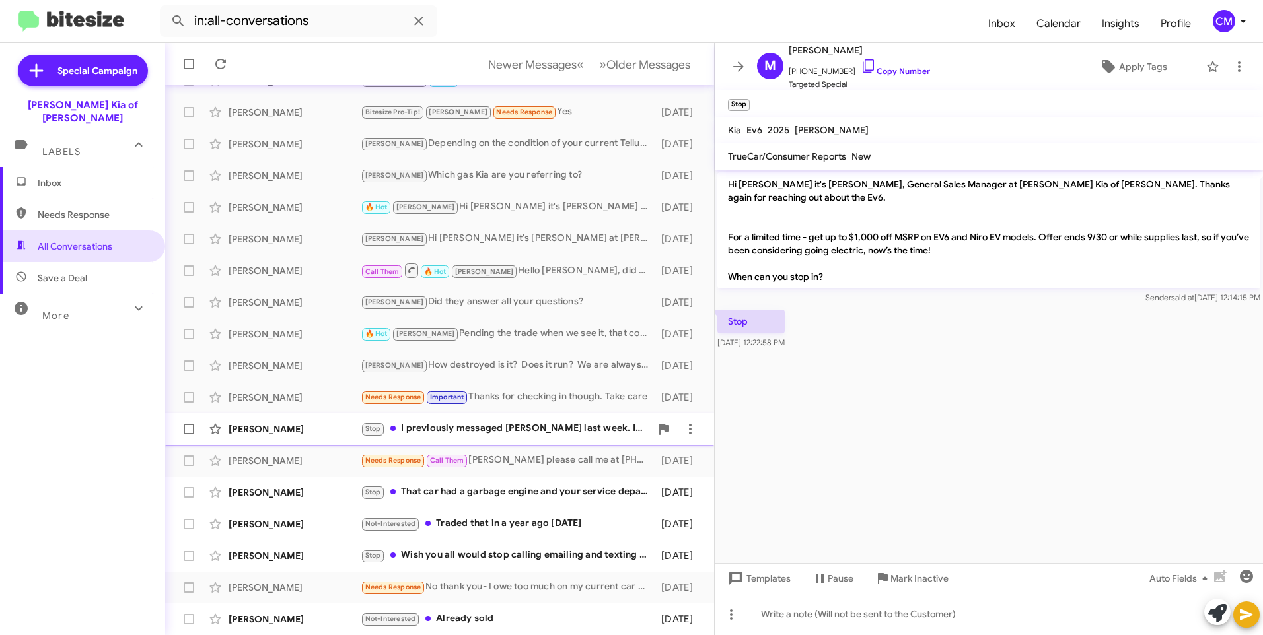
click at [455, 427] on div "Stop I previously messaged [PERSON_NAME] last week. I had stopped in prior to […" at bounding box center [506, 428] width 290 height 15
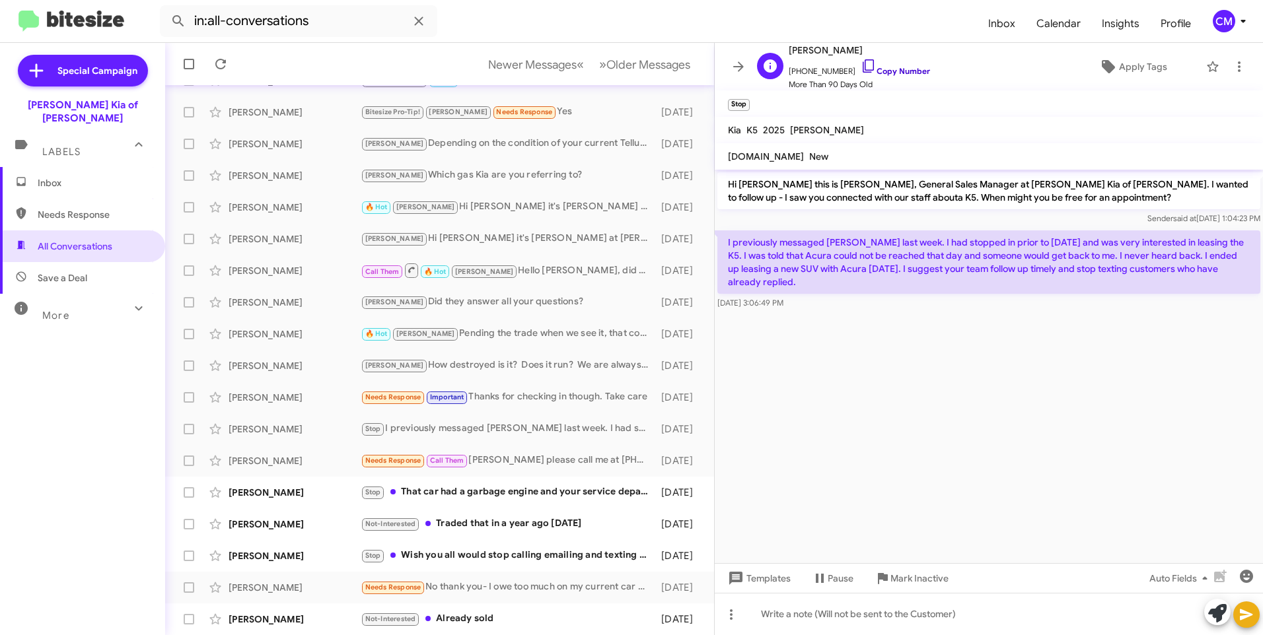
click at [861, 65] on icon at bounding box center [869, 66] width 16 height 16
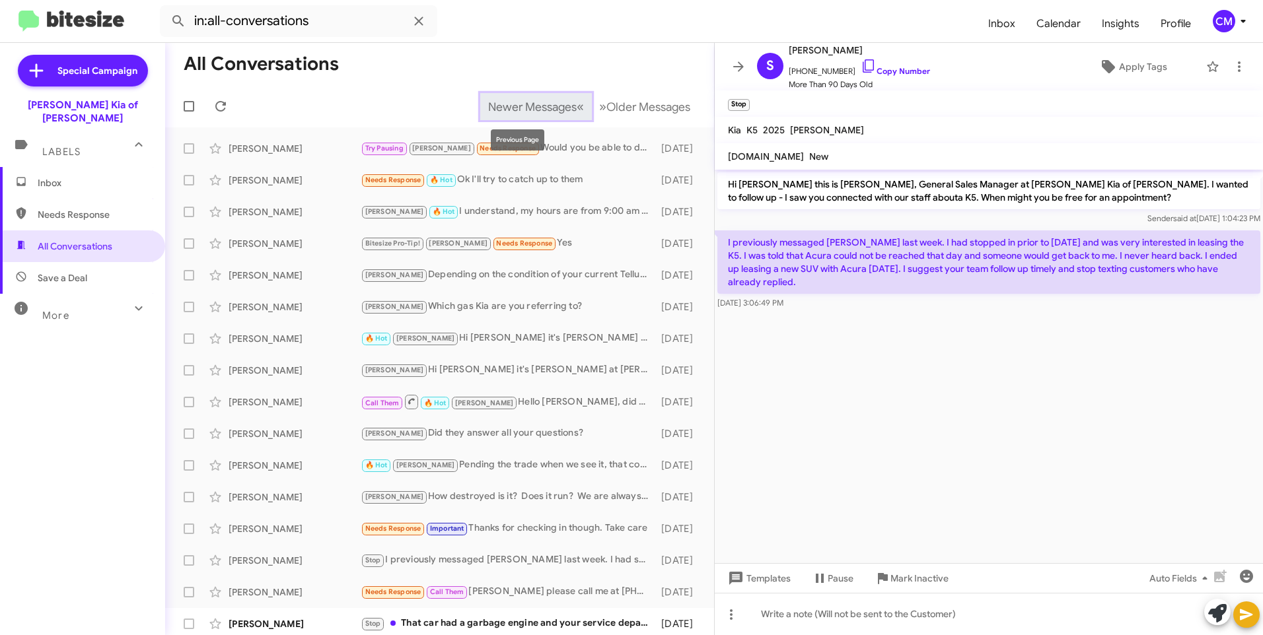
click at [568, 102] on button "Newer Messages « Previous" at bounding box center [536, 106] width 112 height 27
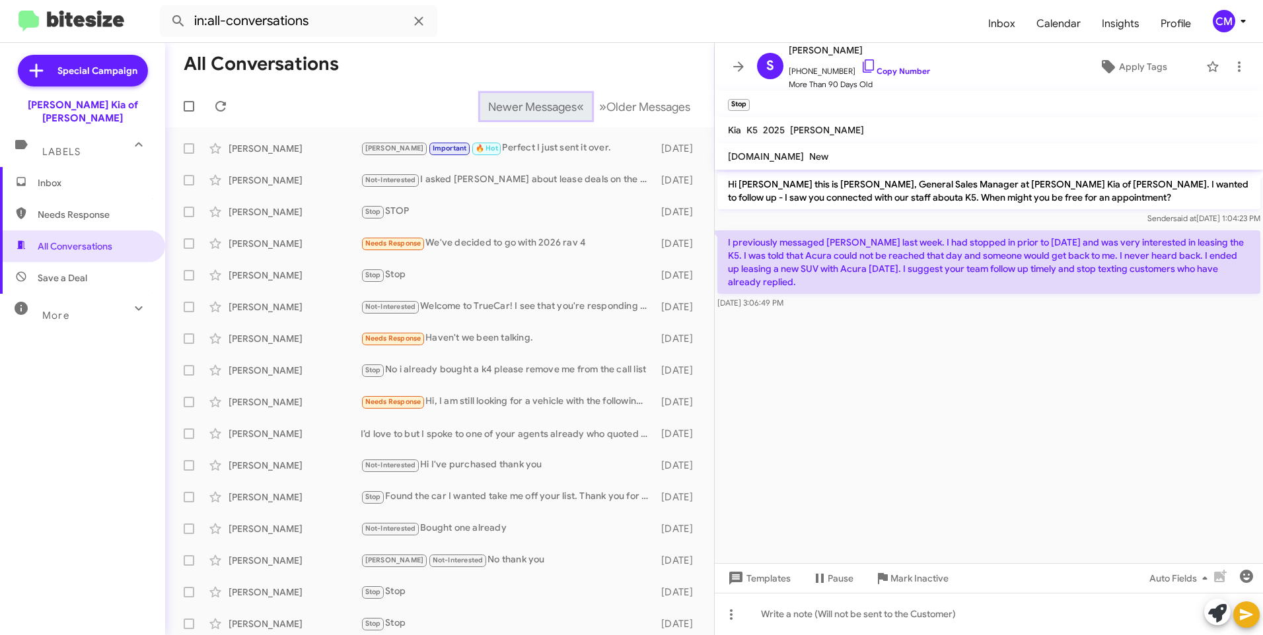
click at [577, 108] on span "«" at bounding box center [580, 106] width 7 height 17
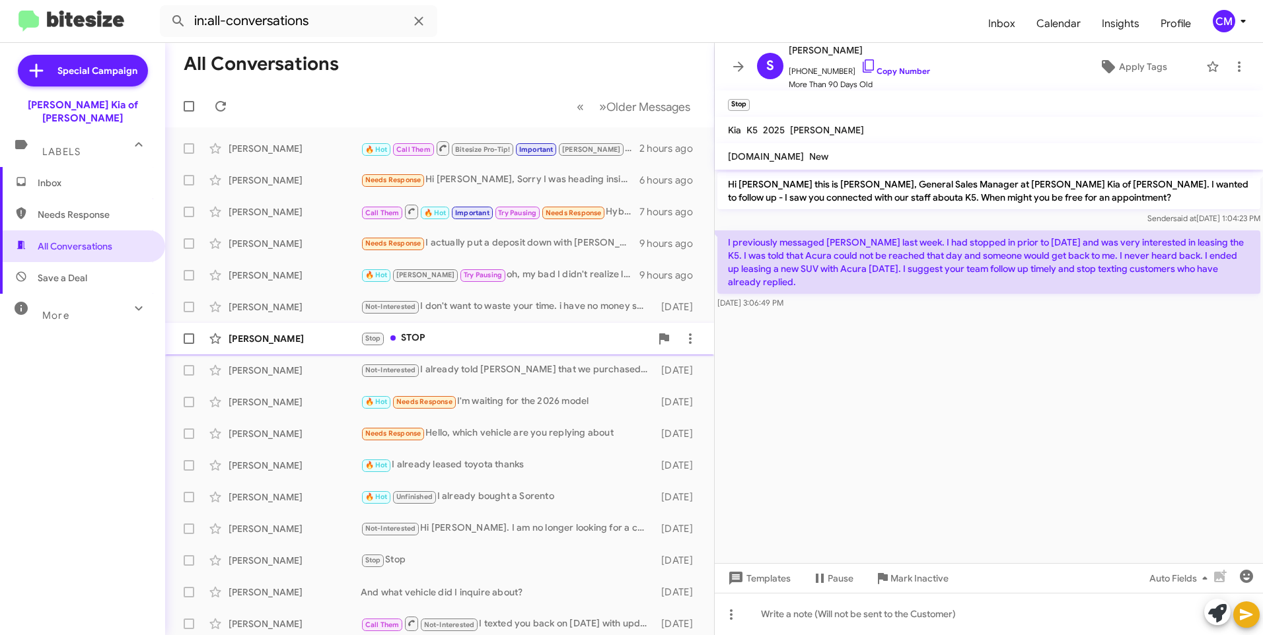
click at [420, 334] on div "Stop STOP" at bounding box center [506, 338] width 290 height 15
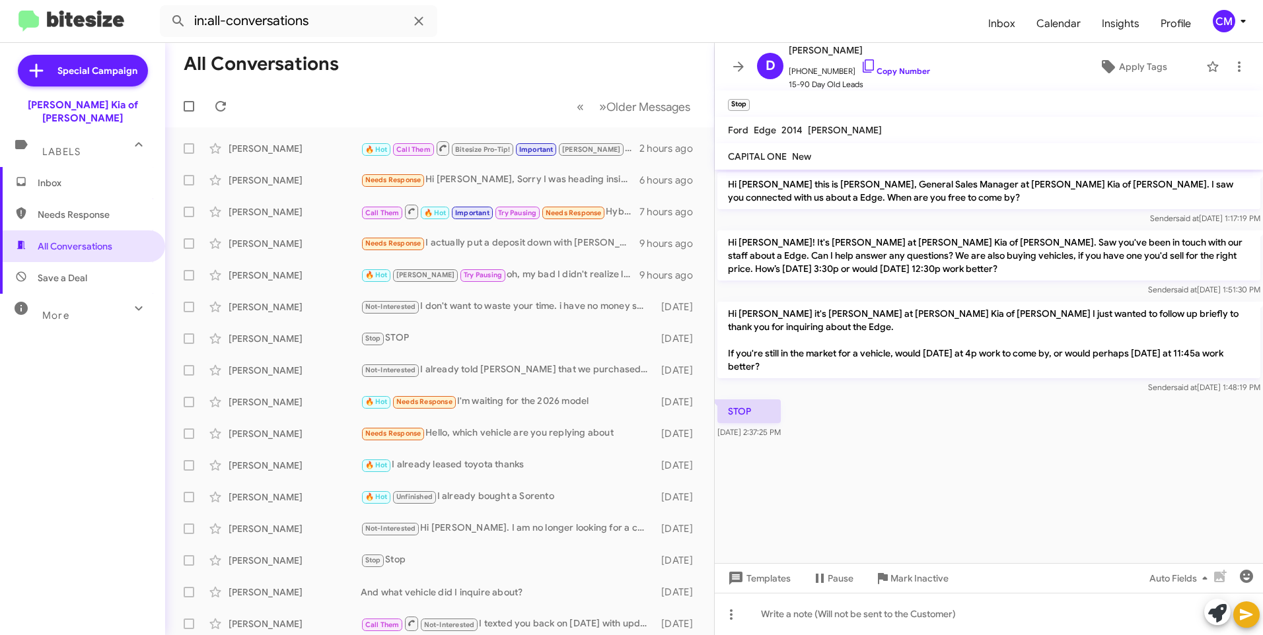
click at [98, 177] on span "Inbox" at bounding box center [82, 183] width 165 height 32
